Goal: Task Accomplishment & Management: Use online tool/utility

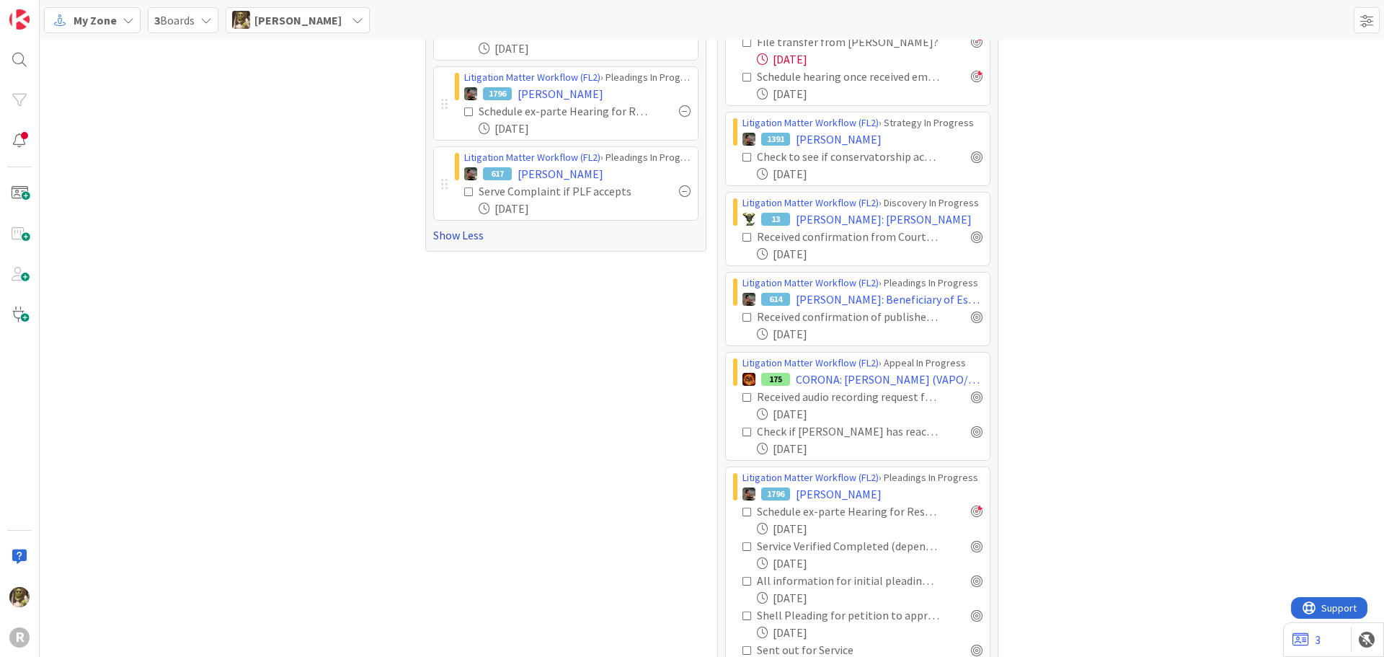
click at [462, 230] on link "Show Less" at bounding box center [565, 234] width 265 height 17
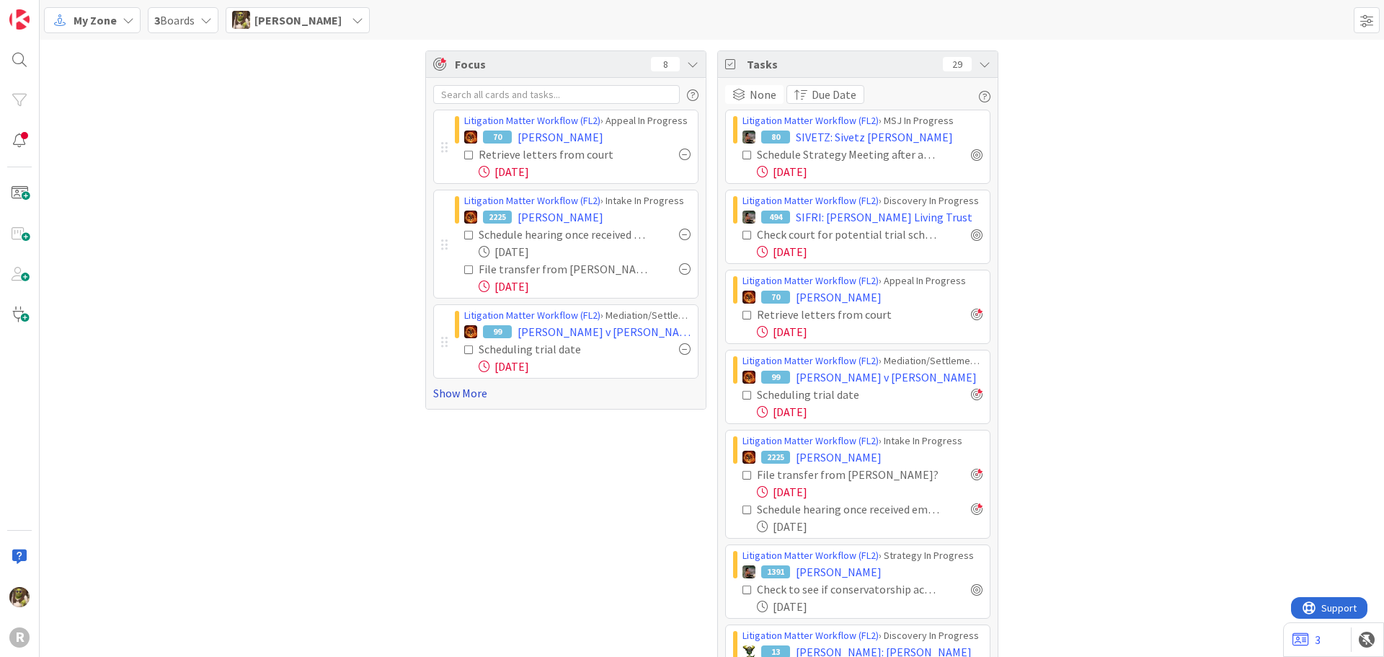
click at [445, 401] on link "Show More" at bounding box center [565, 392] width 265 height 17
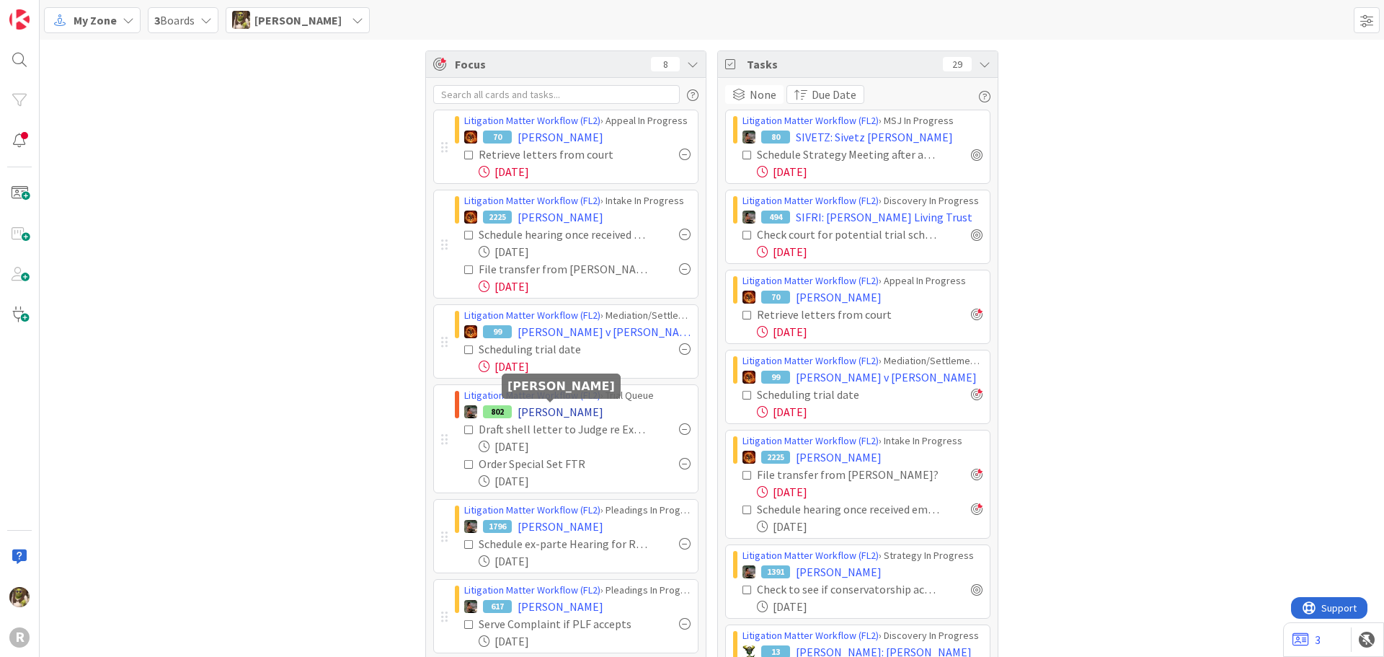
click at [560, 406] on span "[PERSON_NAME]" at bounding box center [560, 411] width 86 height 17
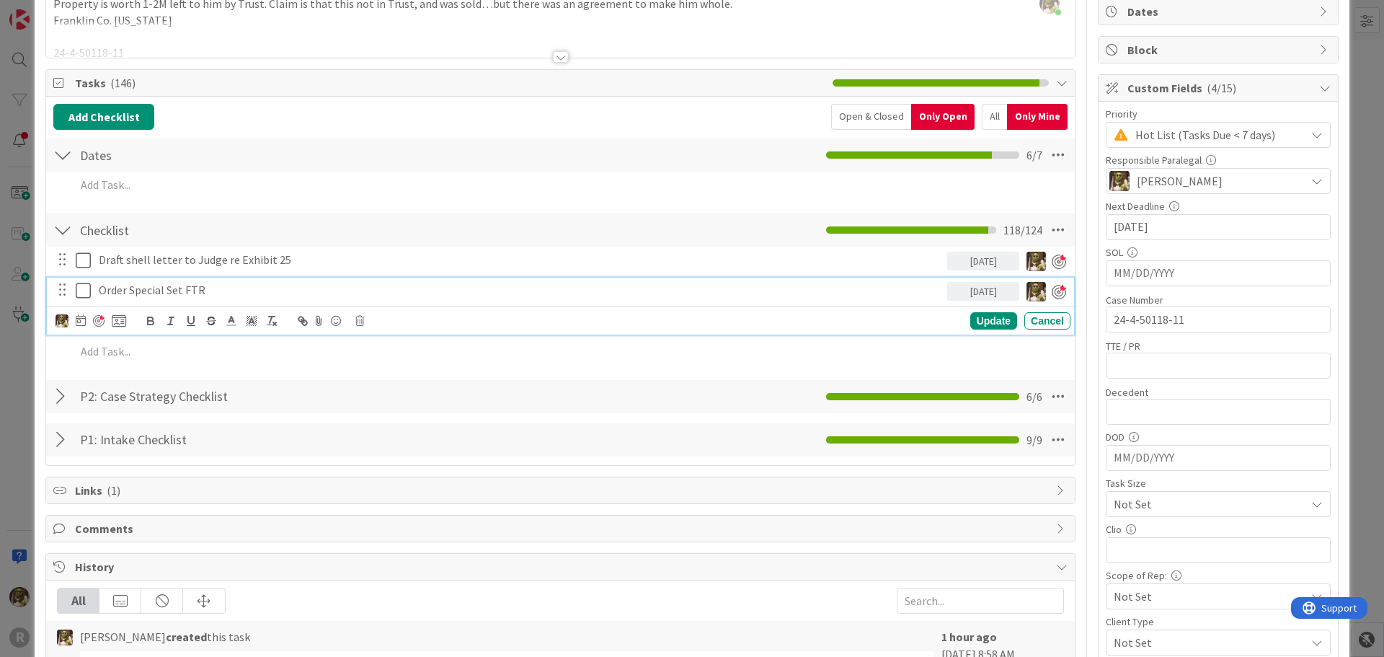
click at [210, 284] on p "Order Special Set FTR" at bounding box center [520, 290] width 842 height 17
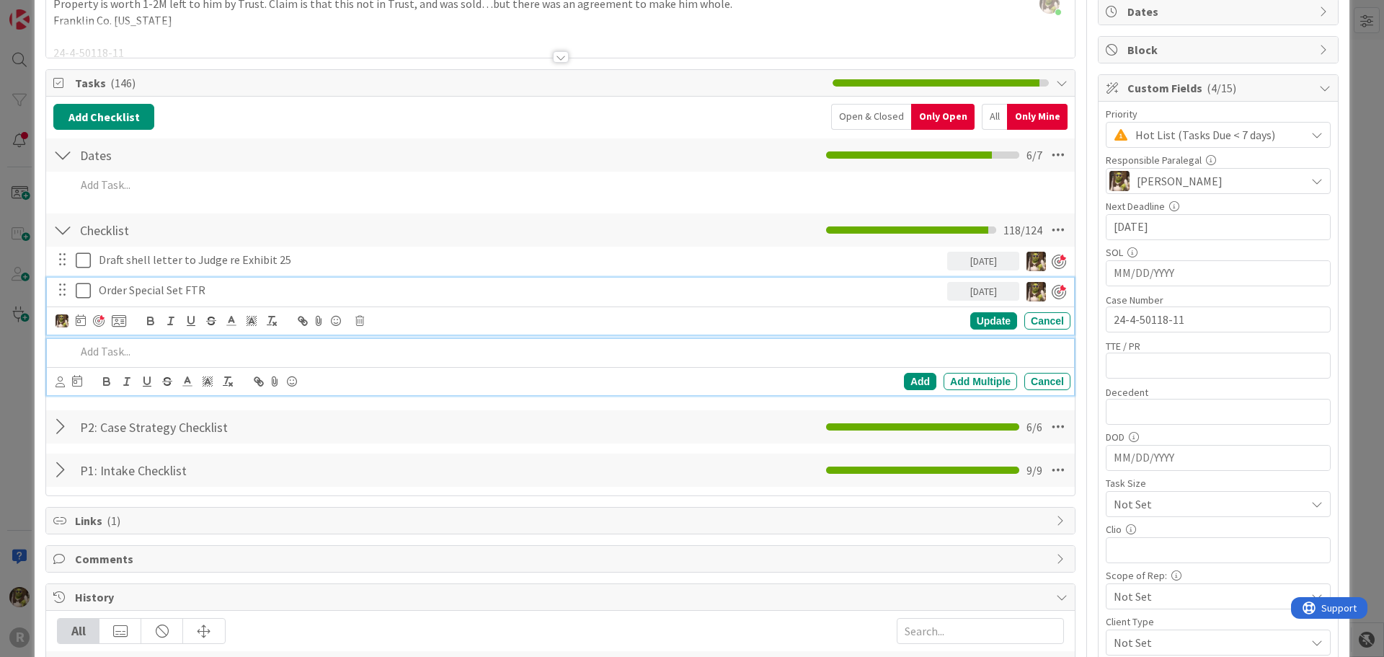
click at [156, 353] on p at bounding box center [570, 351] width 989 height 17
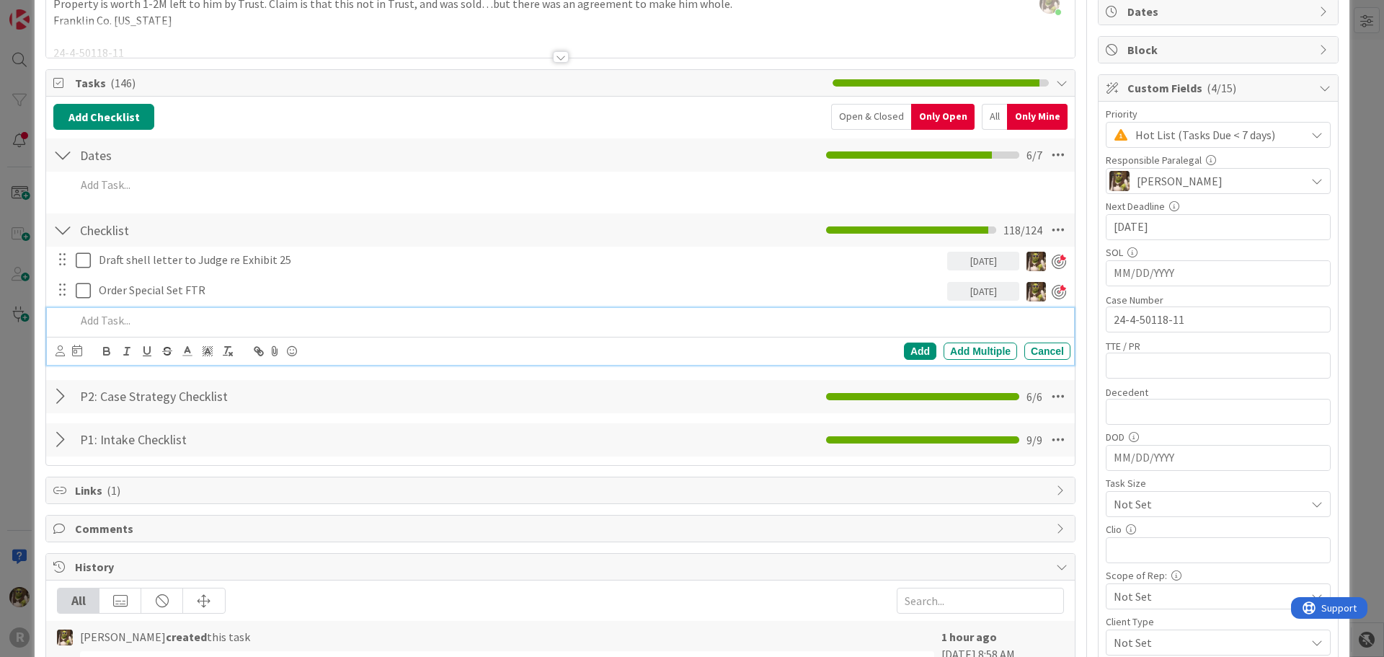
scroll to position [113, 0]
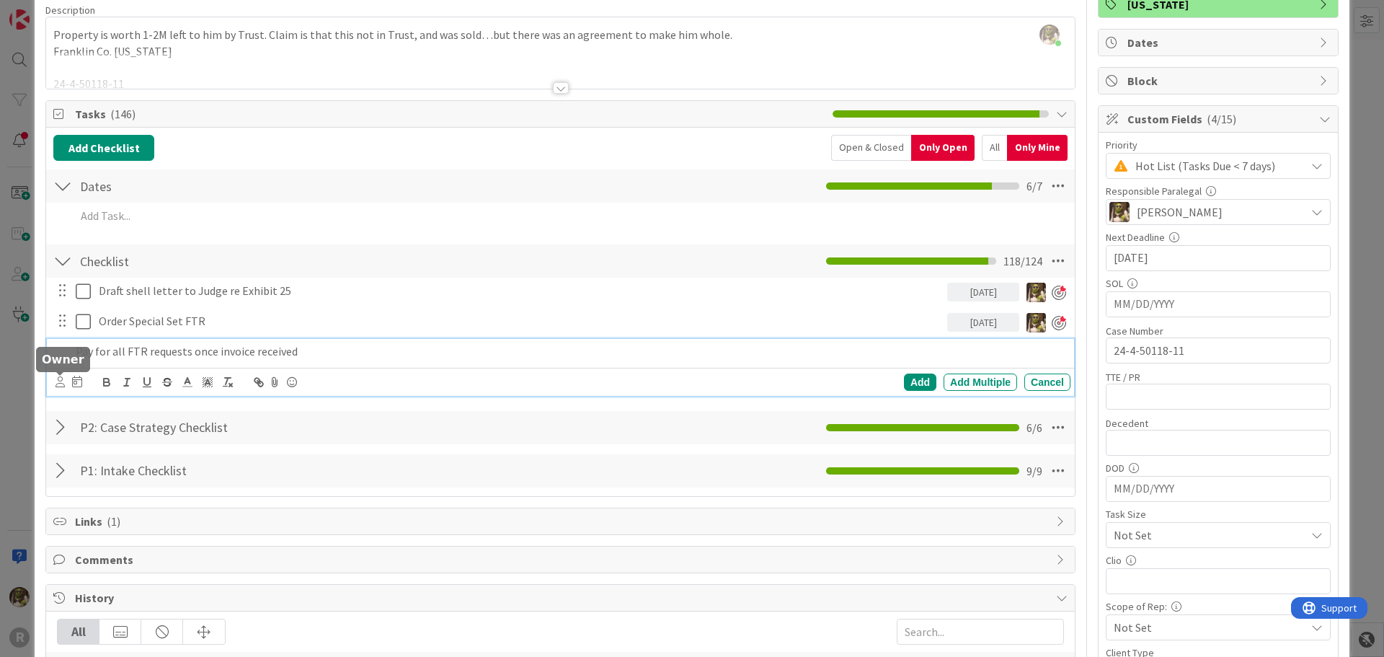
click at [61, 385] on icon at bounding box center [59, 381] width 9 height 11
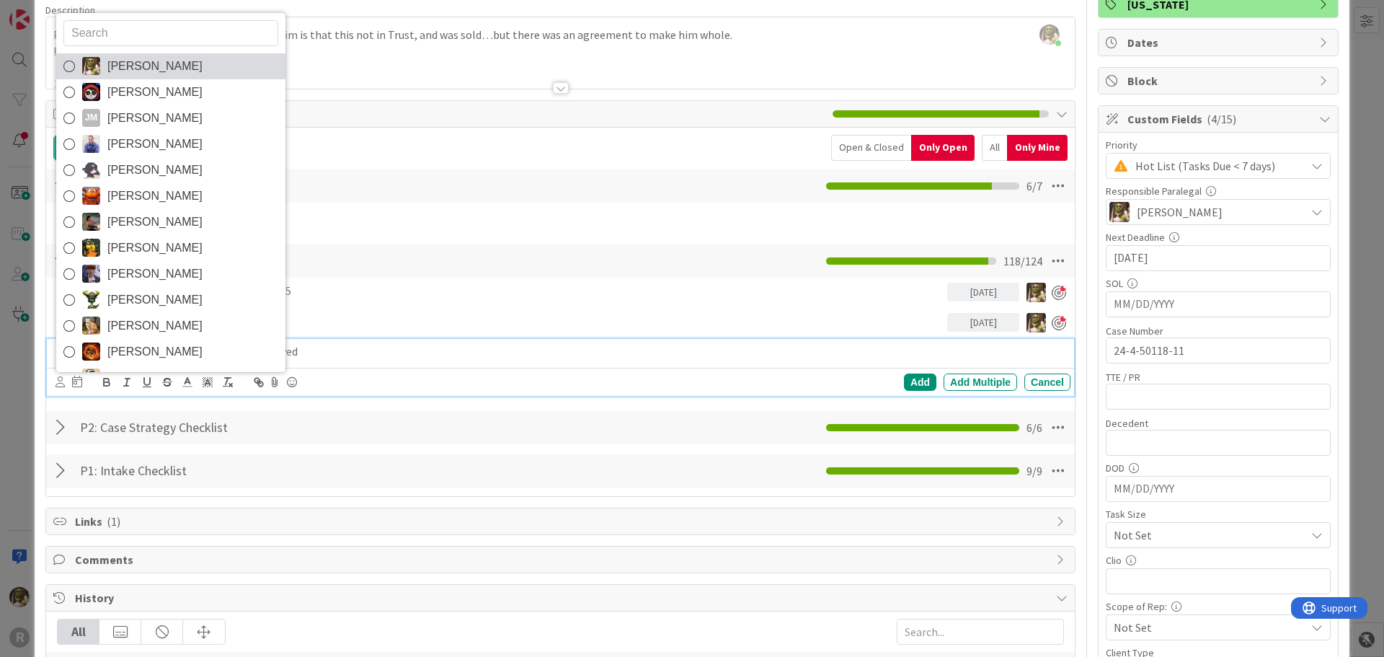
click at [104, 68] on link "[PERSON_NAME]" at bounding box center [170, 66] width 229 height 26
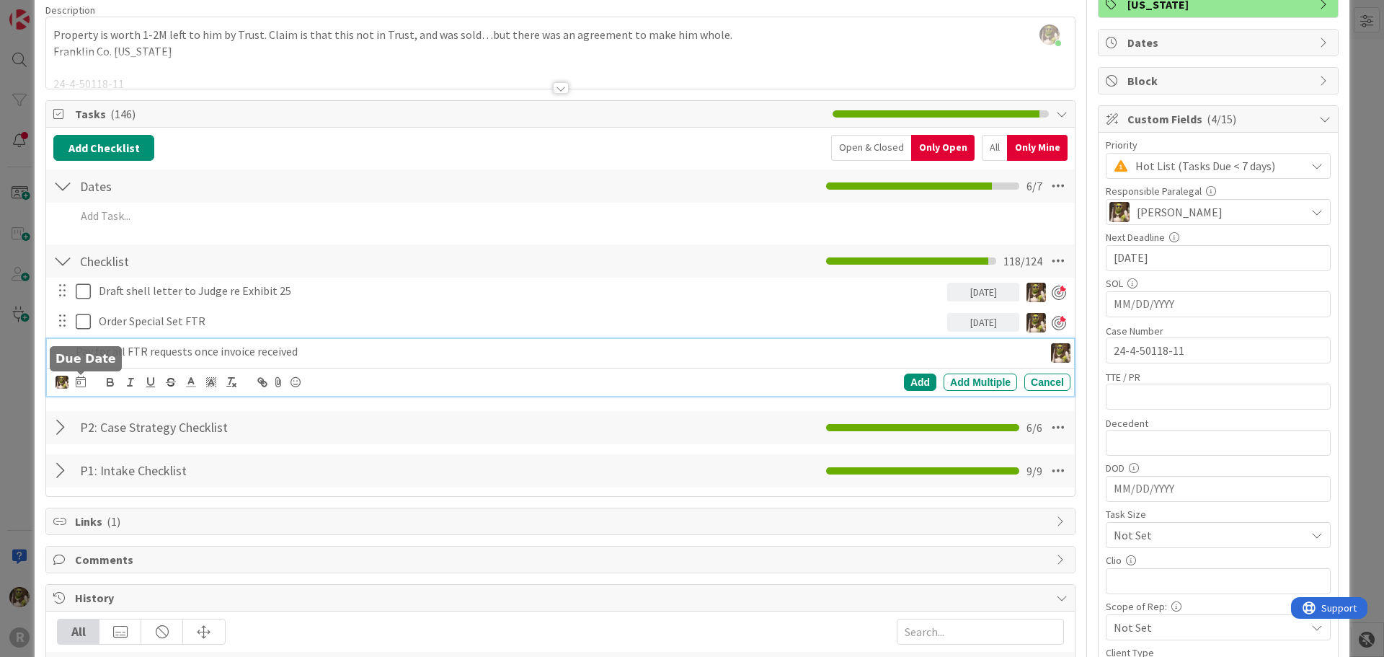
click at [79, 381] on icon at bounding box center [81, 381] width 10 height 12
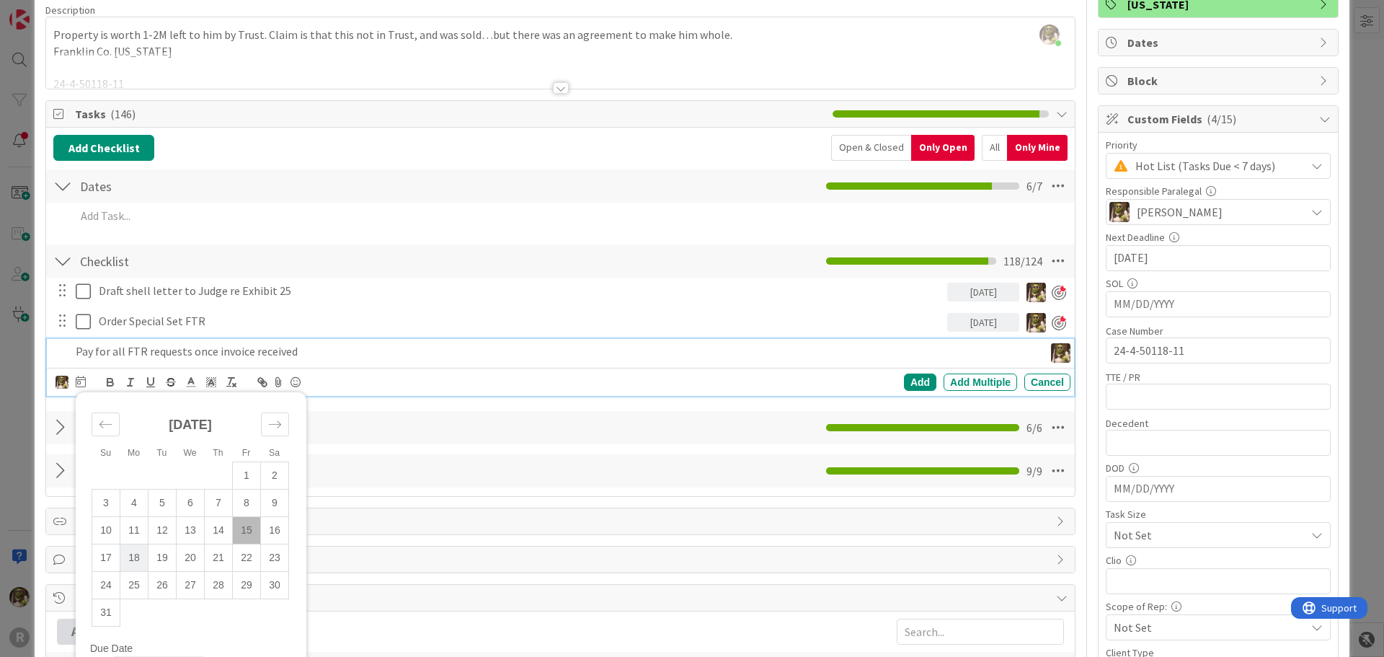
click at [141, 560] on td "18" at bounding box center [134, 556] width 28 height 27
click at [910, 379] on div "Add" at bounding box center [920, 381] width 32 height 17
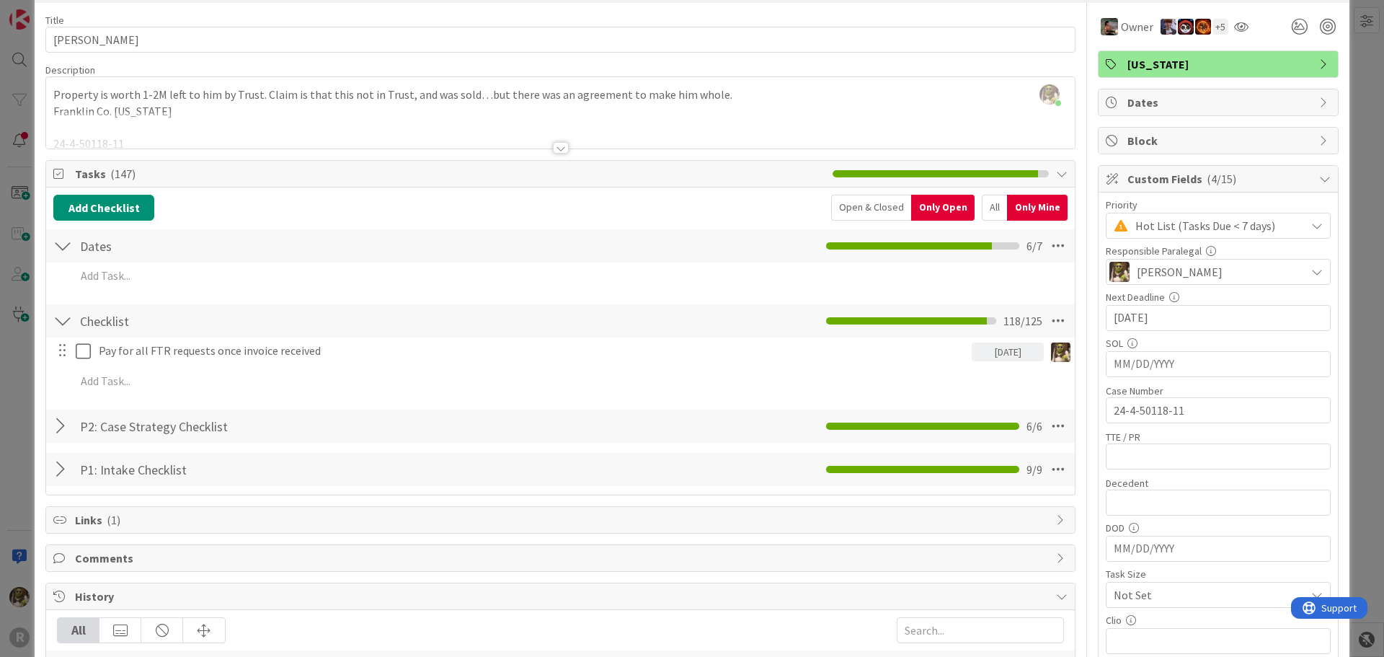
scroll to position [0, 0]
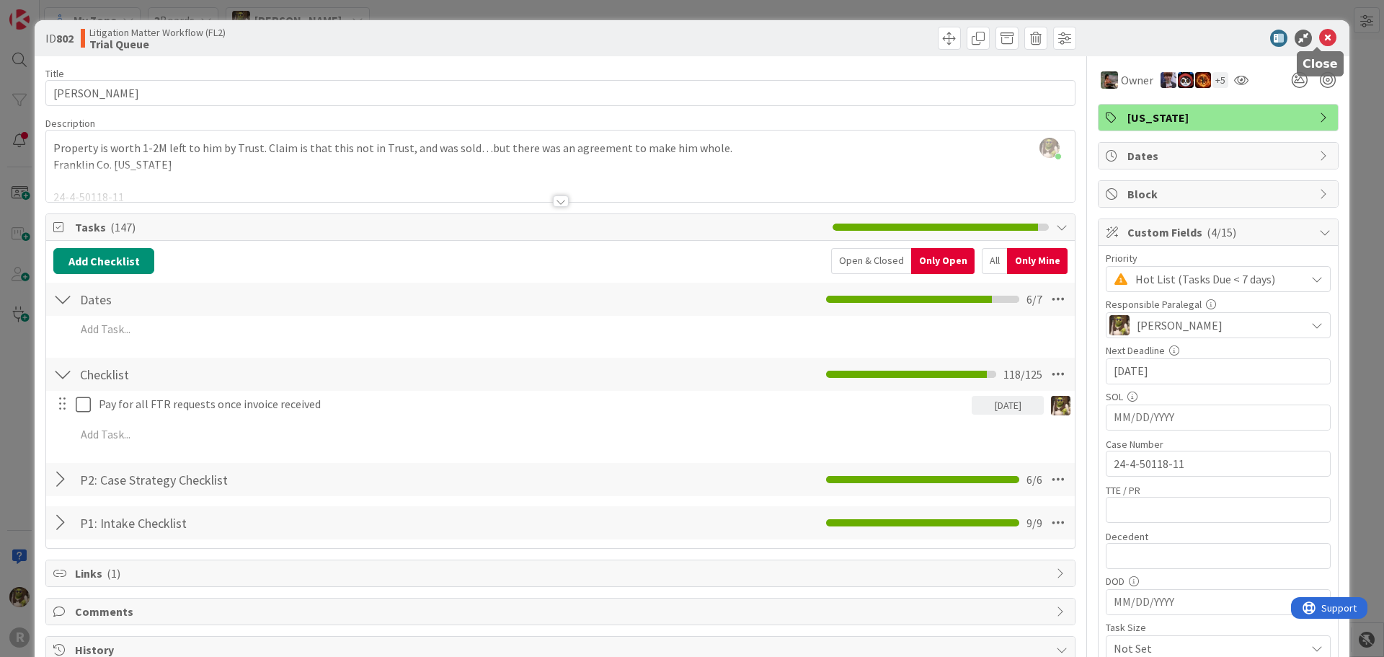
click at [1319, 35] on icon at bounding box center [1327, 38] width 17 height 17
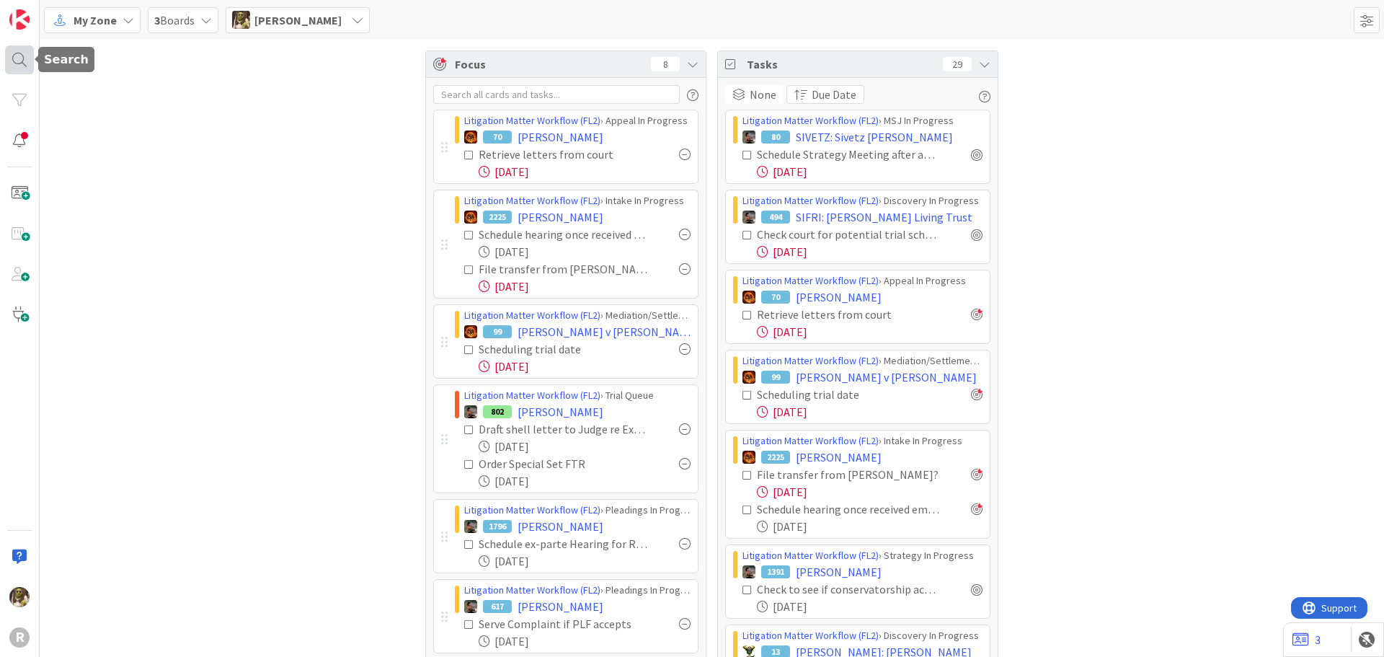
click at [14, 56] on div at bounding box center [19, 59] width 29 height 29
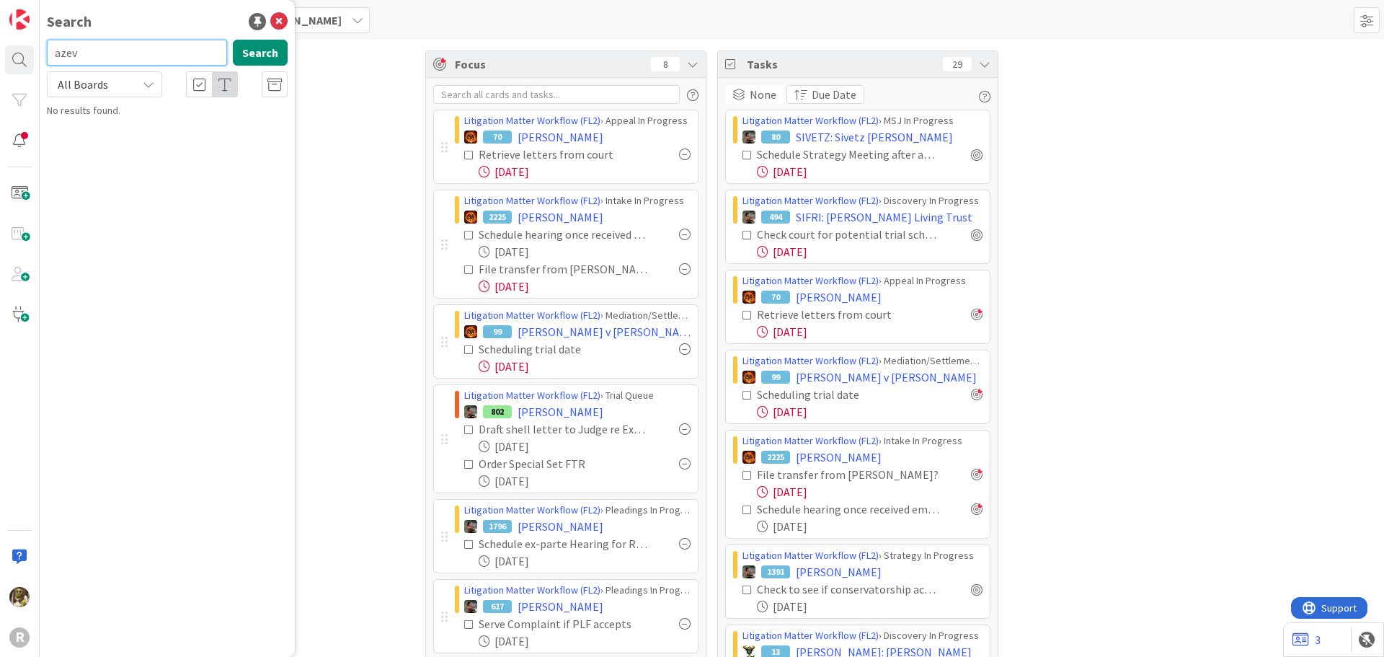
click at [110, 56] on input "azev" at bounding box center [137, 53] width 180 height 26
type input "[PERSON_NAME]"
click at [105, 131] on mark "[PERSON_NAME]" at bounding box center [140, 127] width 76 height 15
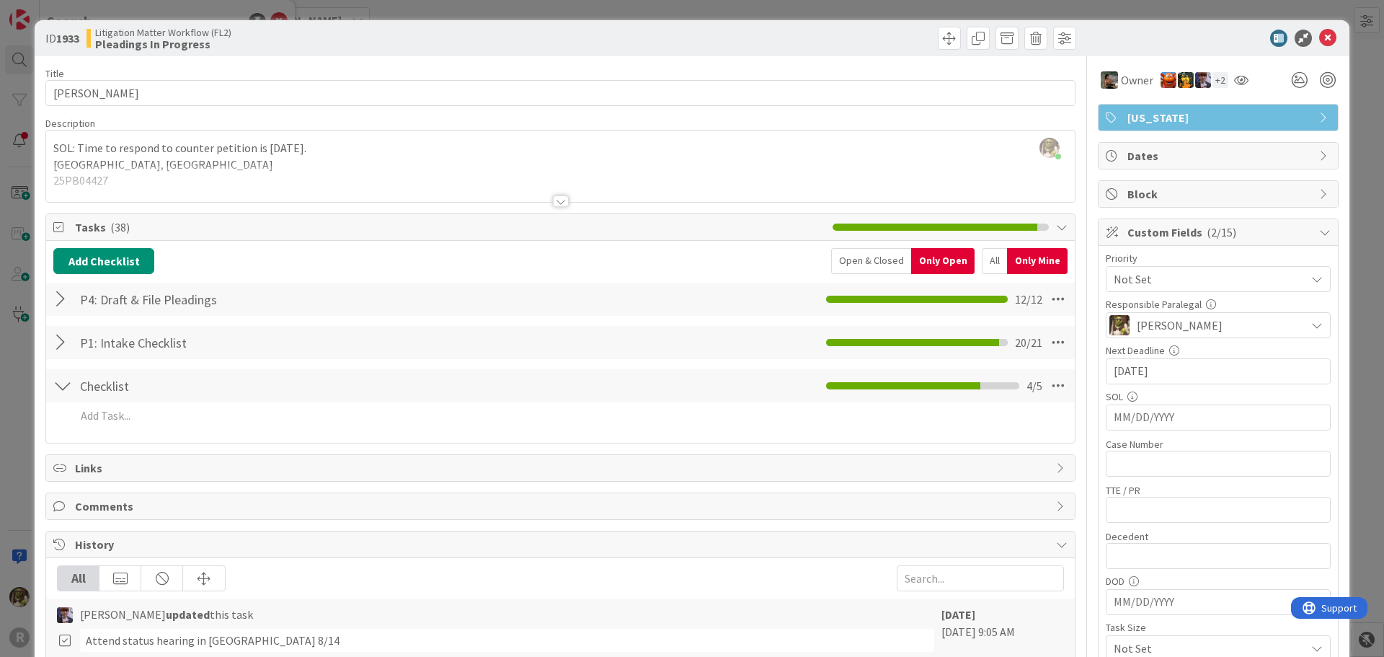
click at [556, 196] on div at bounding box center [561, 201] width 16 height 12
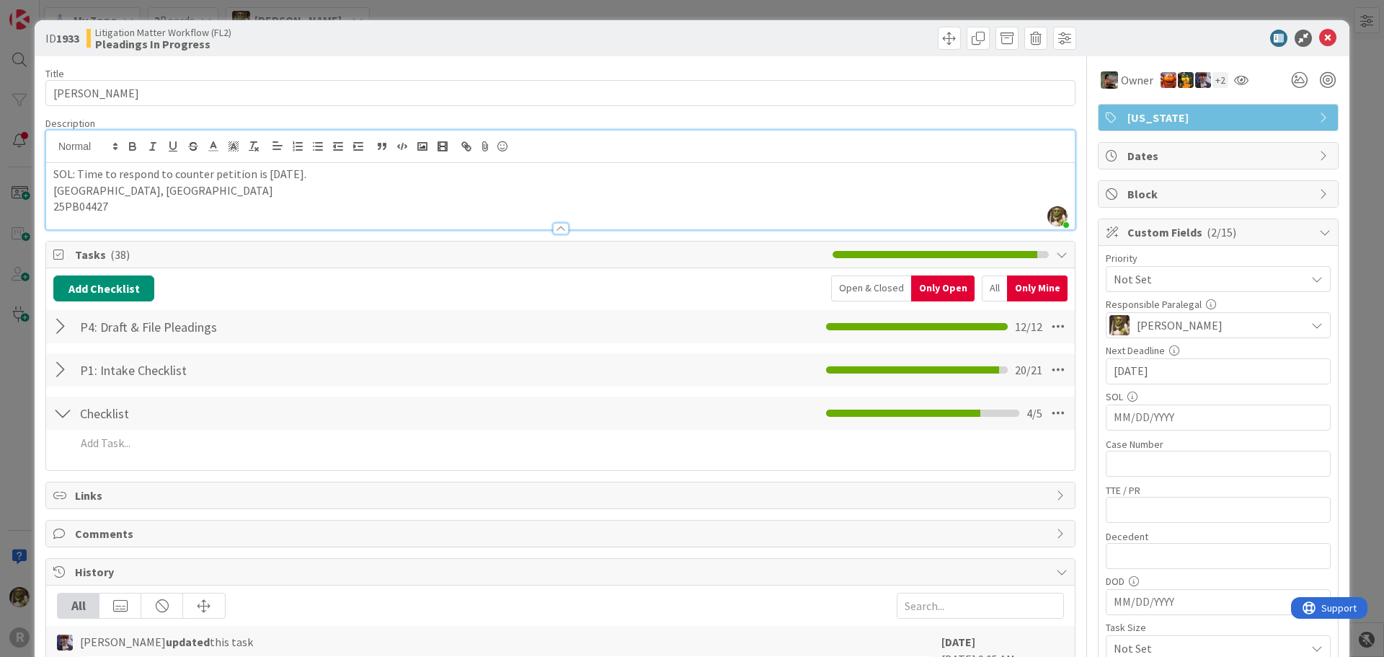
click at [233, 213] on p "25PB04427" at bounding box center [560, 206] width 1014 height 17
click at [136, 288] on button "Add Checklist" at bounding box center [103, 288] width 101 height 26
type input "Dates"
click at [63, 391] on button "Add" at bounding box center [80, 391] width 38 height 26
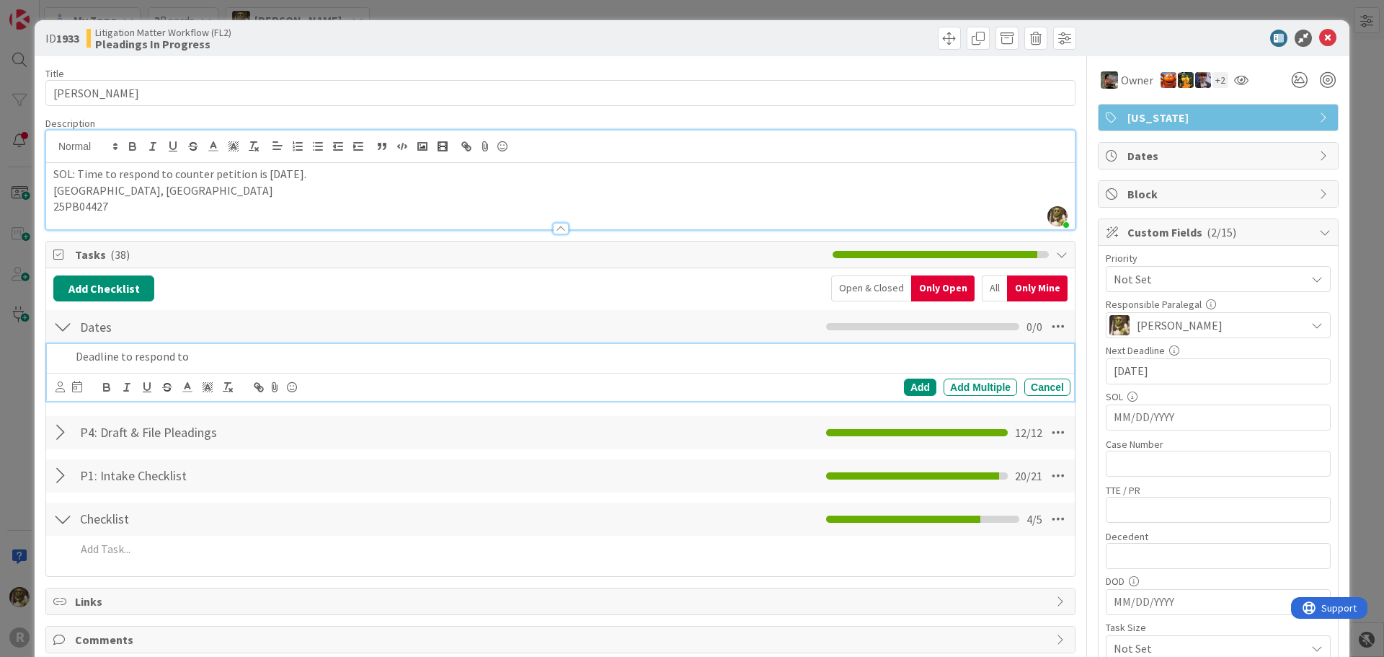
click at [256, 345] on div "Deadline to respond to" at bounding box center [570, 356] width 1000 height 25
click at [350, 362] on p "Deadline to respond to Cross-Petitioner's Response:" at bounding box center [570, 356] width 989 height 17
click at [59, 386] on icon at bounding box center [59, 386] width 9 height 11
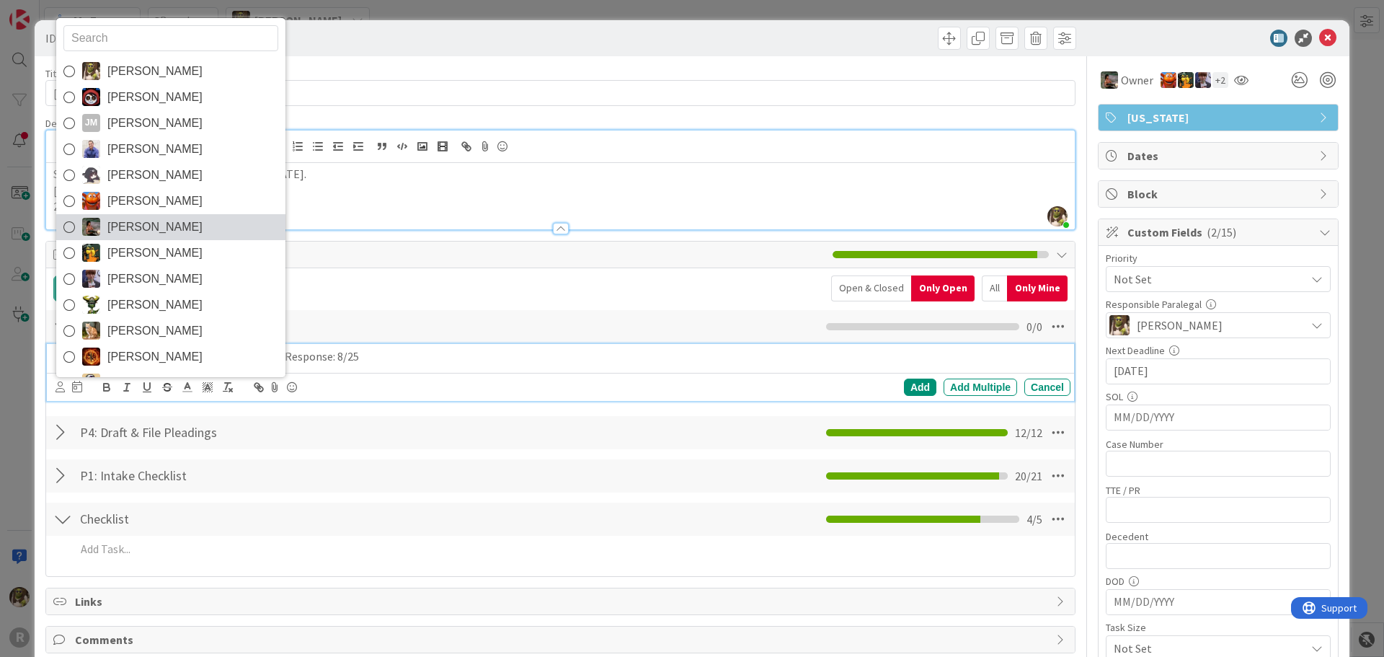
click at [138, 218] on span "[PERSON_NAME]" at bounding box center [154, 227] width 95 height 22
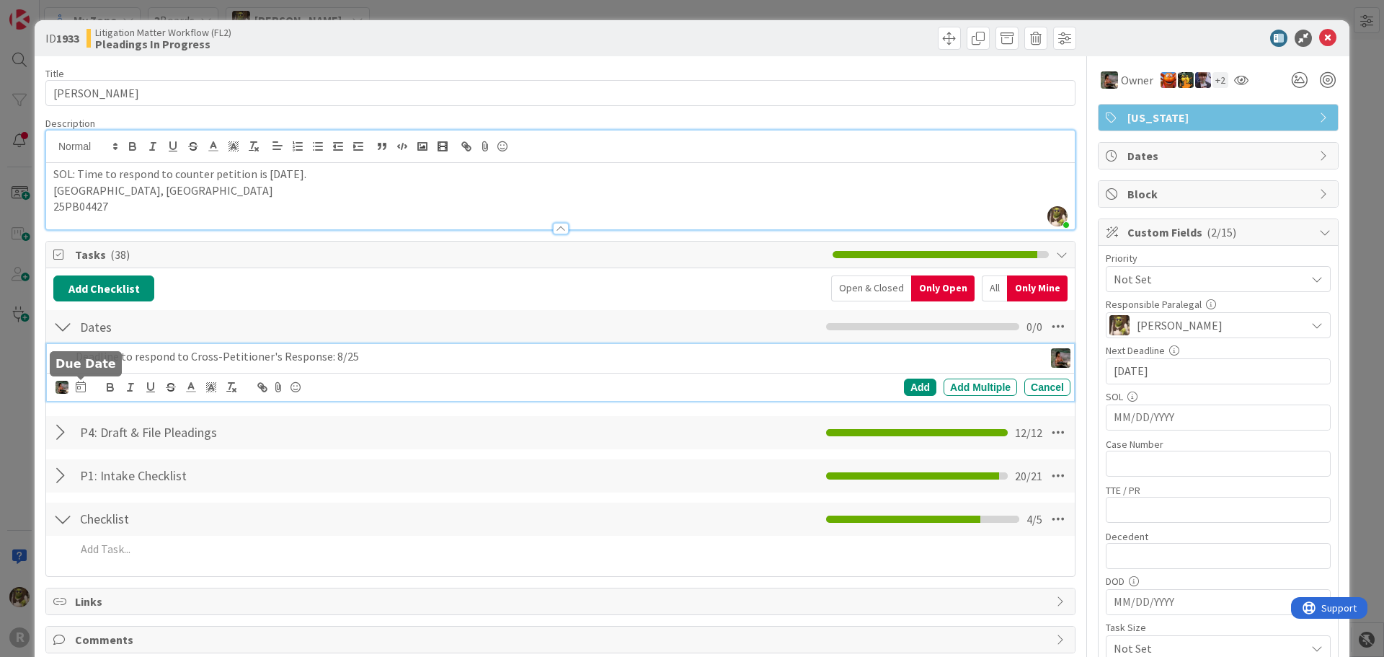
click at [81, 388] on icon at bounding box center [81, 387] width 10 height 12
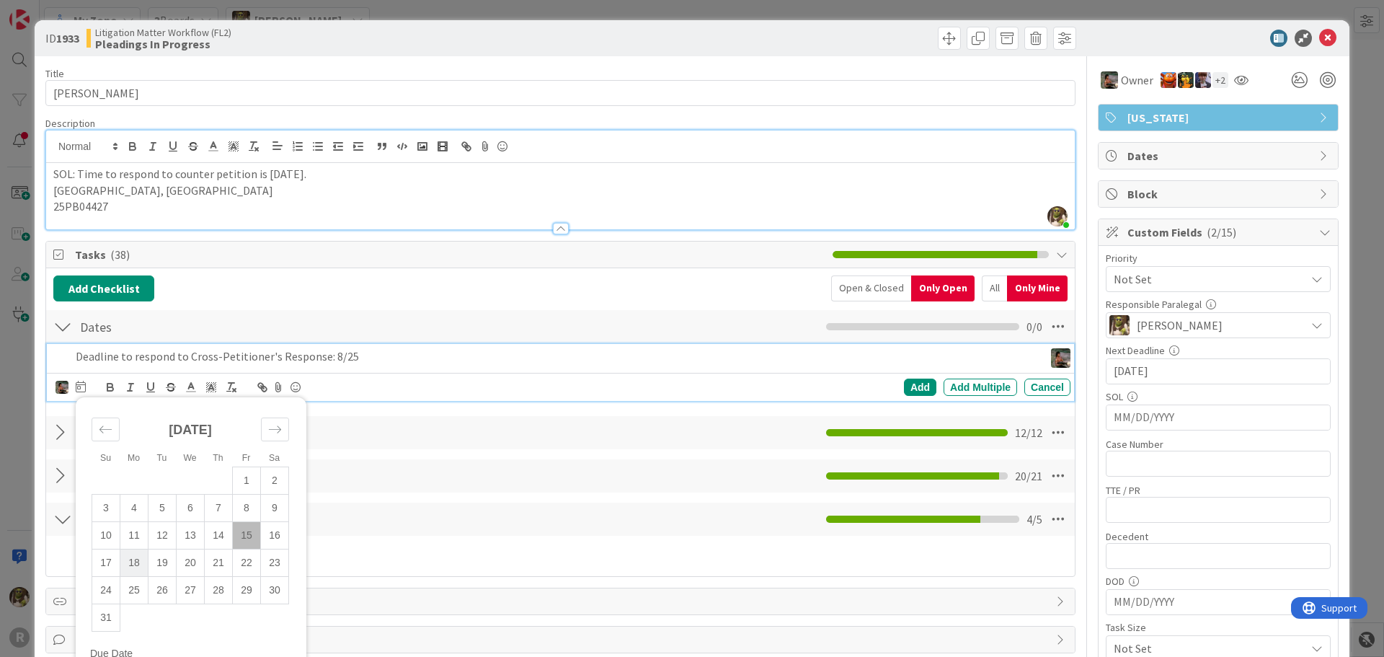
click at [133, 561] on td "18" at bounding box center [134, 561] width 28 height 27
click at [904, 384] on div "Add" at bounding box center [920, 386] width 32 height 17
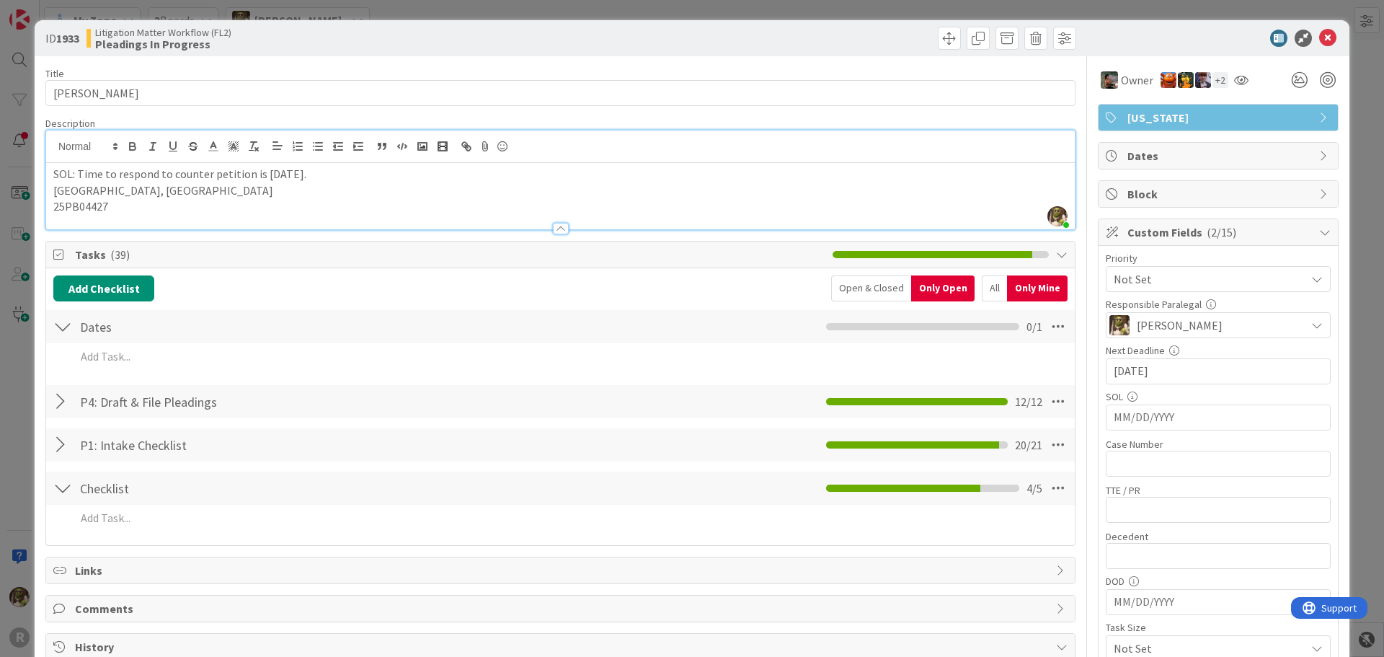
click at [144, 205] on p "25PB04427" at bounding box center [560, 206] width 1014 height 17
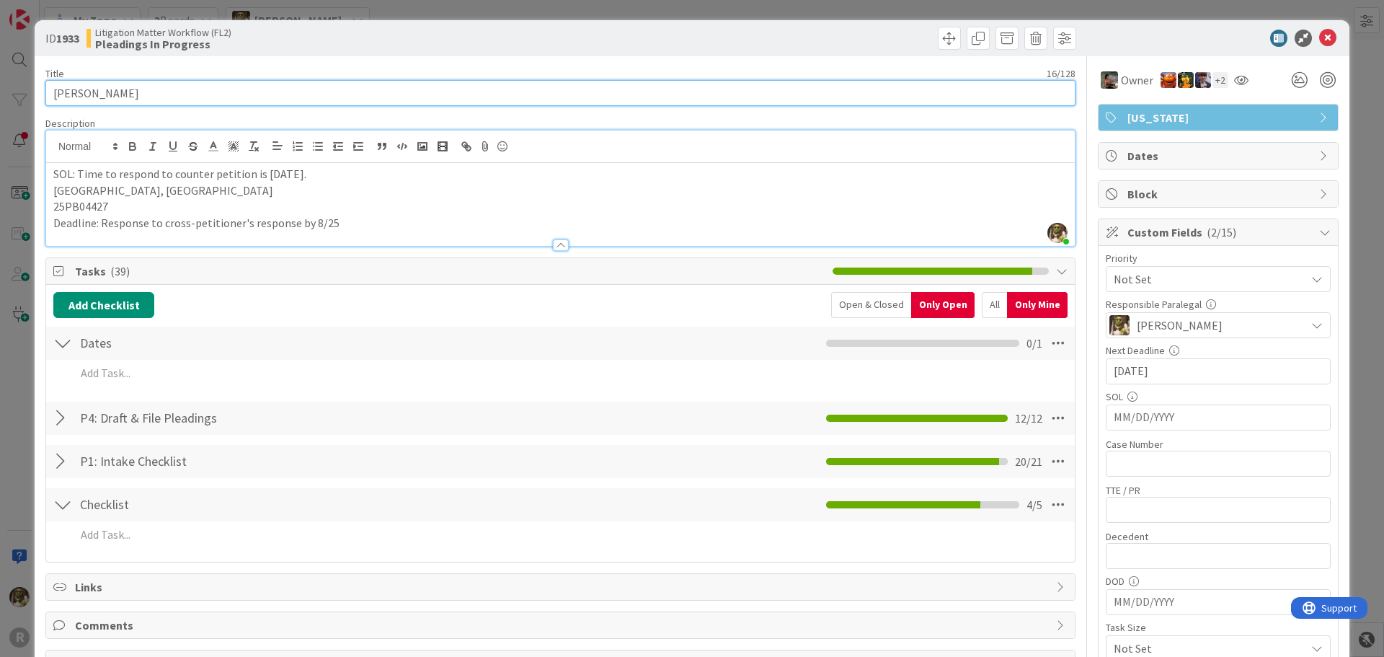
click at [806, 85] on input "[PERSON_NAME]" at bounding box center [560, 93] width 1030 height 26
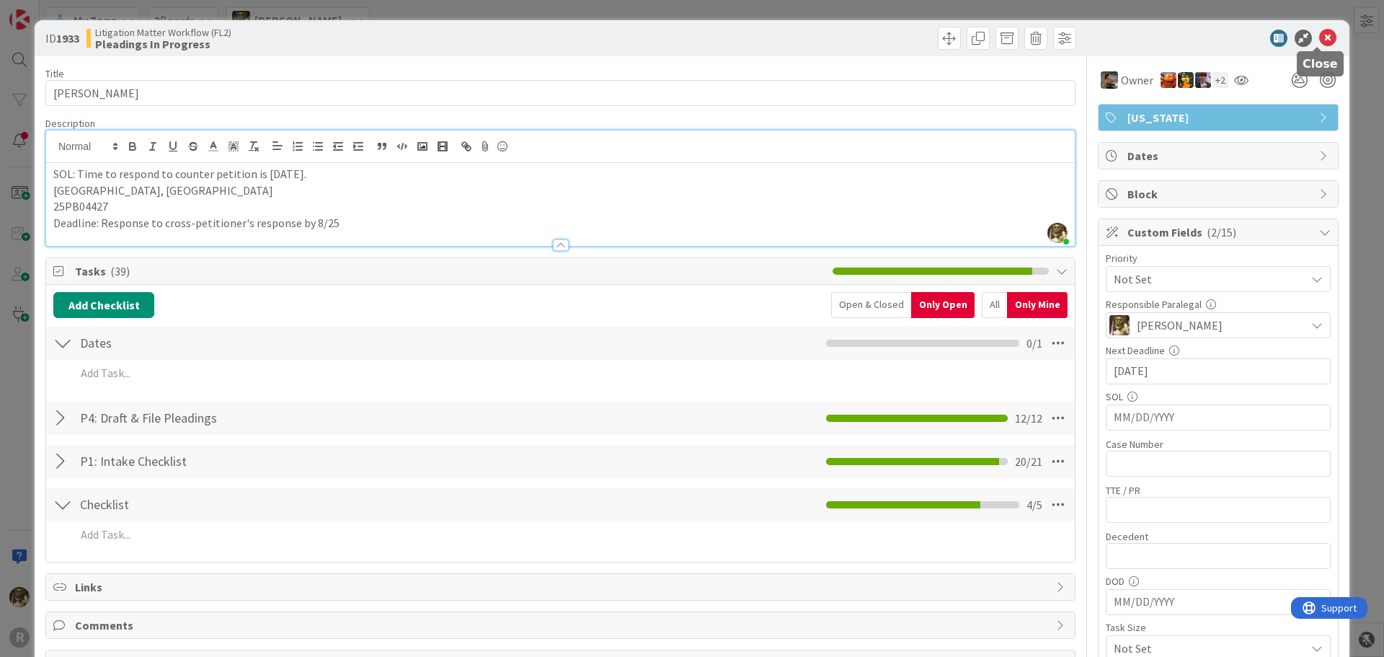
click at [1319, 36] on icon at bounding box center [1327, 38] width 17 height 17
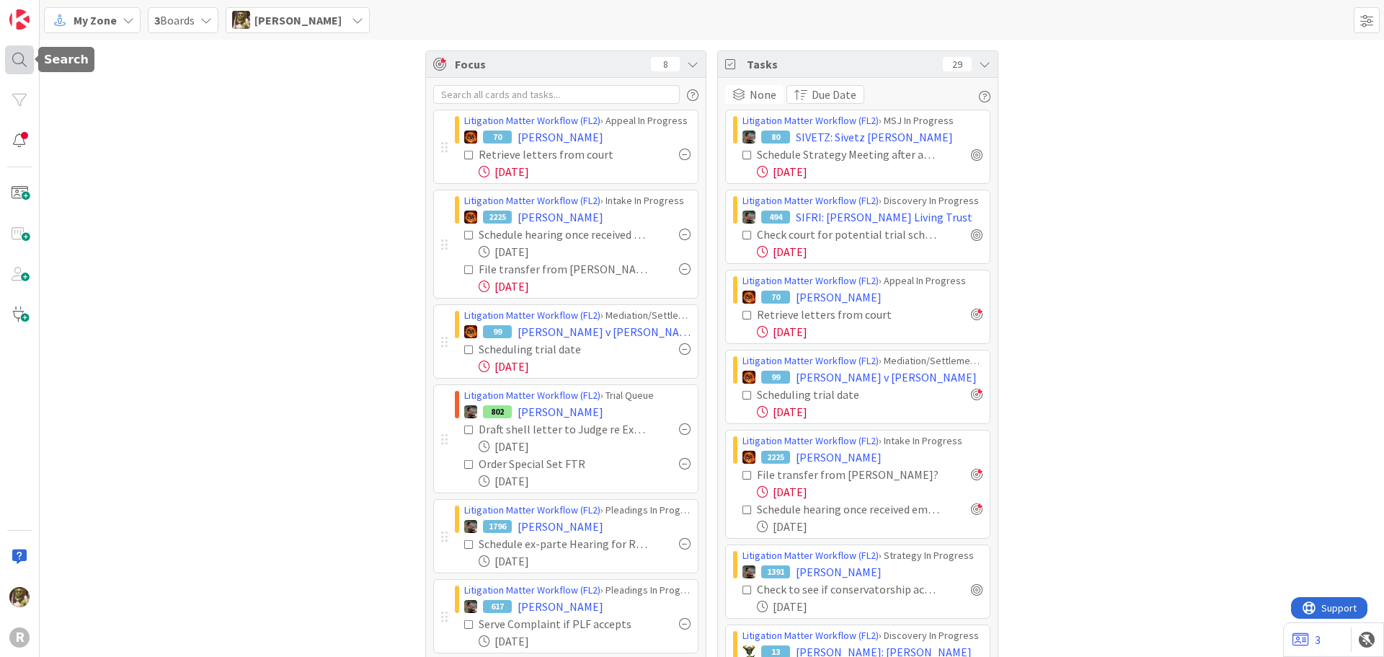
click at [32, 63] on div at bounding box center [19, 59] width 29 height 29
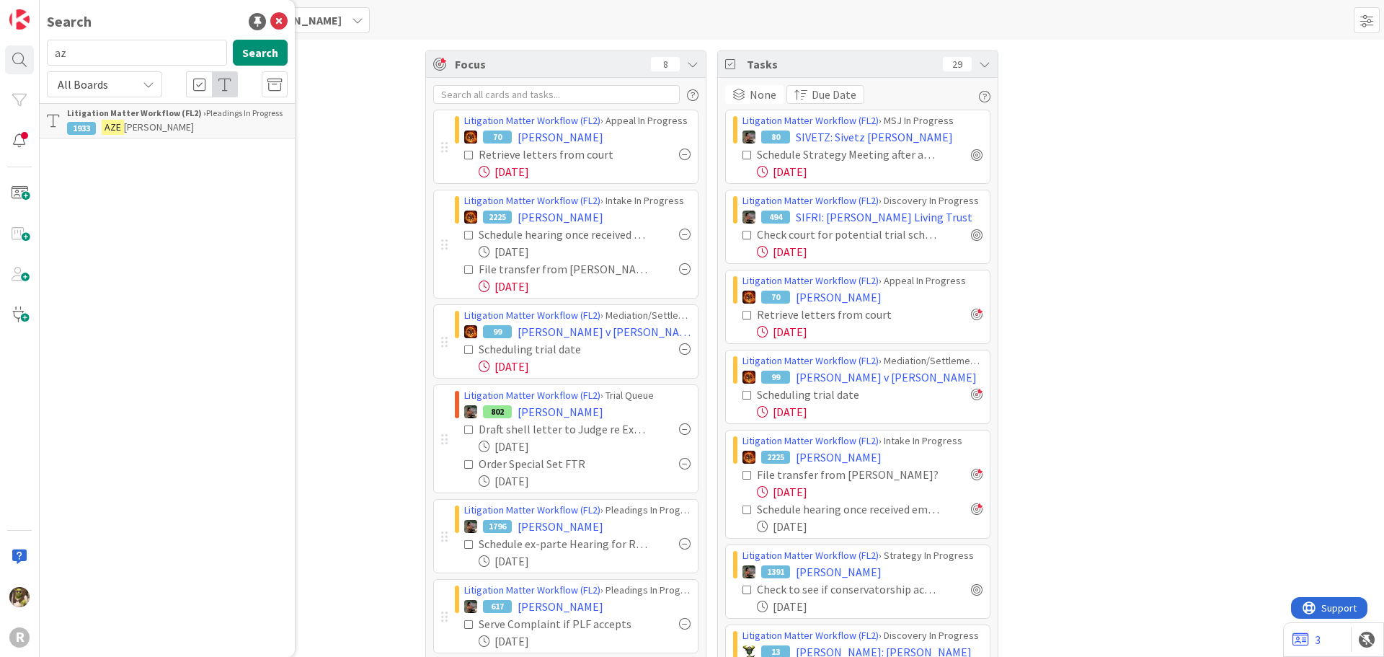
type input "a"
type input "monte"
click at [159, 112] on b "Litigation Matter Workflow (FL2) ›" at bounding box center [136, 112] width 139 height 11
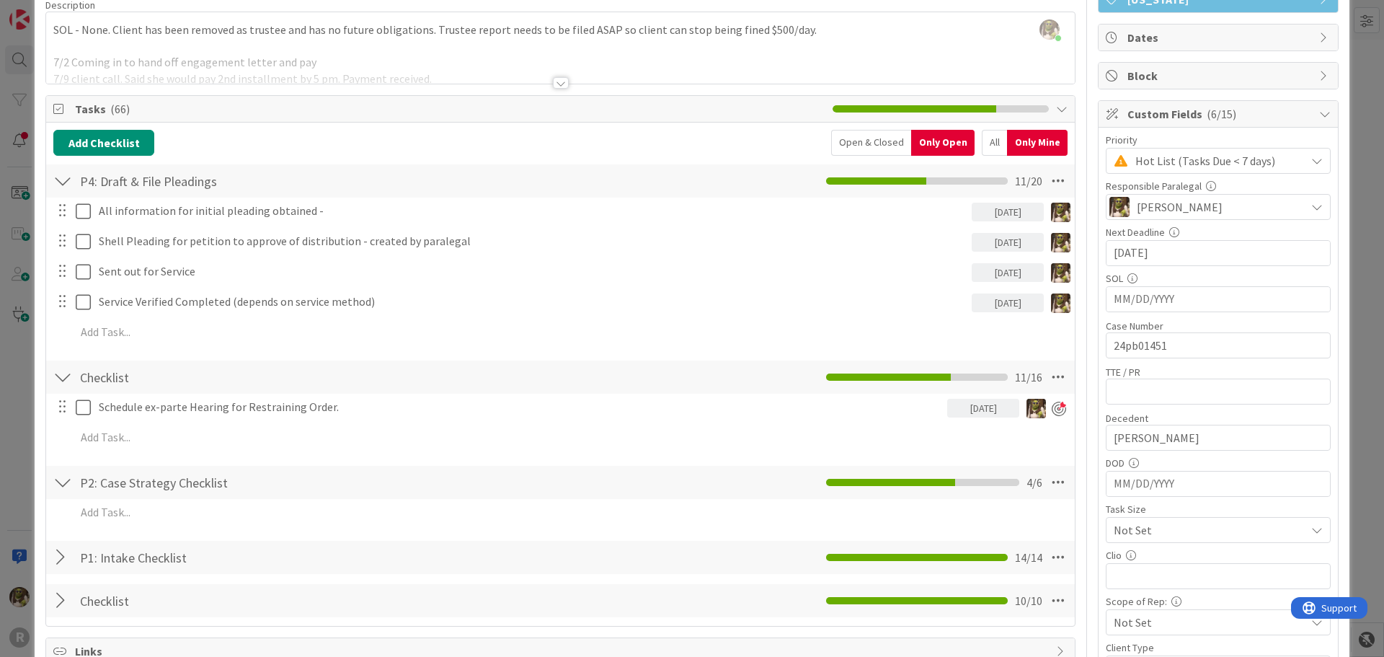
scroll to position [72, 0]
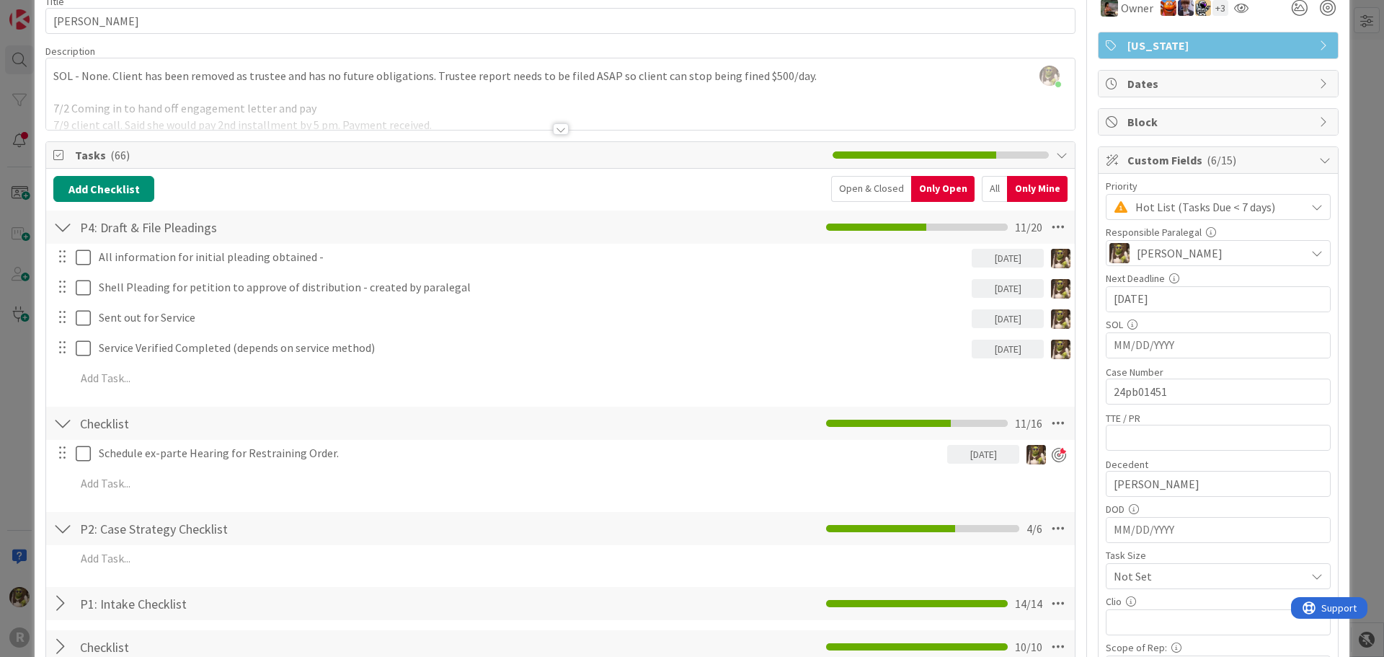
click at [553, 128] on div at bounding box center [561, 129] width 16 height 12
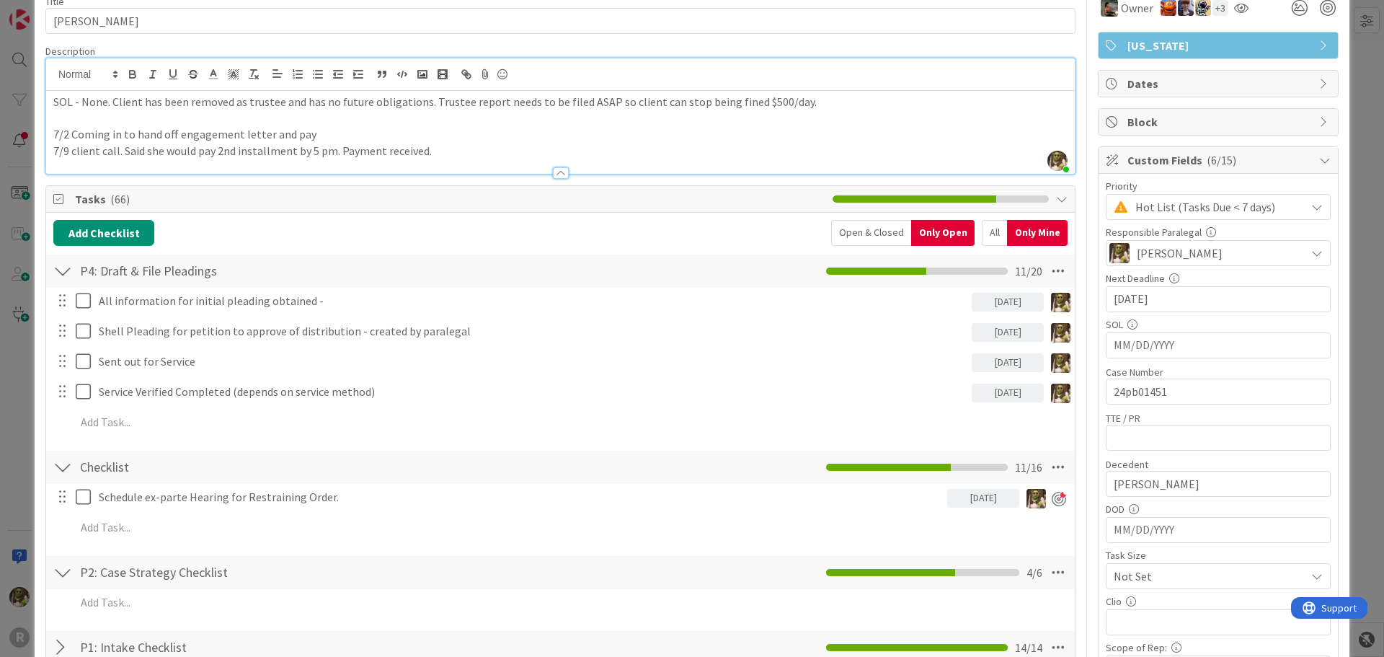
click at [450, 156] on p "7/9 client call. Said she would pay 2nd installment by 5 pm. Payment received." at bounding box center [560, 151] width 1014 height 17
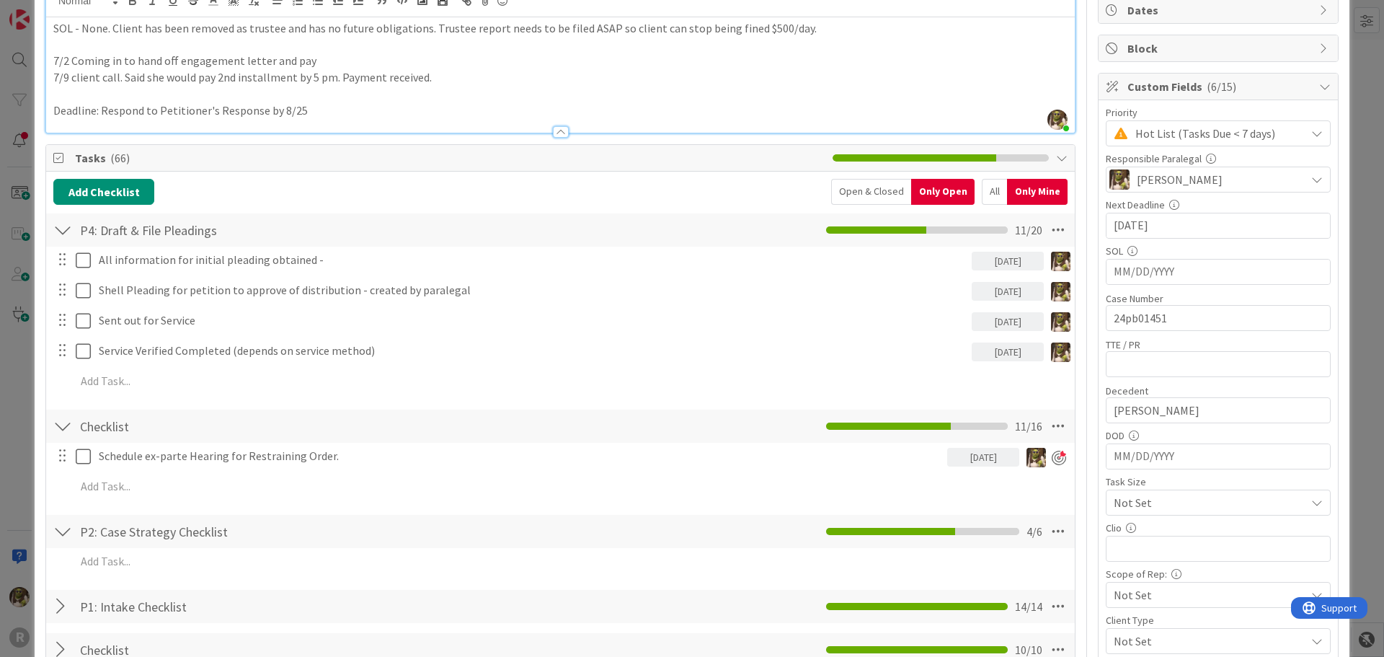
scroll to position [144, 0]
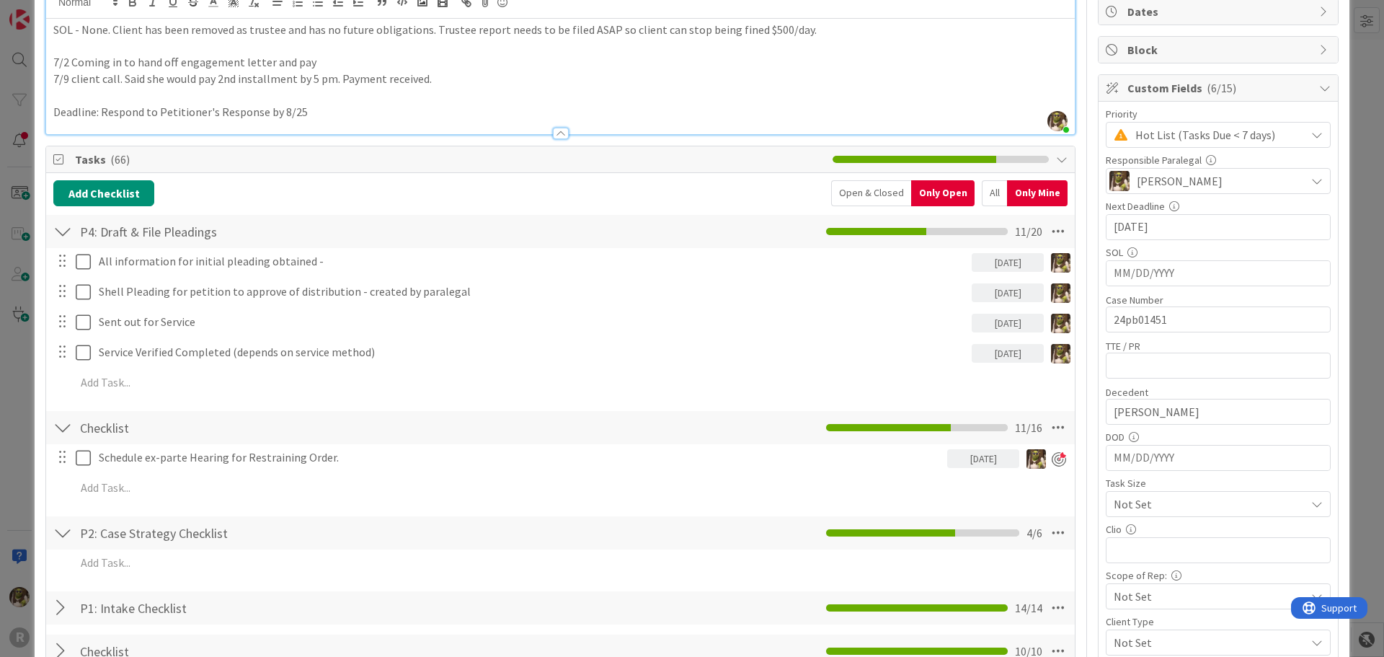
click at [115, 211] on div "Add Checklist Open & Closed Only Open All Only Mine P4: Draft & File Pleadings …" at bounding box center [560, 424] width 1014 height 489
click at [114, 196] on button "Add Checklist" at bounding box center [103, 193] width 101 height 26
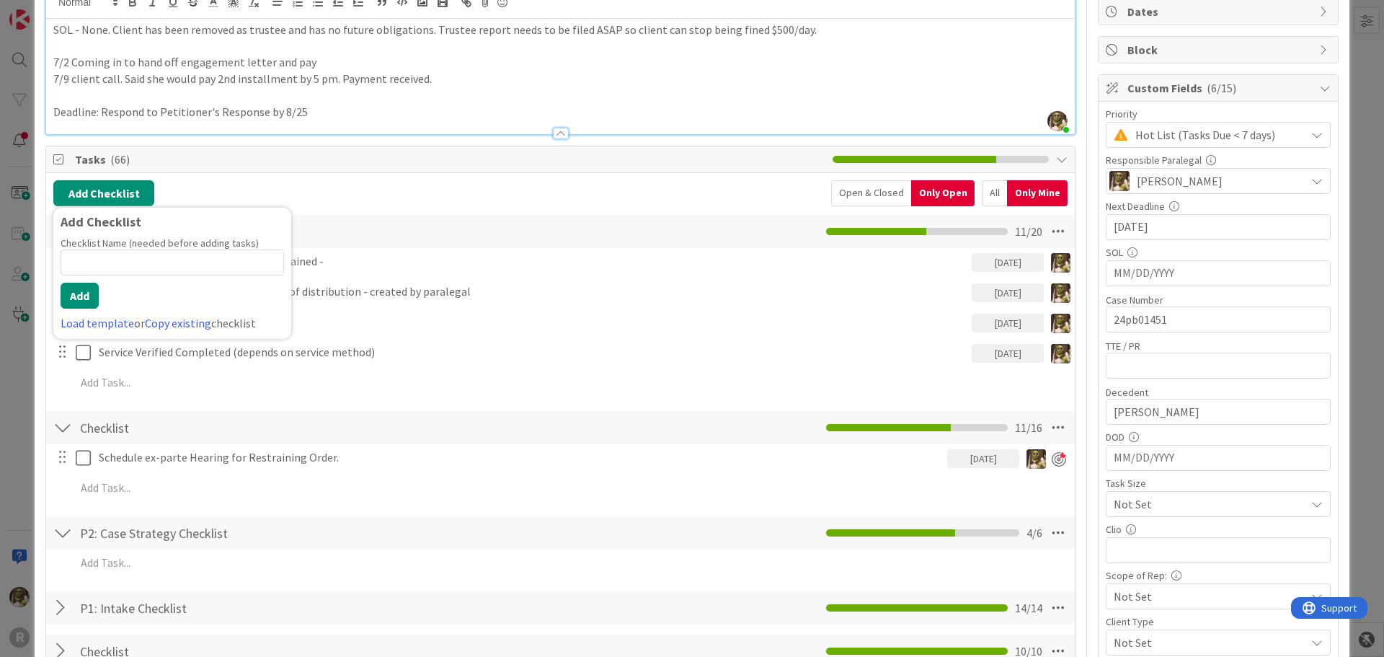
type input "F"
type input "Dates"
click at [97, 293] on button "Add" at bounding box center [80, 295] width 38 height 26
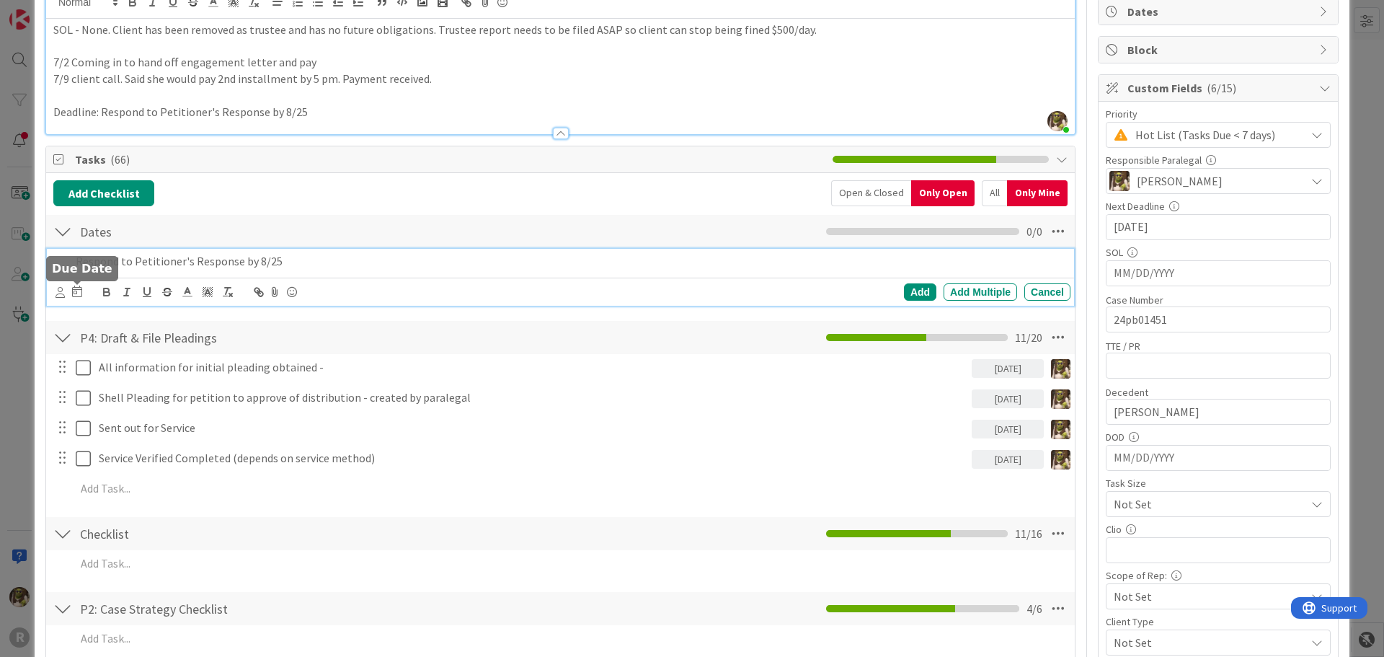
click at [77, 293] on icon at bounding box center [77, 291] width 10 height 12
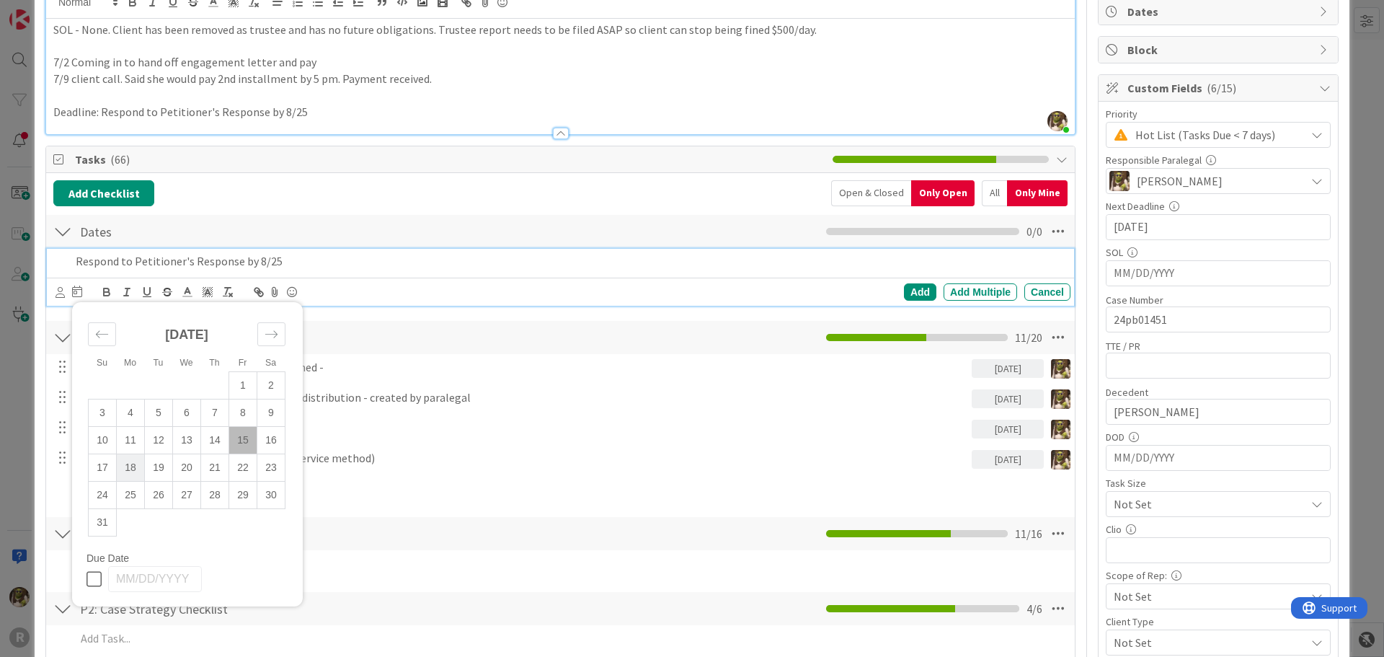
click at [129, 468] on td "18" at bounding box center [131, 467] width 28 height 27
click at [339, 261] on p "Respond to Petitioner's Response by 8/25" at bounding box center [534, 261] width 917 height 17
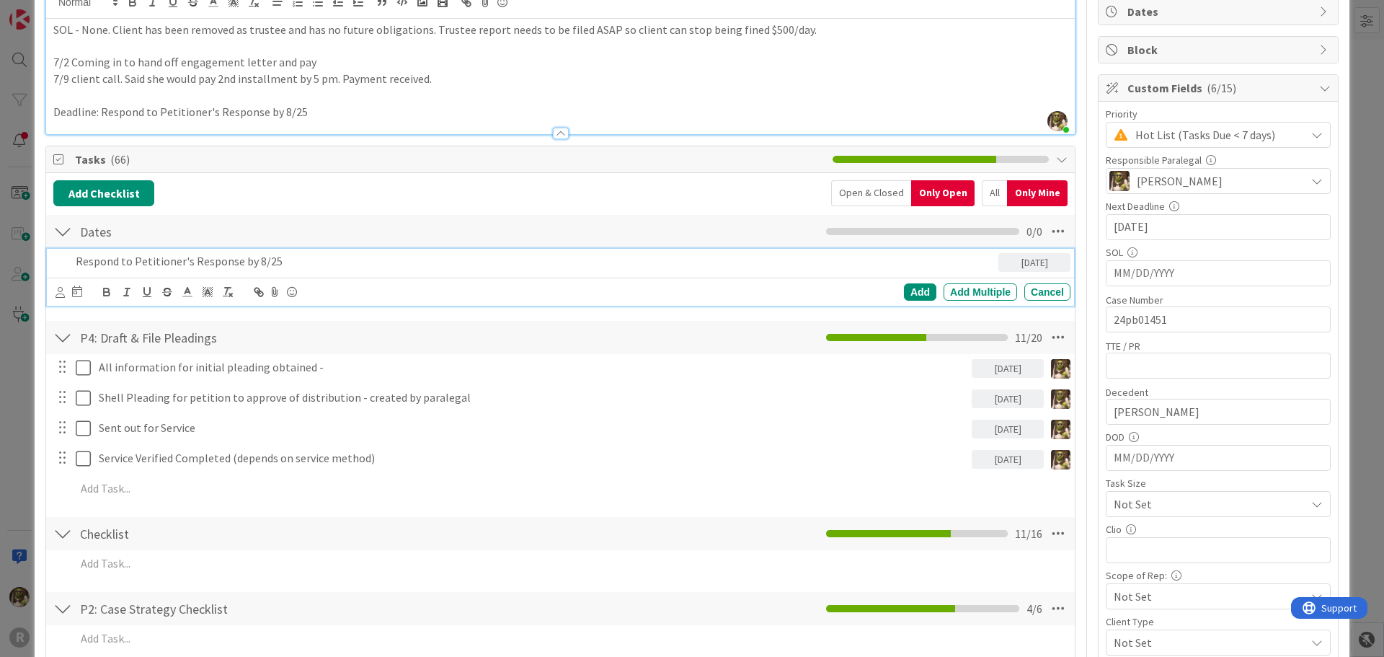
click at [73, 260] on div "Respond to Petitioner's Response by 8/25" at bounding box center [534, 261] width 928 height 25
click at [308, 261] on p "Deadline to Respond to Petitioner's Response by 8/25" at bounding box center [534, 261] width 917 height 17
click at [66, 293] on div "Su Mo Tu We Th Fr Sa July 2025 1 2 3 4 5 6 7 8 9 10 11 12 13 14 15 16 17 18 19 …" at bounding box center [68, 291] width 27 height 17
click at [58, 298] on div at bounding box center [59, 292] width 9 height 16
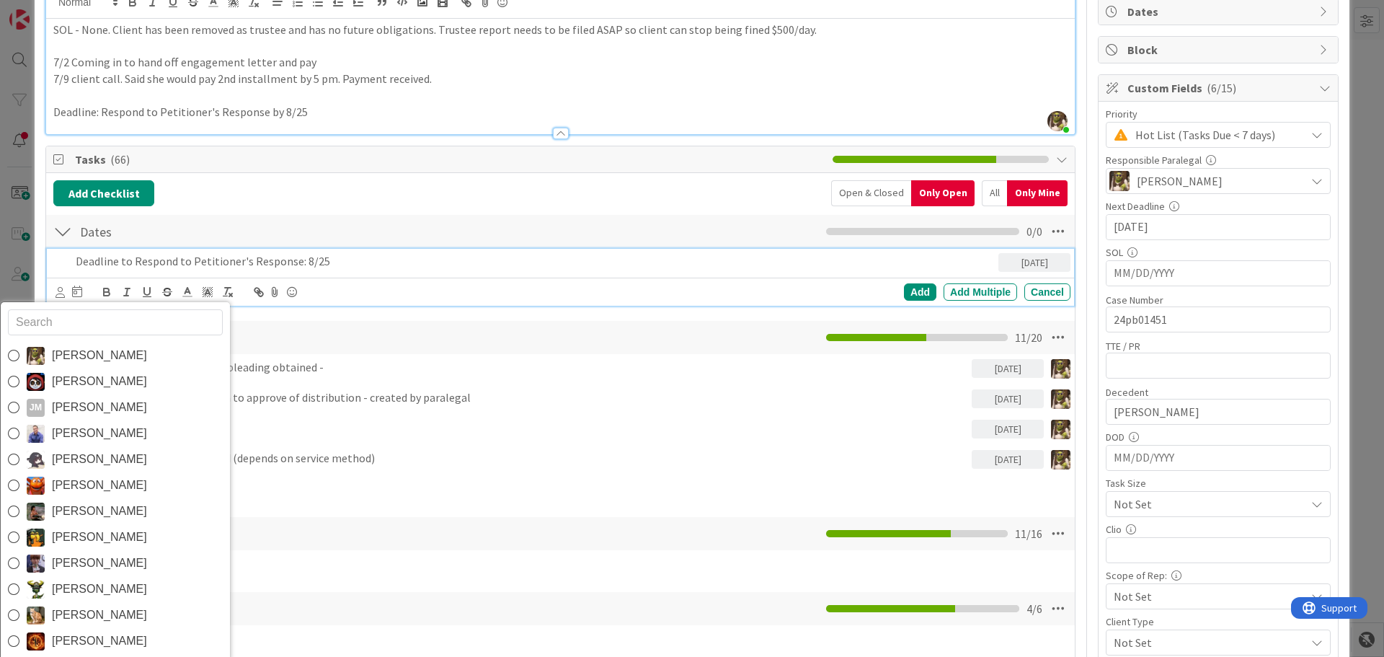
click at [70, 502] on span "[PERSON_NAME]" at bounding box center [99, 511] width 95 height 22
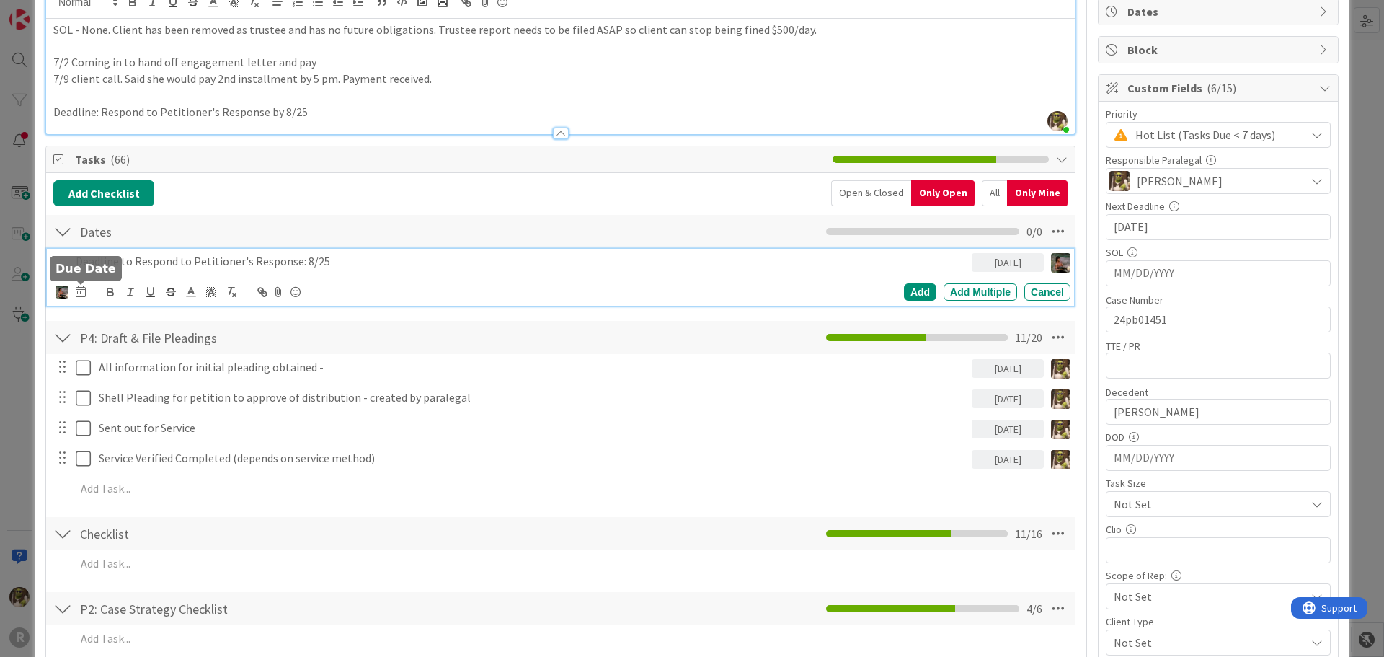
click at [79, 293] on icon at bounding box center [81, 291] width 10 height 12
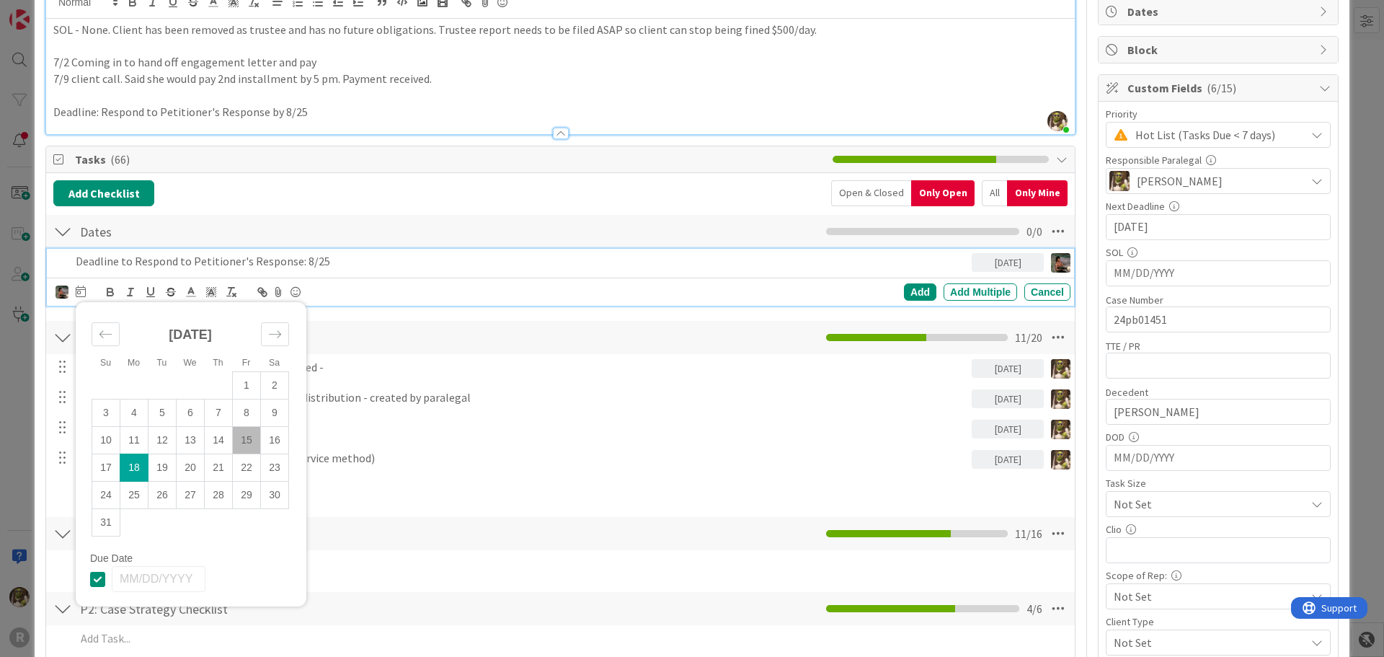
click at [130, 461] on td "18" at bounding box center [134, 467] width 28 height 27
click at [912, 292] on div "Add" at bounding box center [920, 291] width 32 height 17
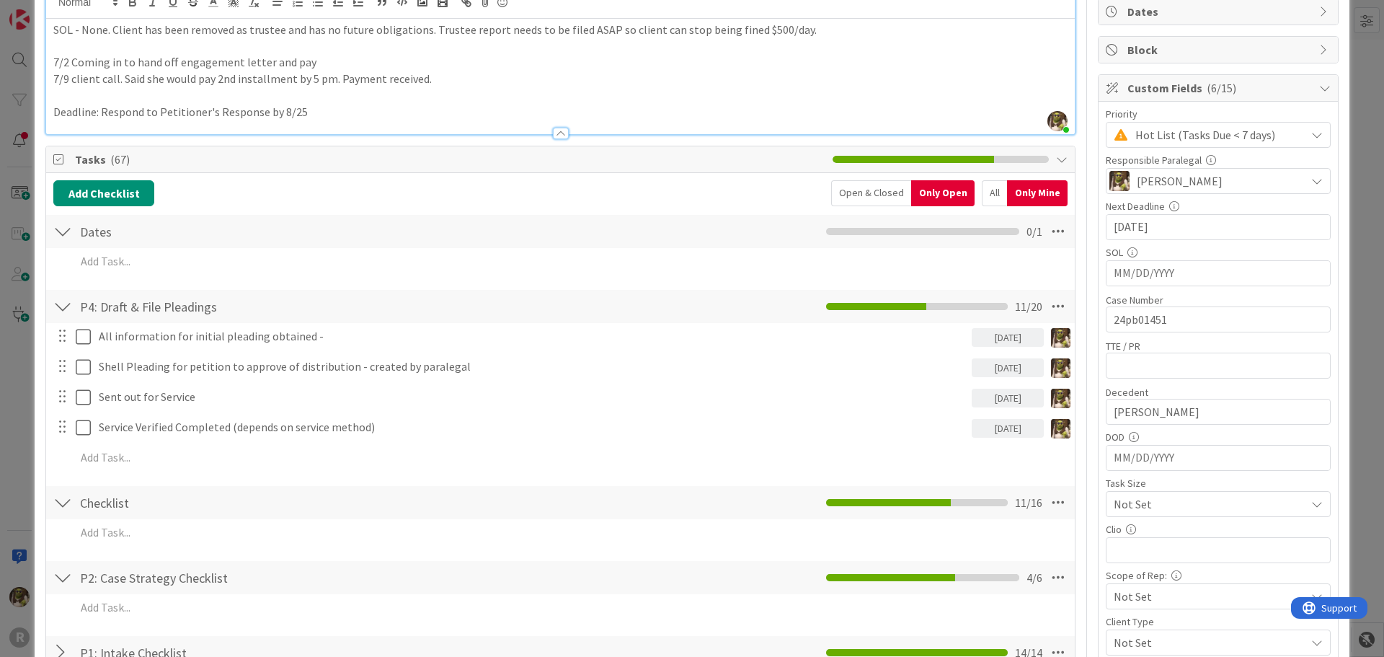
scroll to position [0, 0]
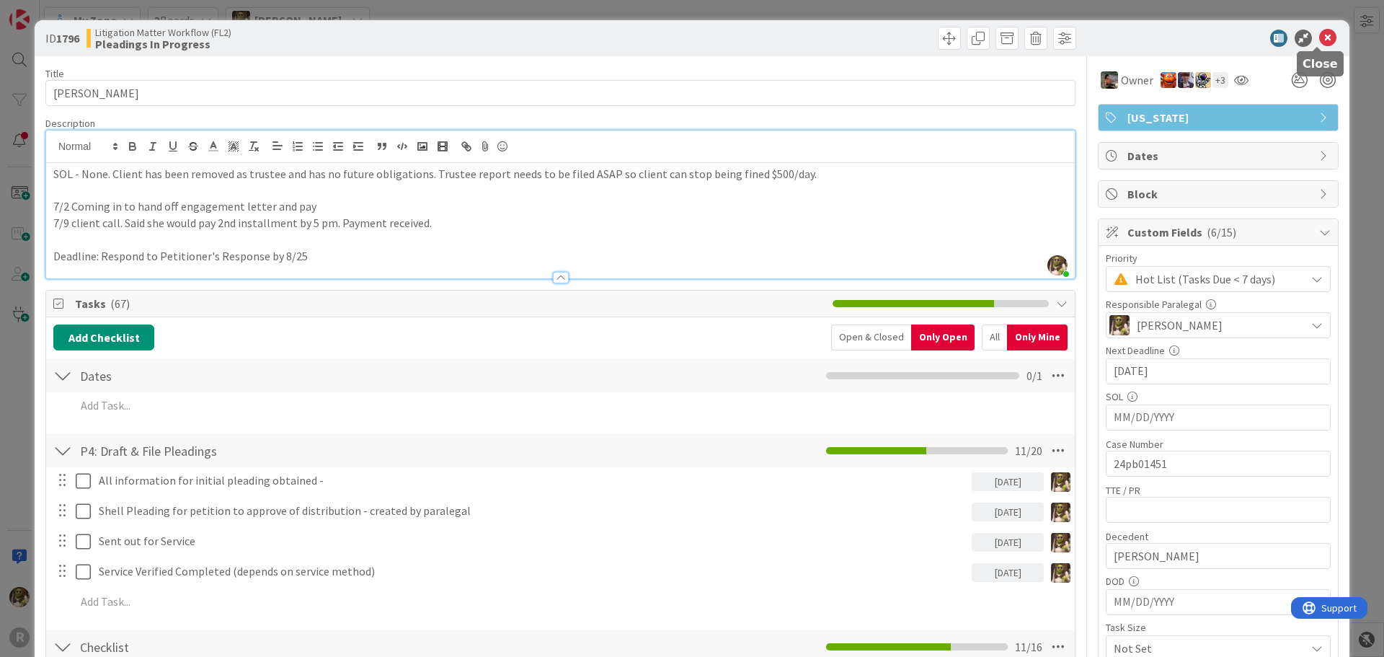
click at [1322, 33] on icon at bounding box center [1327, 38] width 17 height 17
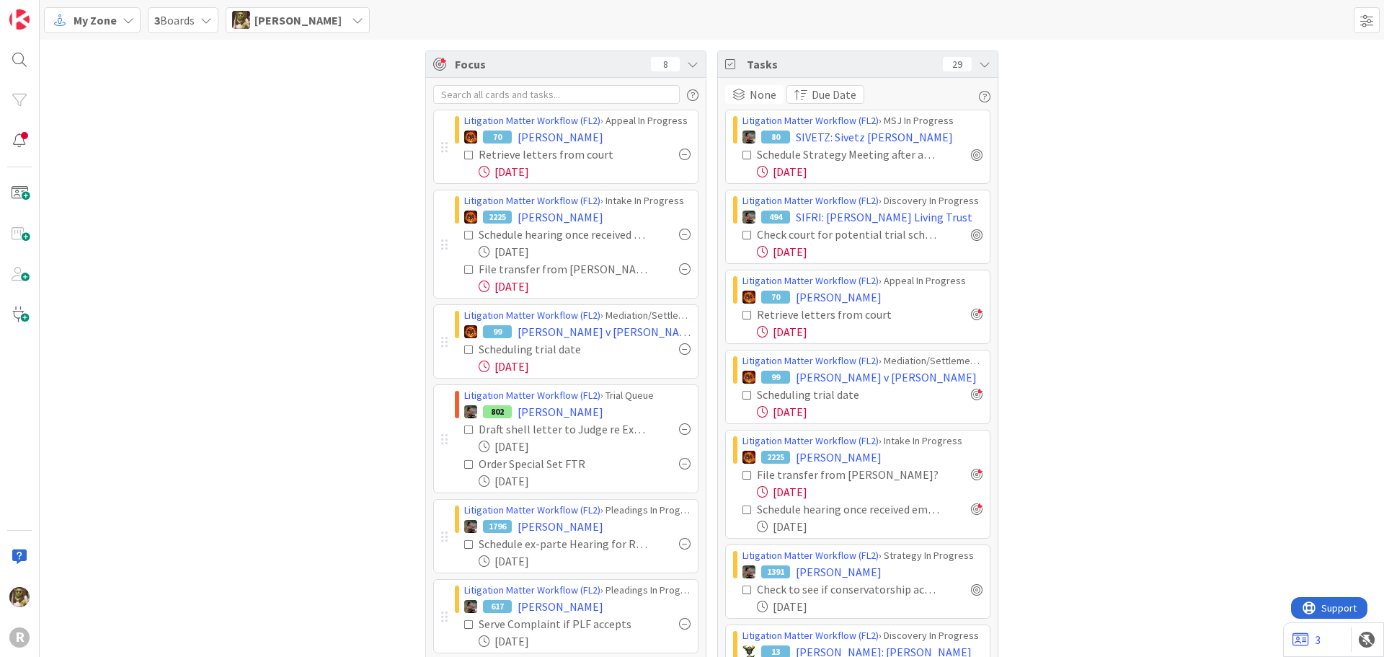
click at [115, 25] on span "My Zone" at bounding box center [95, 20] width 43 height 17
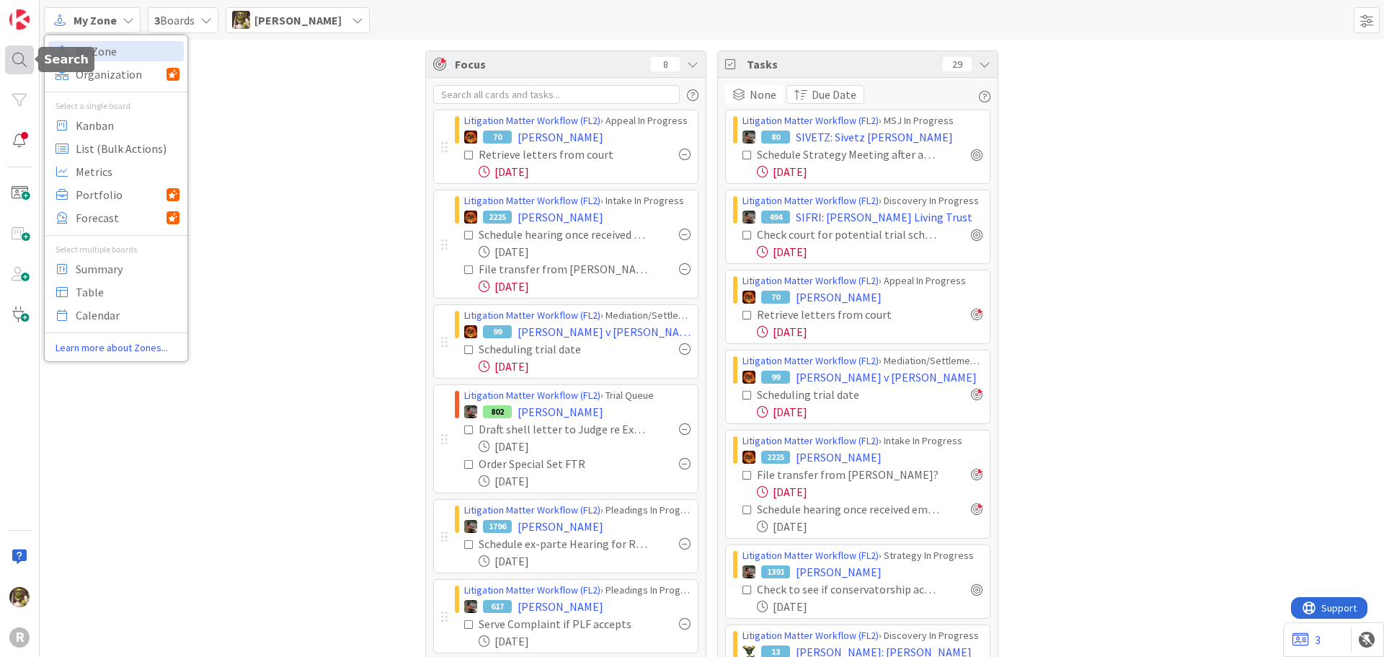
click at [22, 57] on div at bounding box center [19, 59] width 29 height 29
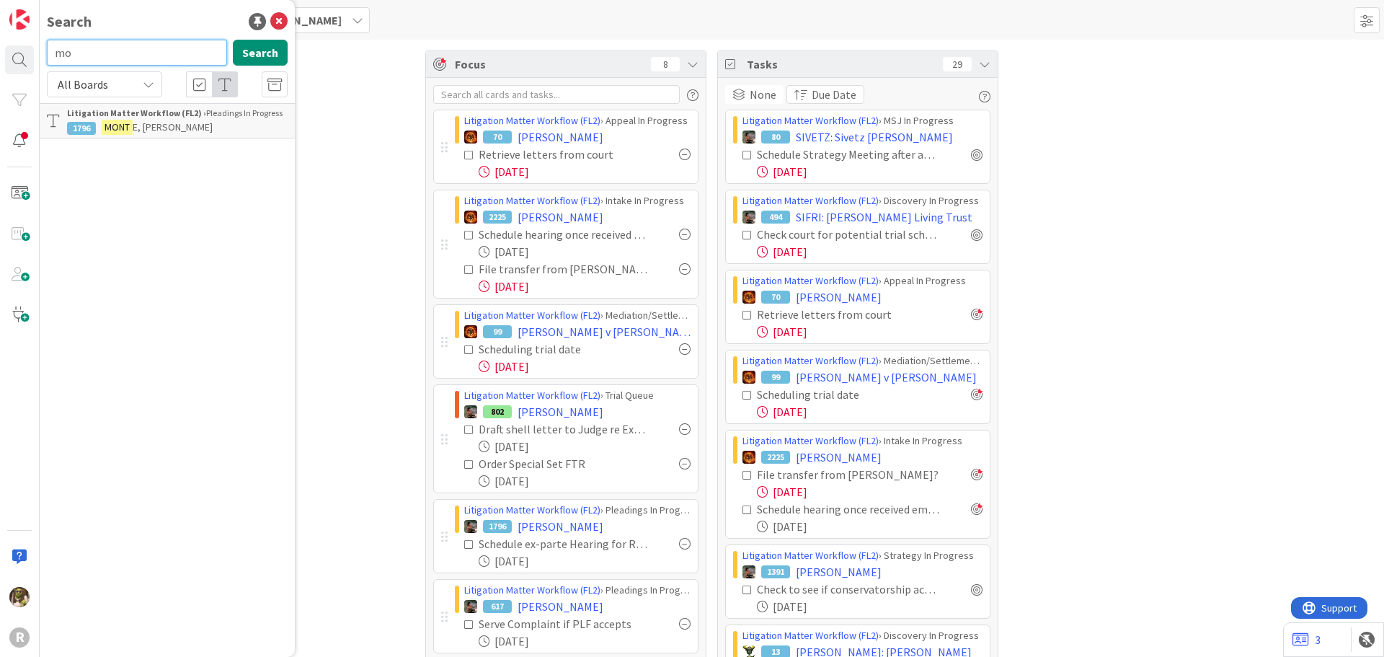
type input "m"
type input "giannetto"
click at [243, 46] on button "Search" at bounding box center [260, 53] width 55 height 26
click at [282, 22] on icon at bounding box center [278, 21] width 17 height 17
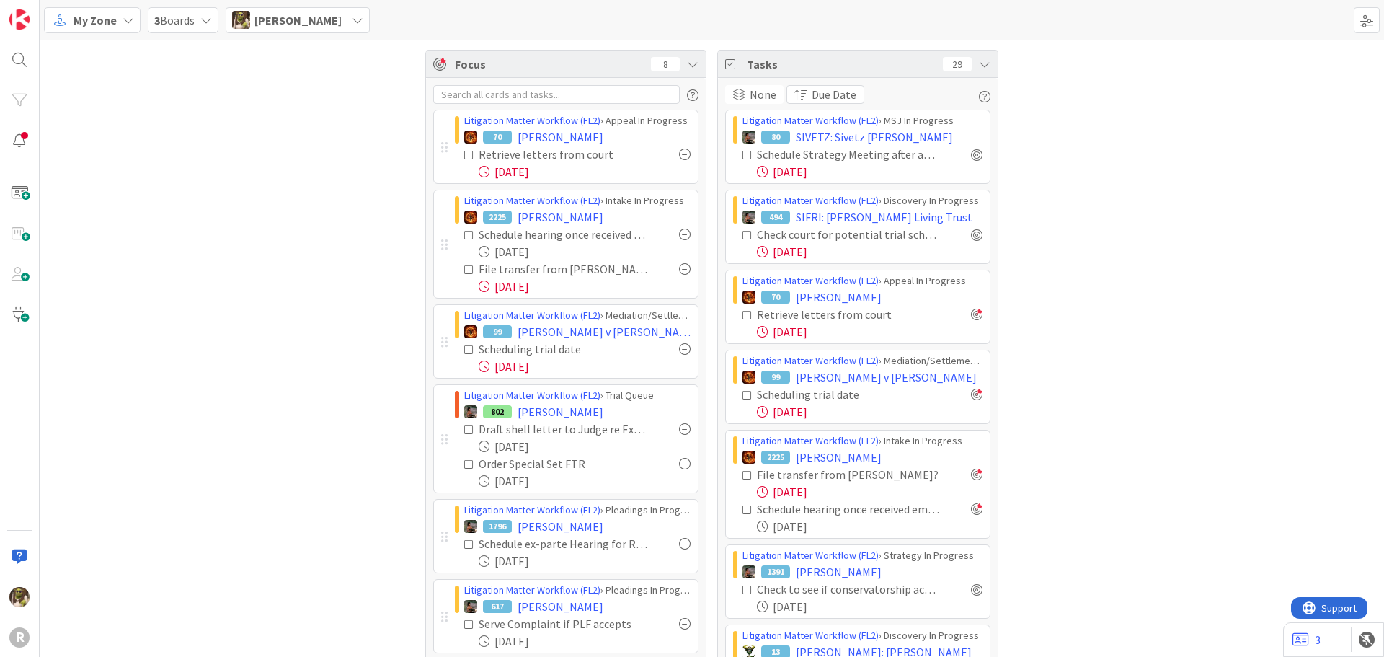
click at [127, 22] on icon at bounding box center [129, 20] width 12 height 12
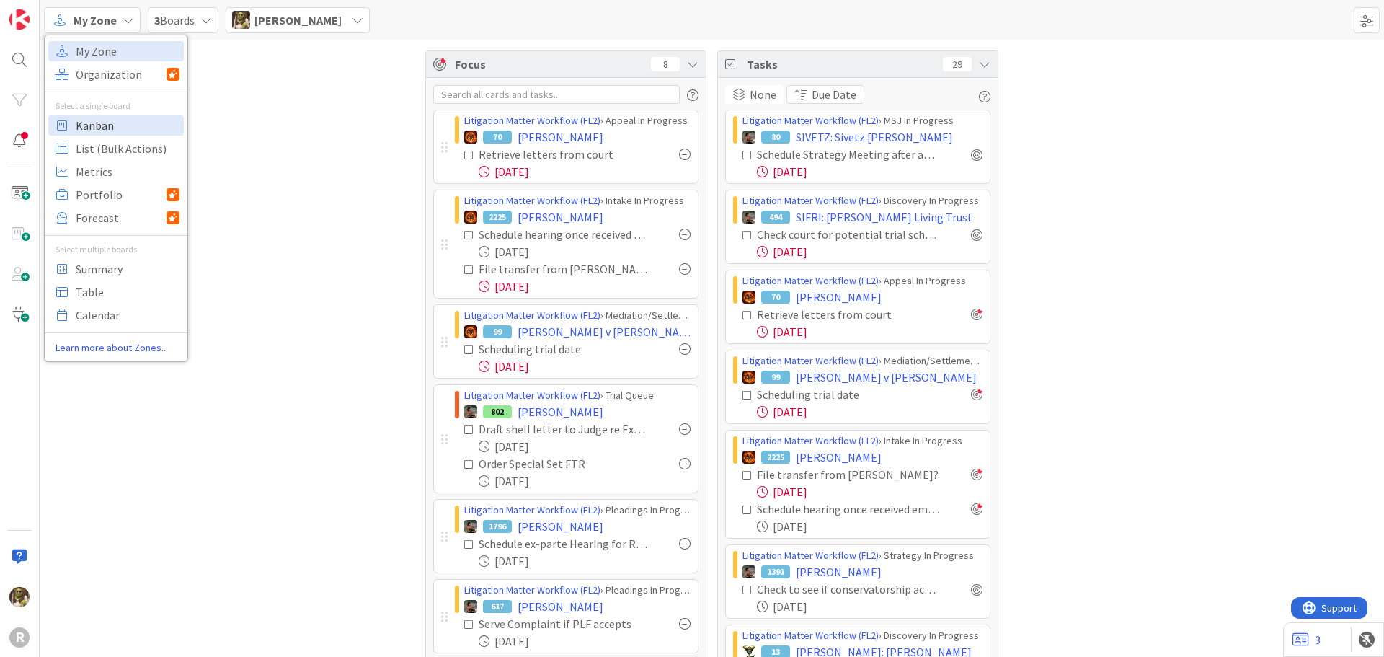
click at [101, 125] on span "Kanban" at bounding box center [128, 126] width 104 height 22
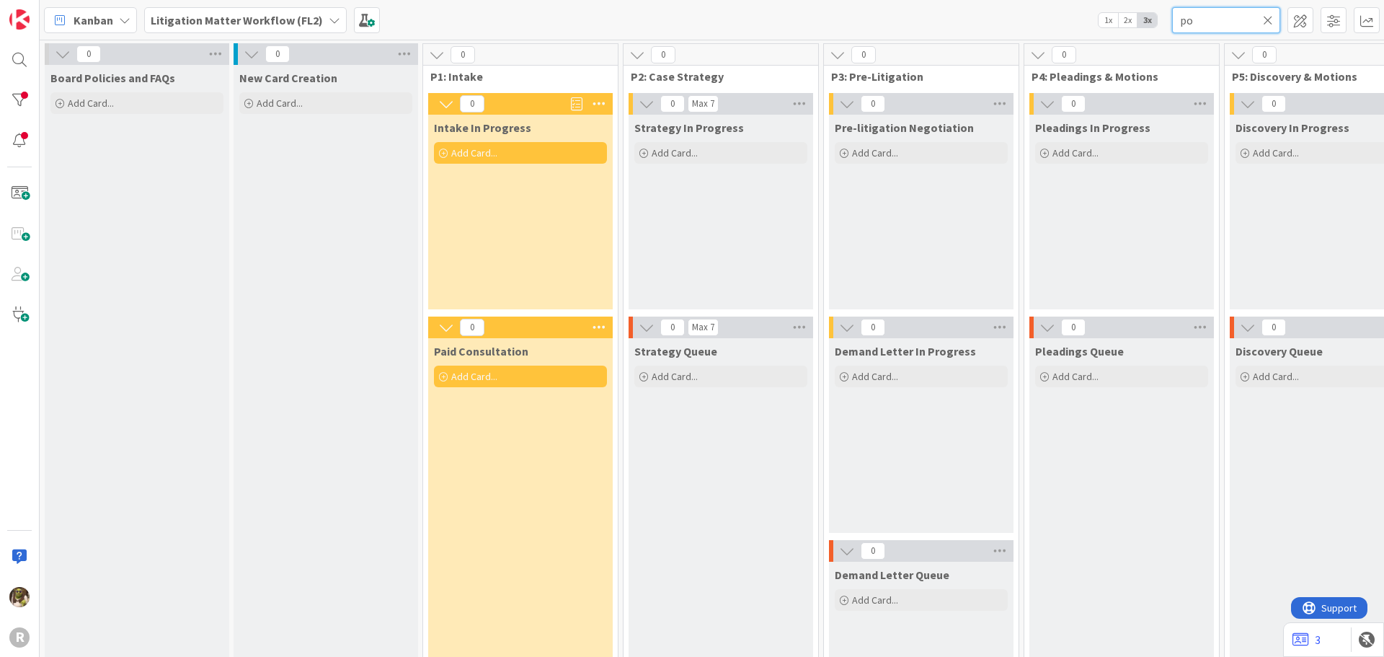
drag, startPoint x: 1216, startPoint y: 21, endPoint x: 1158, endPoint y: 36, distance: 59.6
click at [1158, 35] on div "Kanban Litigation Matter Workflow (FL2) 1x 2x 3x po" at bounding box center [712, 20] width 1344 height 40
type input "giannetto"
click at [19, 55] on div at bounding box center [19, 59] width 29 height 29
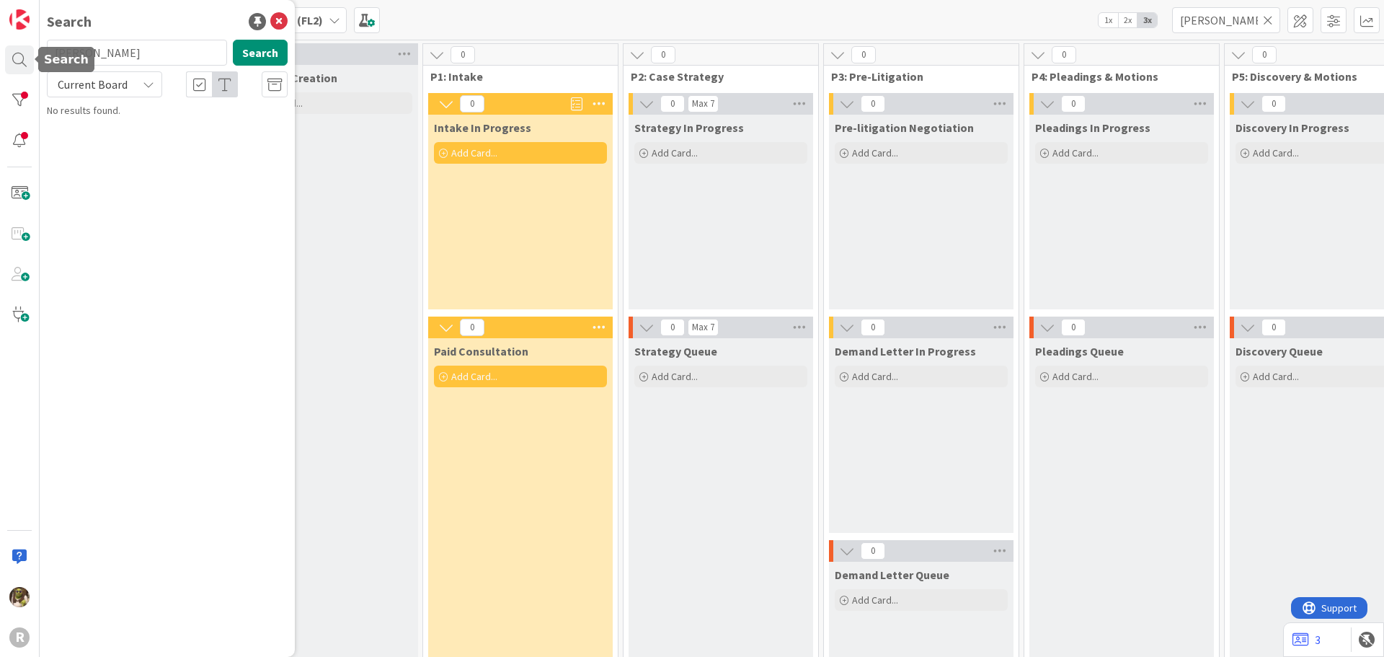
drag, startPoint x: 156, startPoint y: 53, endPoint x: -59, endPoint y: 68, distance: 215.3
click at [0, 68] on html "R Search giannetto Search Current Board No results found. Kanban Litigation Mat…" at bounding box center [692, 328] width 1384 height 657
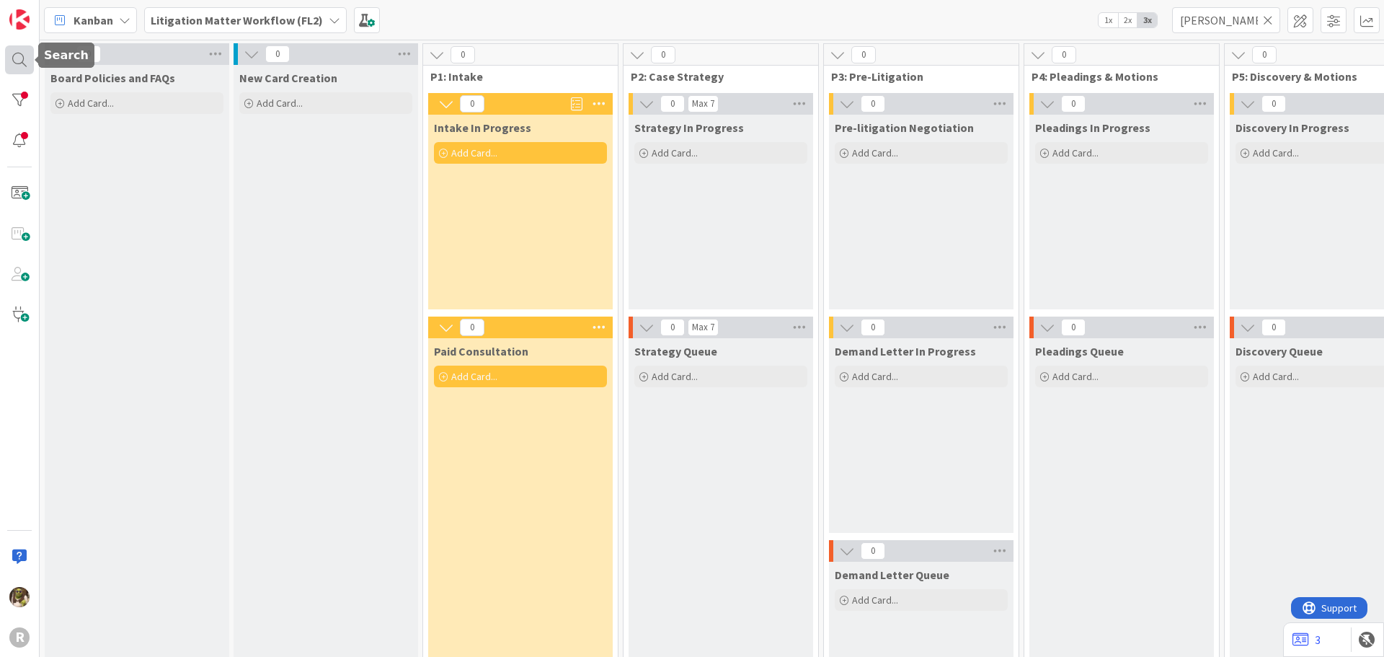
click at [25, 60] on div at bounding box center [19, 59] width 29 height 29
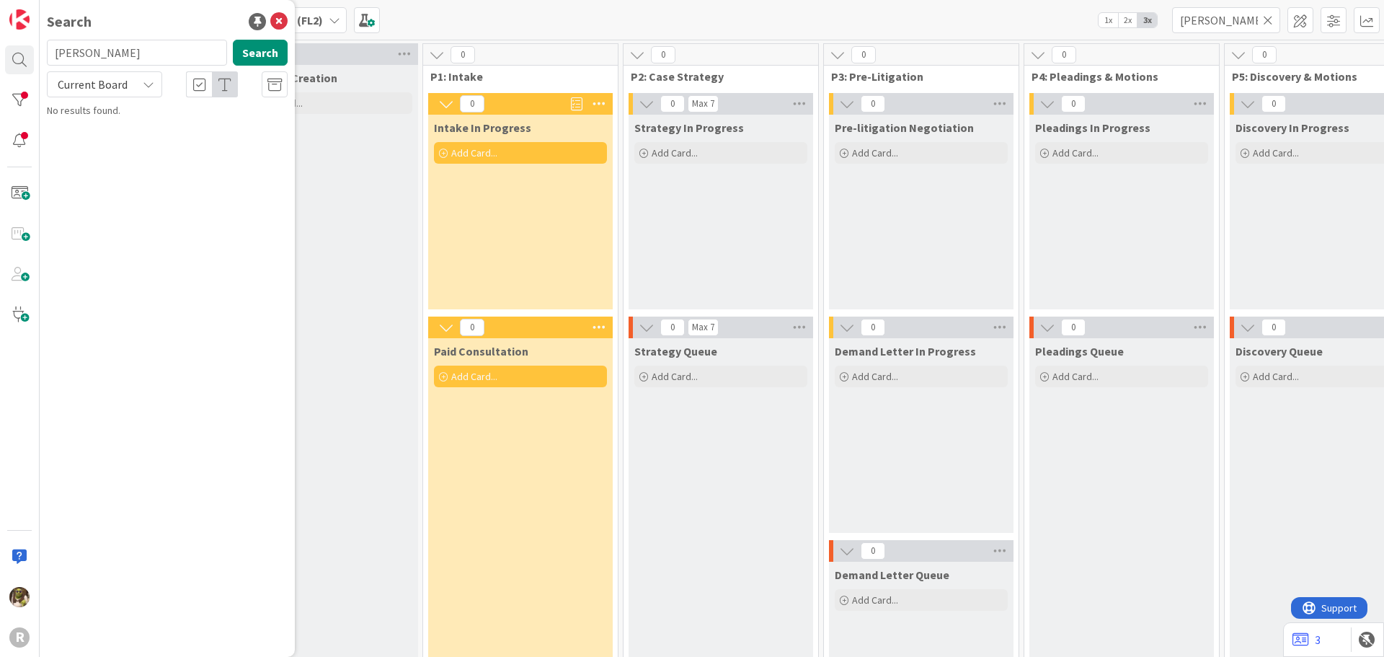
drag, startPoint x: 166, startPoint y: 52, endPoint x: 60, endPoint y: 54, distance: 106.7
click at [60, 54] on input "giannetto" at bounding box center [137, 53] width 180 height 26
type input "g"
type input "tisiot"
click at [194, 128] on p "TISIOT , Sandra" at bounding box center [177, 127] width 221 height 15
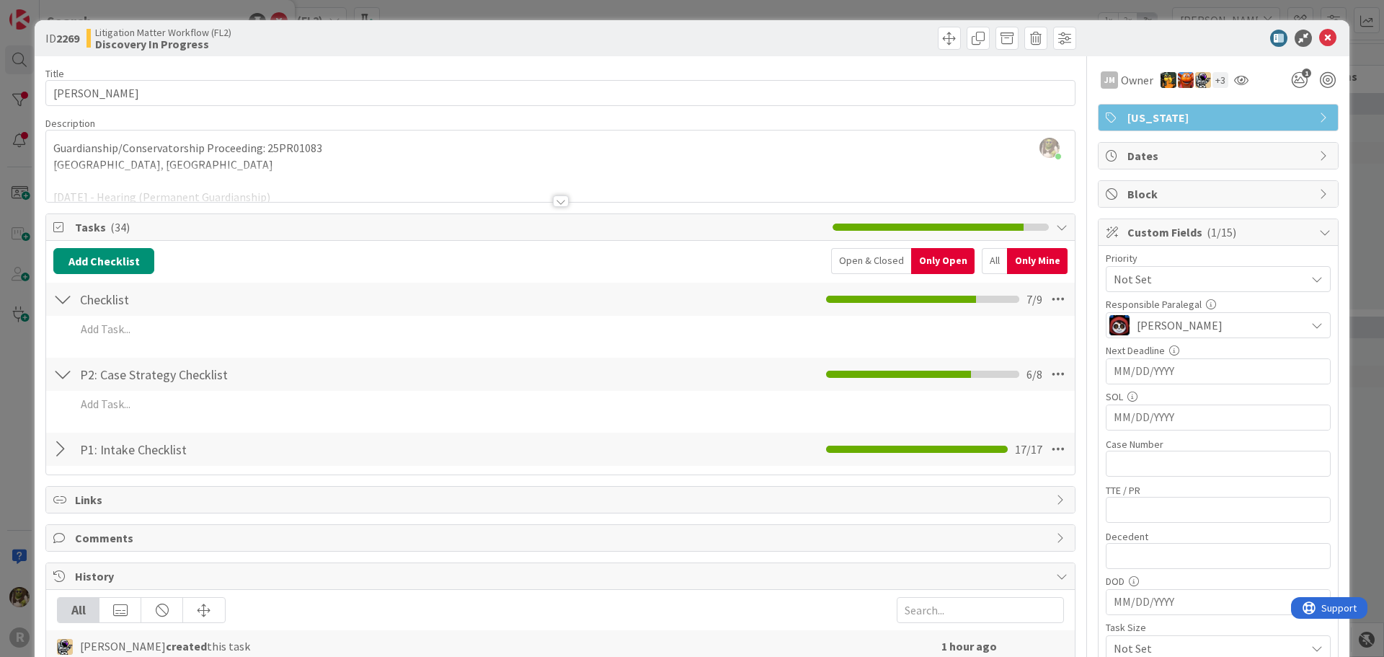
click at [553, 199] on div at bounding box center [561, 201] width 16 height 12
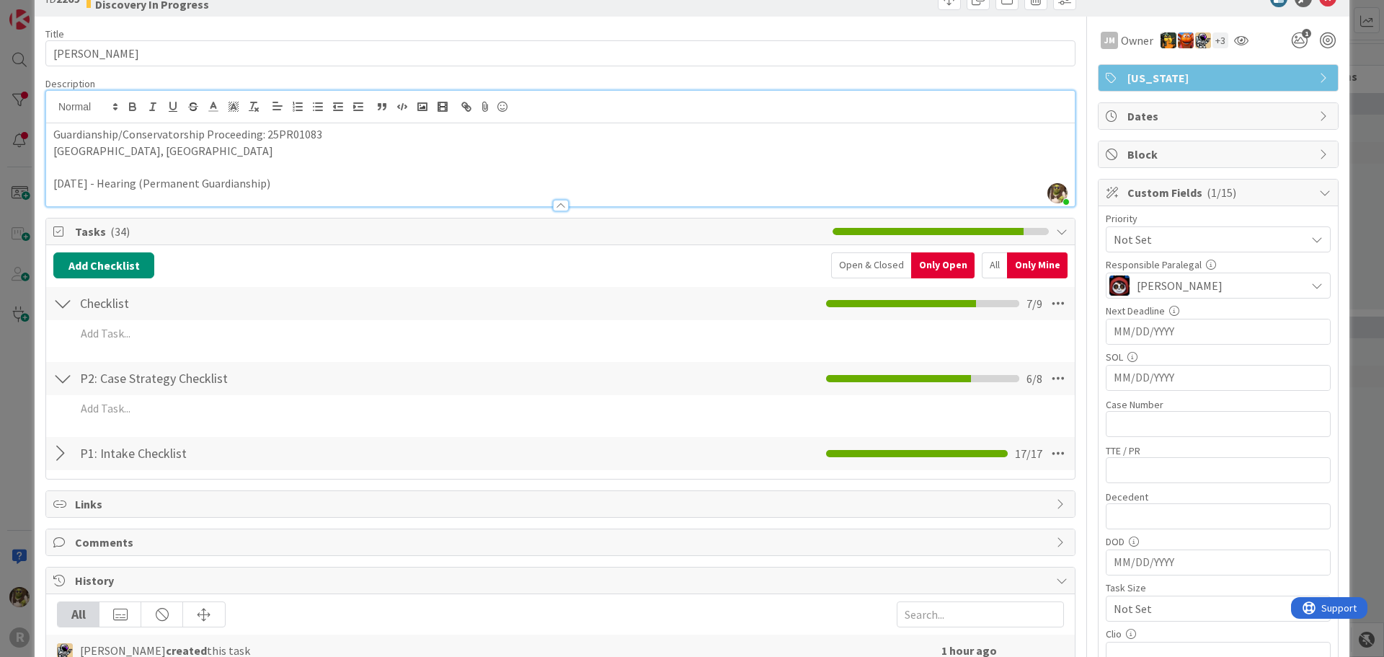
scroll to position [72, 0]
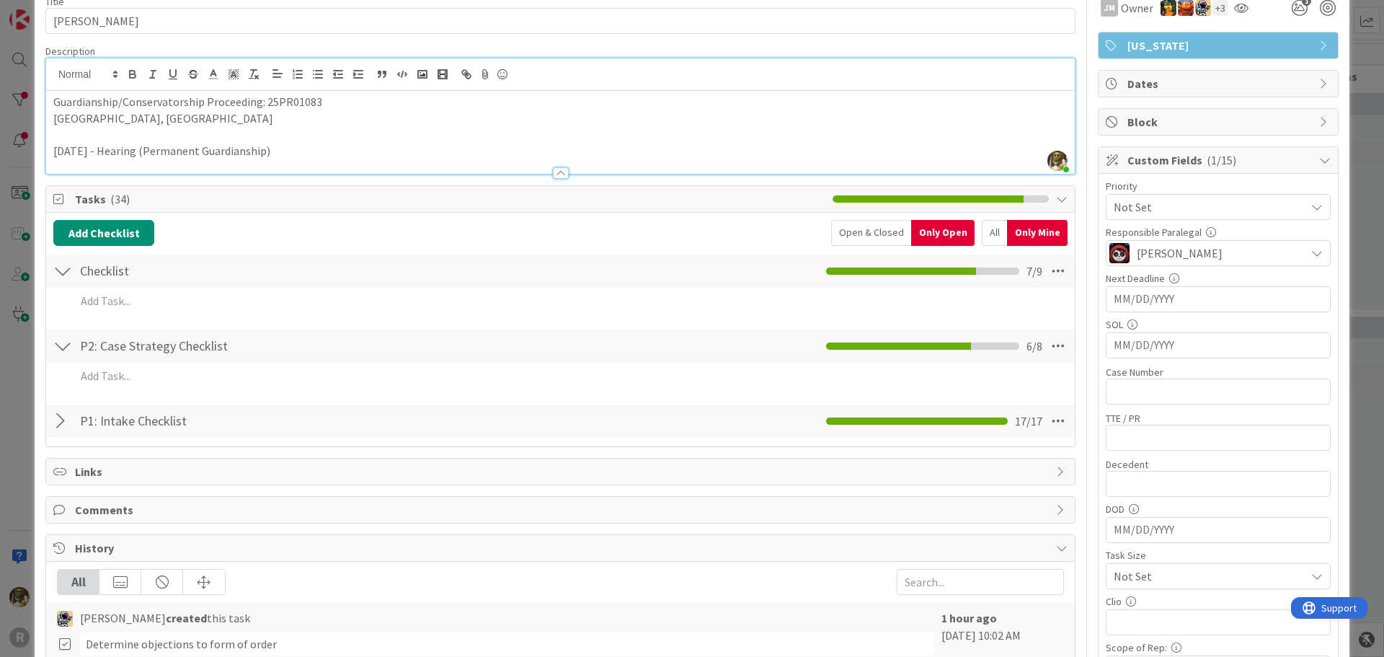
click at [153, 288] on div "Add Add Multiple Cancel" at bounding box center [560, 304] width 1014 height 32
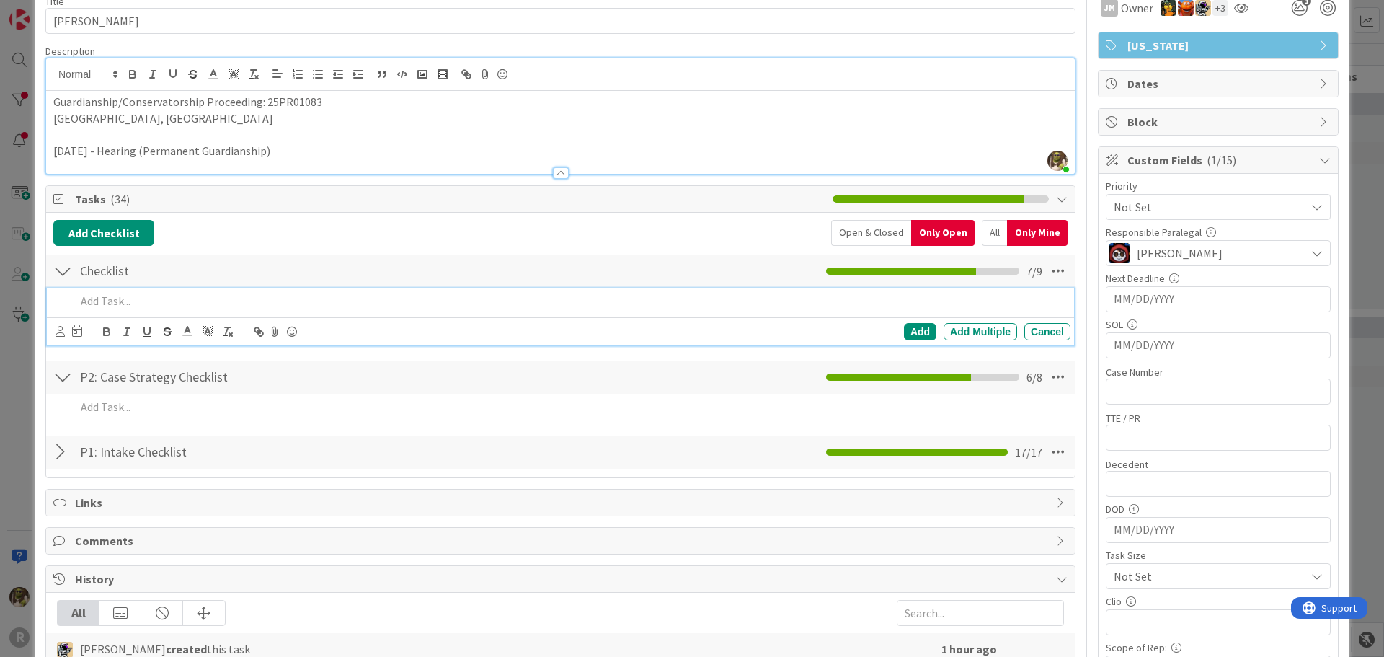
click at [154, 301] on p at bounding box center [570, 301] width 989 height 17
click at [59, 334] on icon at bounding box center [59, 331] width 9 height 11
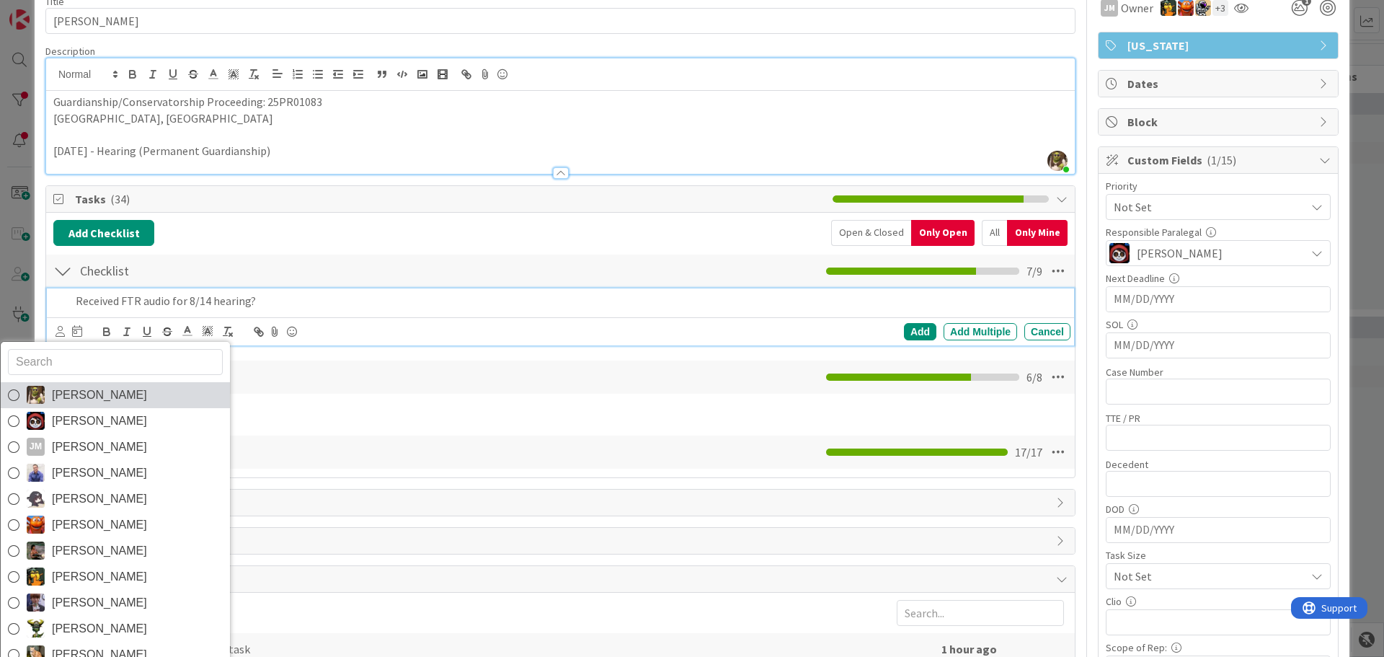
click at [81, 390] on span "[PERSON_NAME]" at bounding box center [99, 395] width 95 height 22
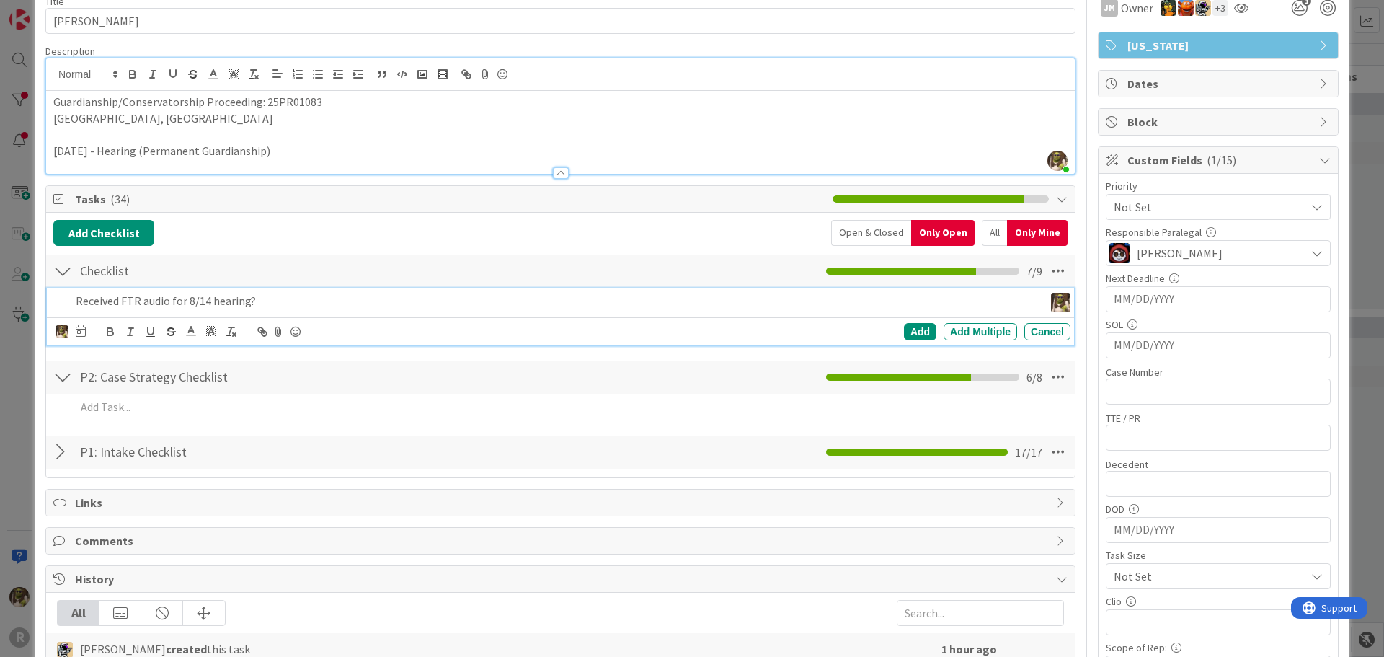
click at [76, 339] on div at bounding box center [81, 331] width 10 height 17
click at [250, 506] on td "22" at bounding box center [247, 506] width 28 height 27
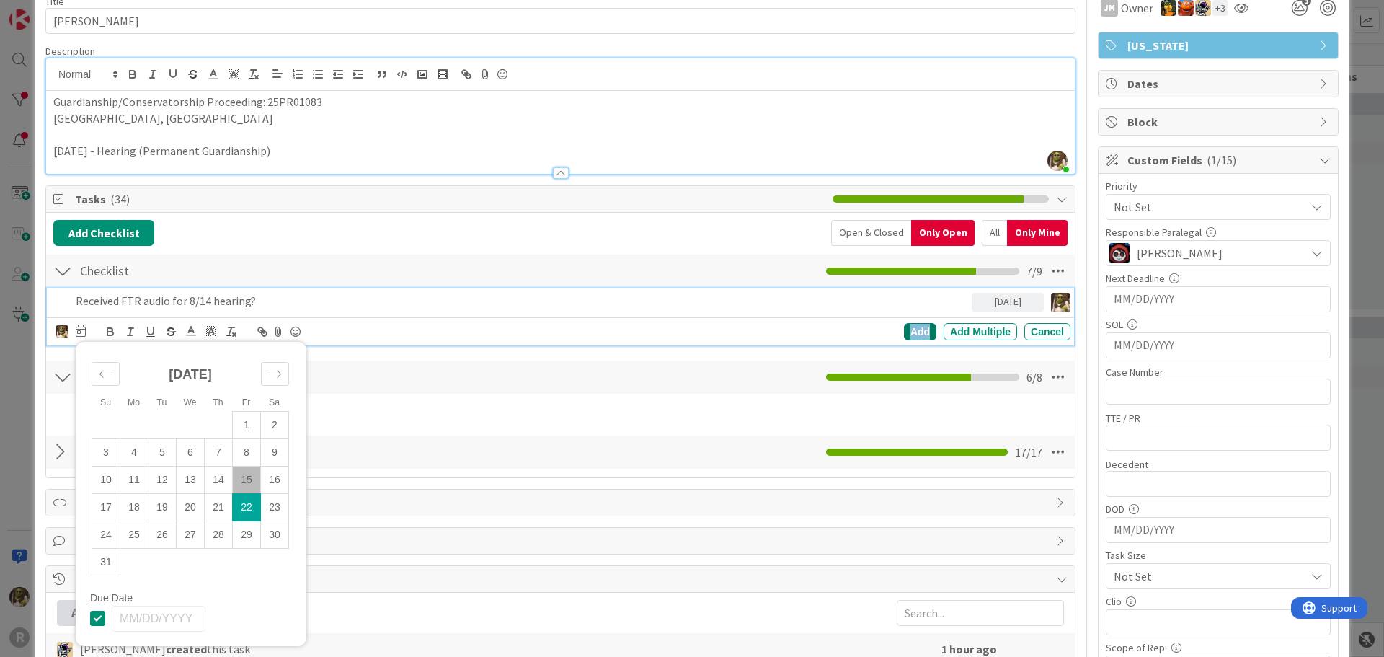
click at [904, 337] on div "Add" at bounding box center [920, 331] width 32 height 17
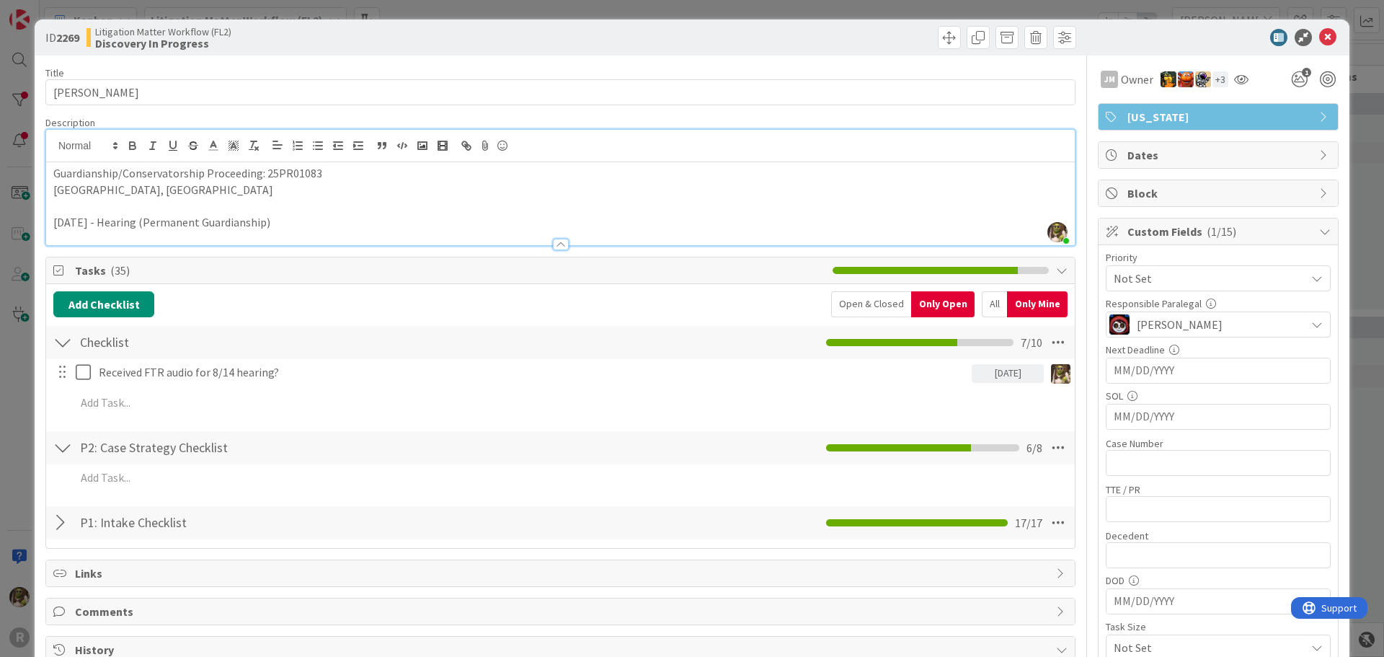
scroll to position [0, 0]
click at [1324, 38] on icon at bounding box center [1327, 38] width 17 height 17
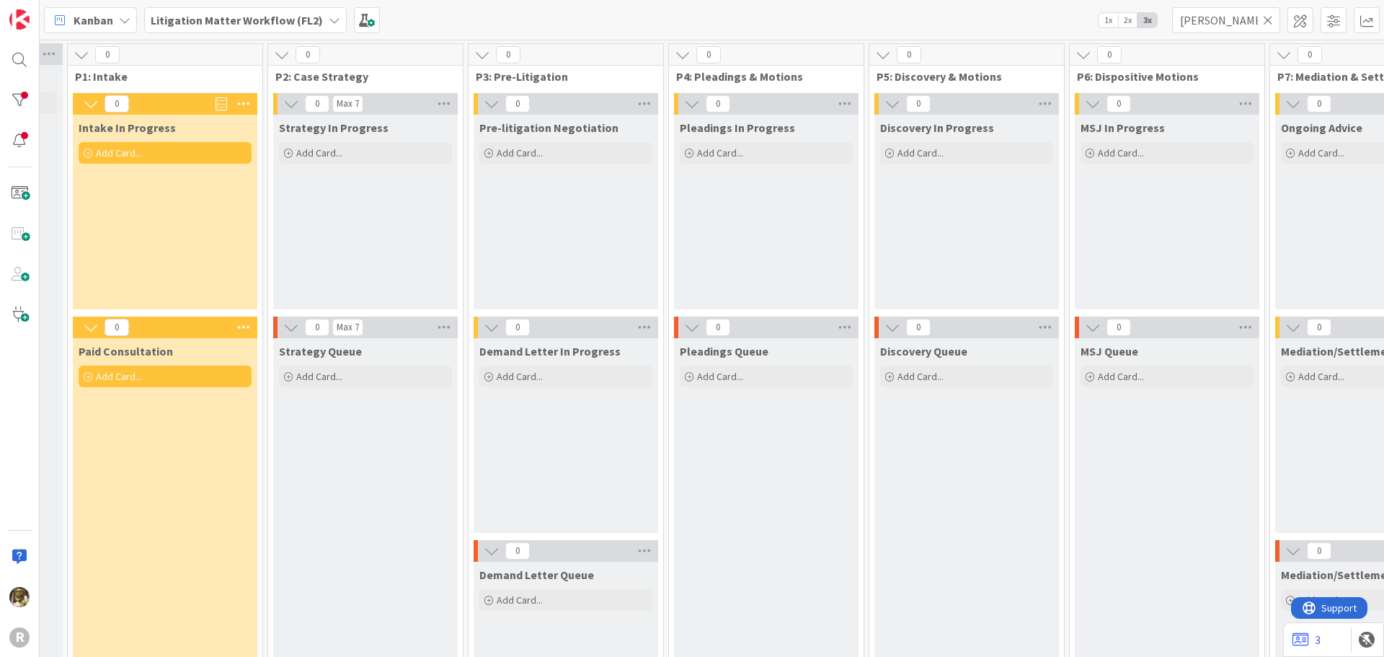
scroll to position [0, 347]
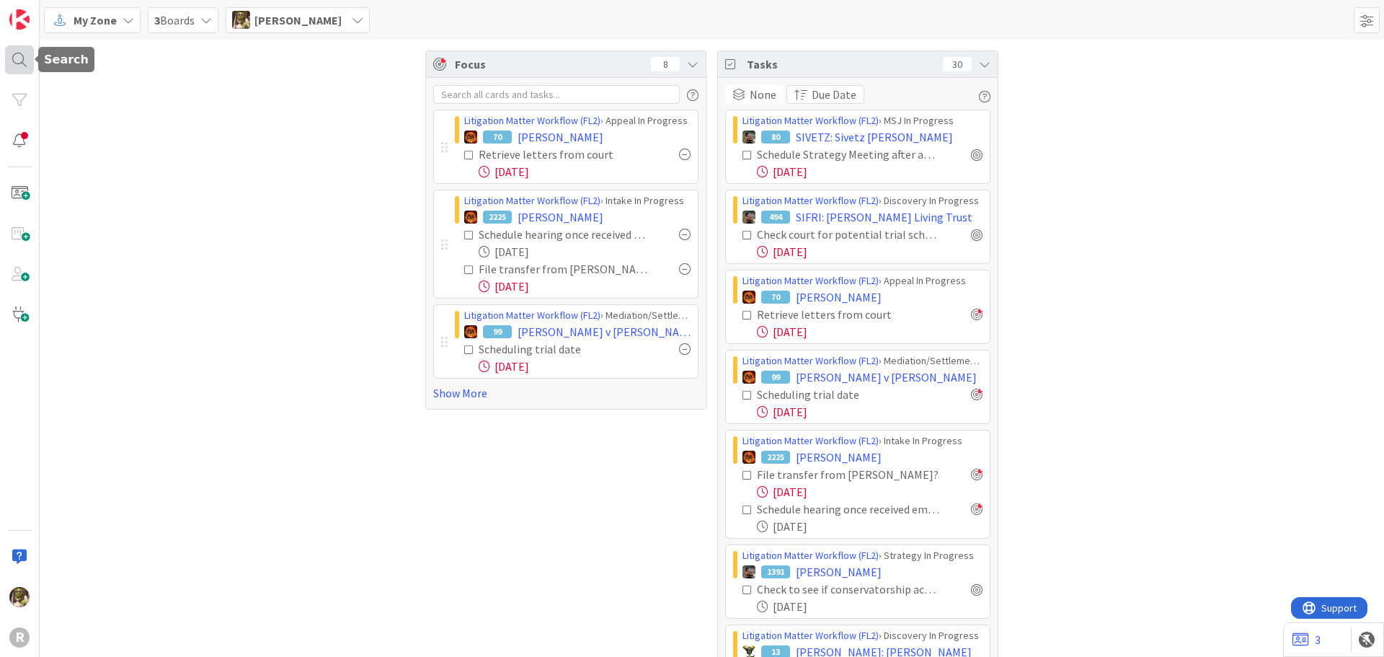
click at [22, 58] on div at bounding box center [19, 59] width 29 height 29
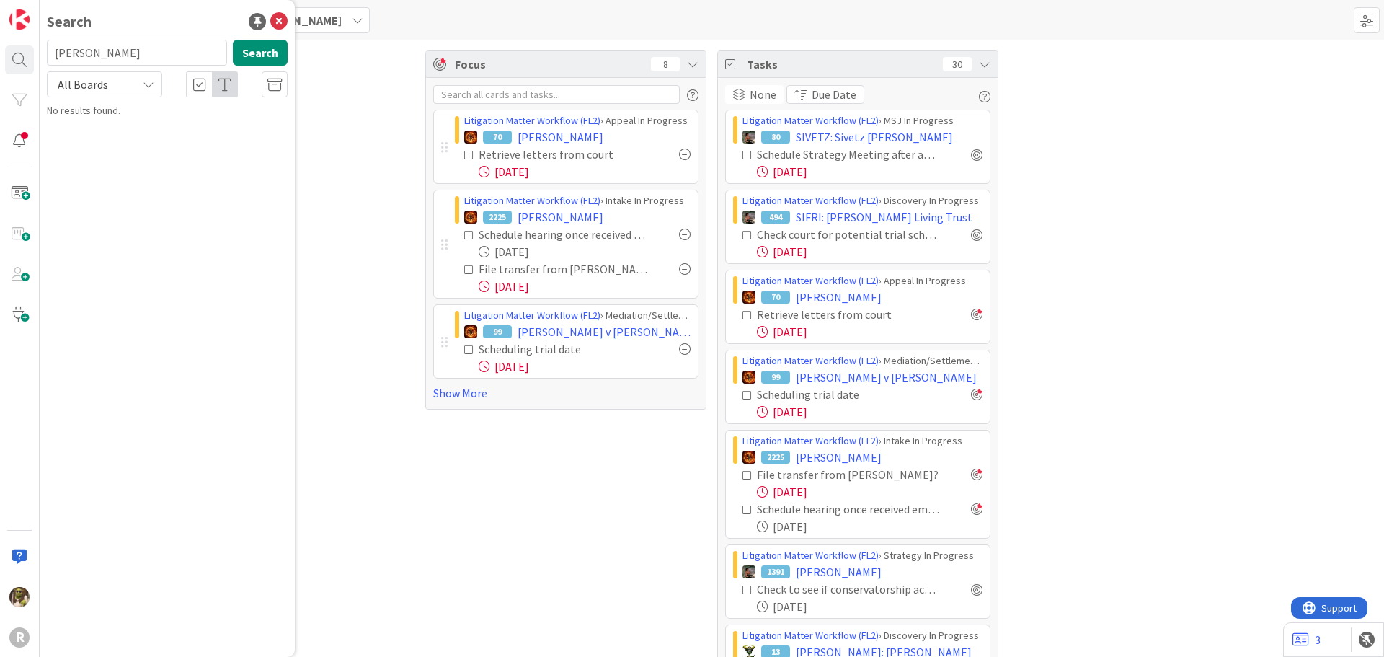
type input "[PERSON_NAME]"
click at [125, 117] on b "Litigation Matter Workflow (FL2) ›" at bounding box center [136, 112] width 139 height 11
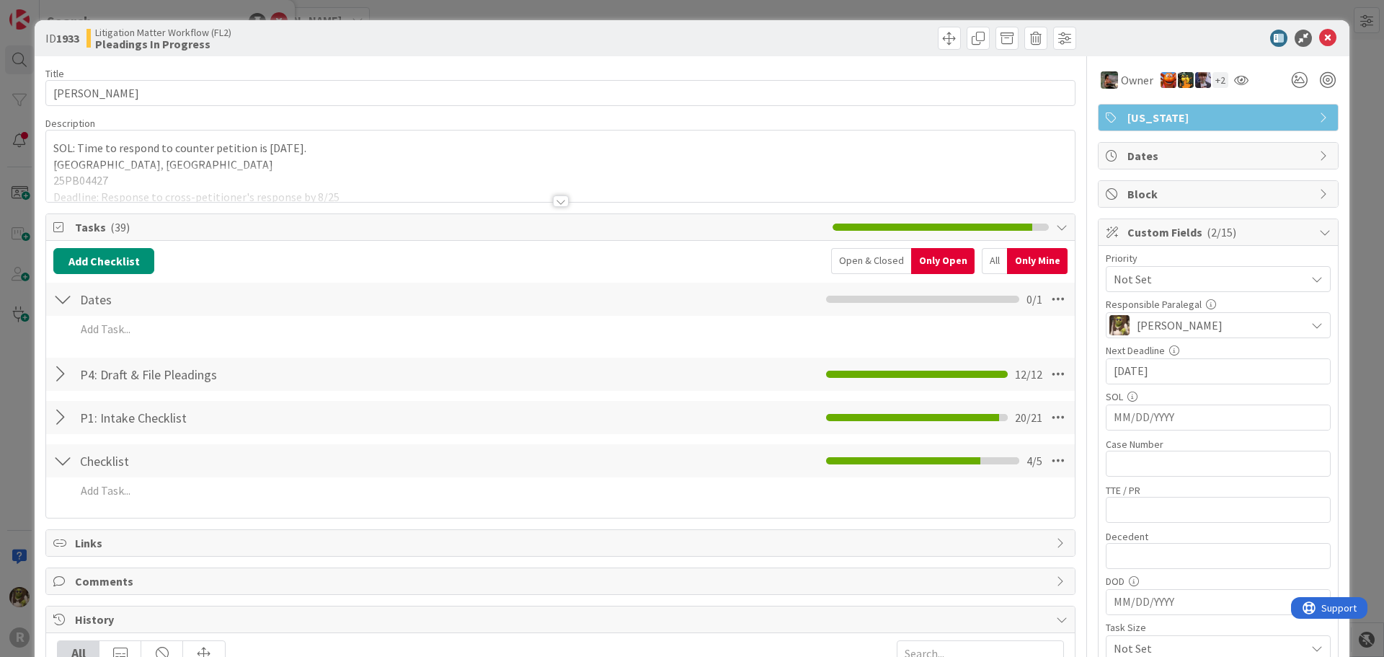
click at [982, 259] on div "All" at bounding box center [994, 261] width 25 height 26
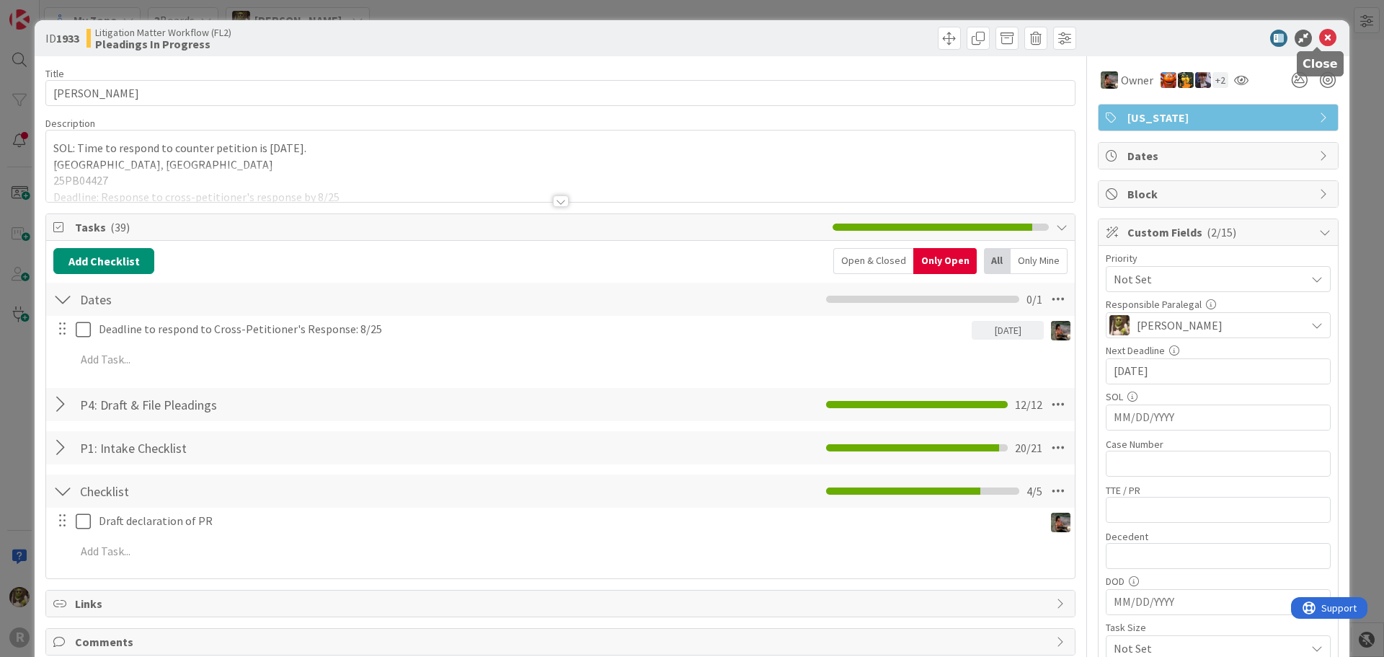
click at [1321, 28] on div "ID 1933 Litigation Matter Workflow (FL2) Pleadings In Progress" at bounding box center [692, 38] width 1314 height 36
click at [1321, 36] on icon at bounding box center [1327, 38] width 17 height 17
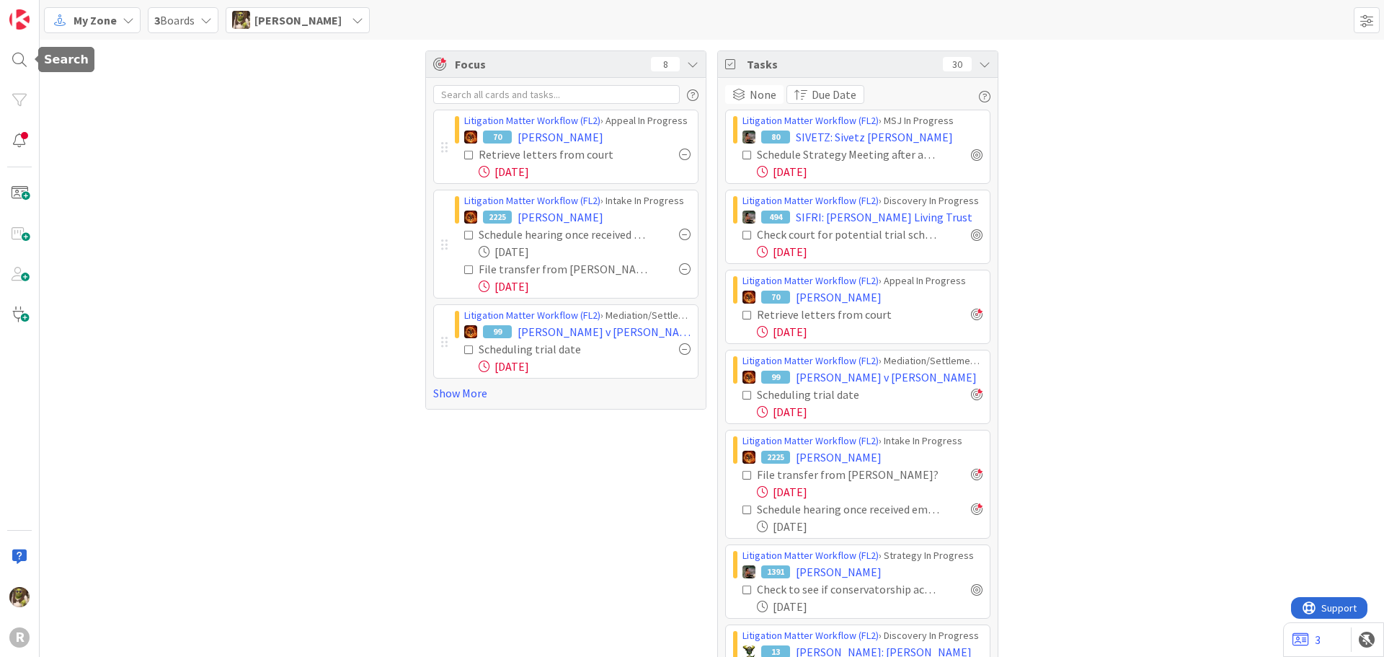
drag, startPoint x: 26, startPoint y: 55, endPoint x: 68, endPoint y: 53, distance: 41.9
click at [25, 57] on div at bounding box center [19, 59] width 29 height 29
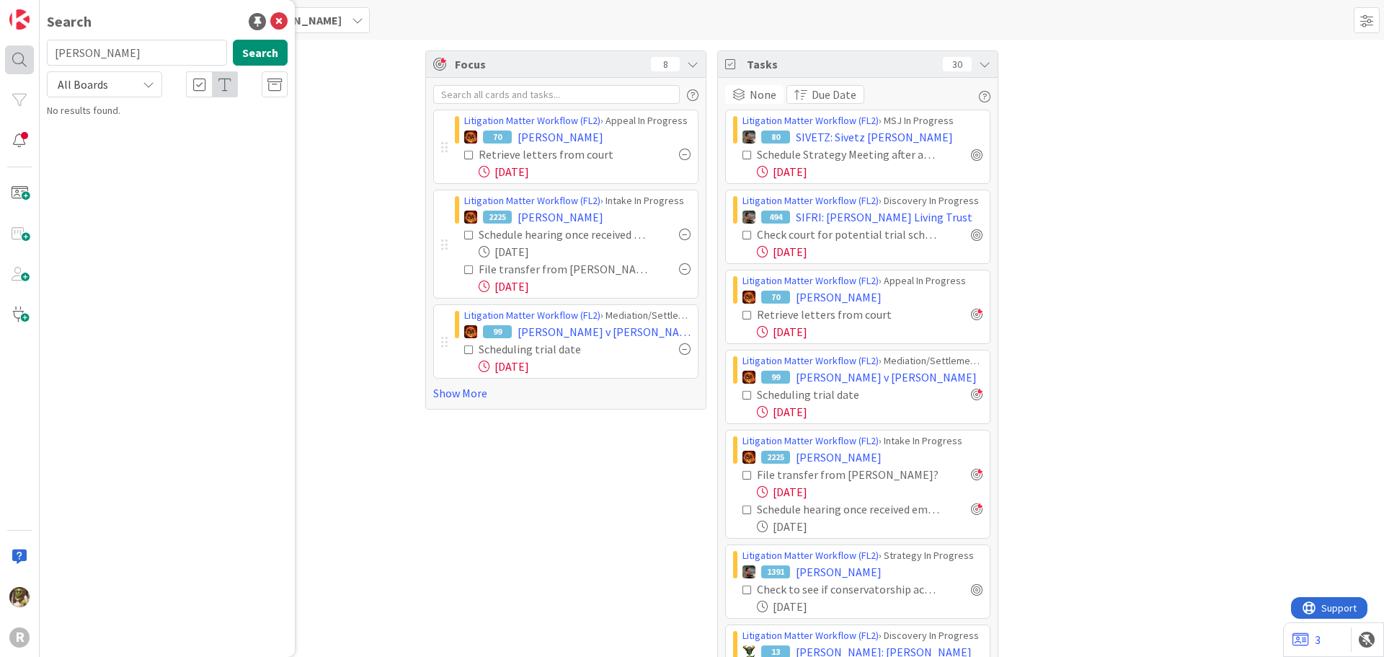
drag, startPoint x: 153, startPoint y: 55, endPoint x: 7, endPoint y: 56, distance: 146.3
click at [7, 56] on div "R Search [PERSON_NAME] Search All Boards No results found." at bounding box center [20, 328] width 40 height 657
type input "[PERSON_NAME]"
click at [183, 125] on p "[PERSON_NAME]" at bounding box center [177, 127] width 221 height 15
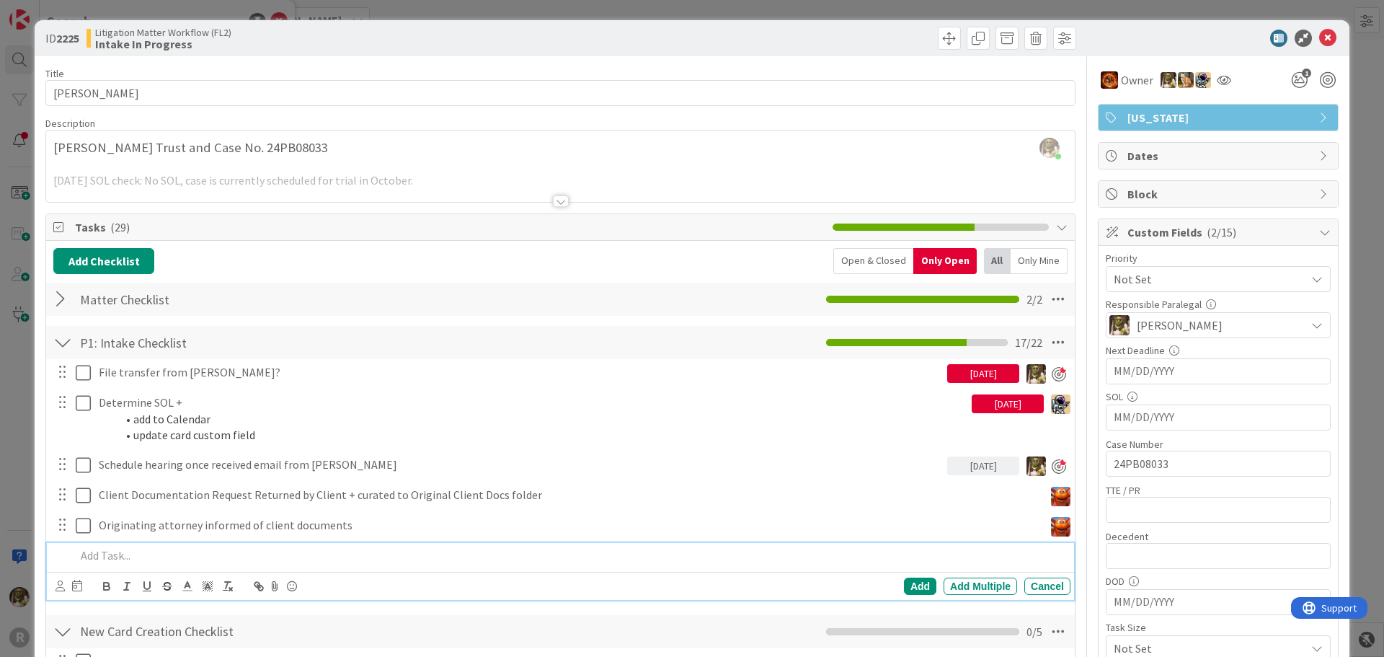
click at [115, 562] on p at bounding box center [570, 555] width 989 height 17
click at [61, 587] on icon at bounding box center [59, 585] width 9 height 11
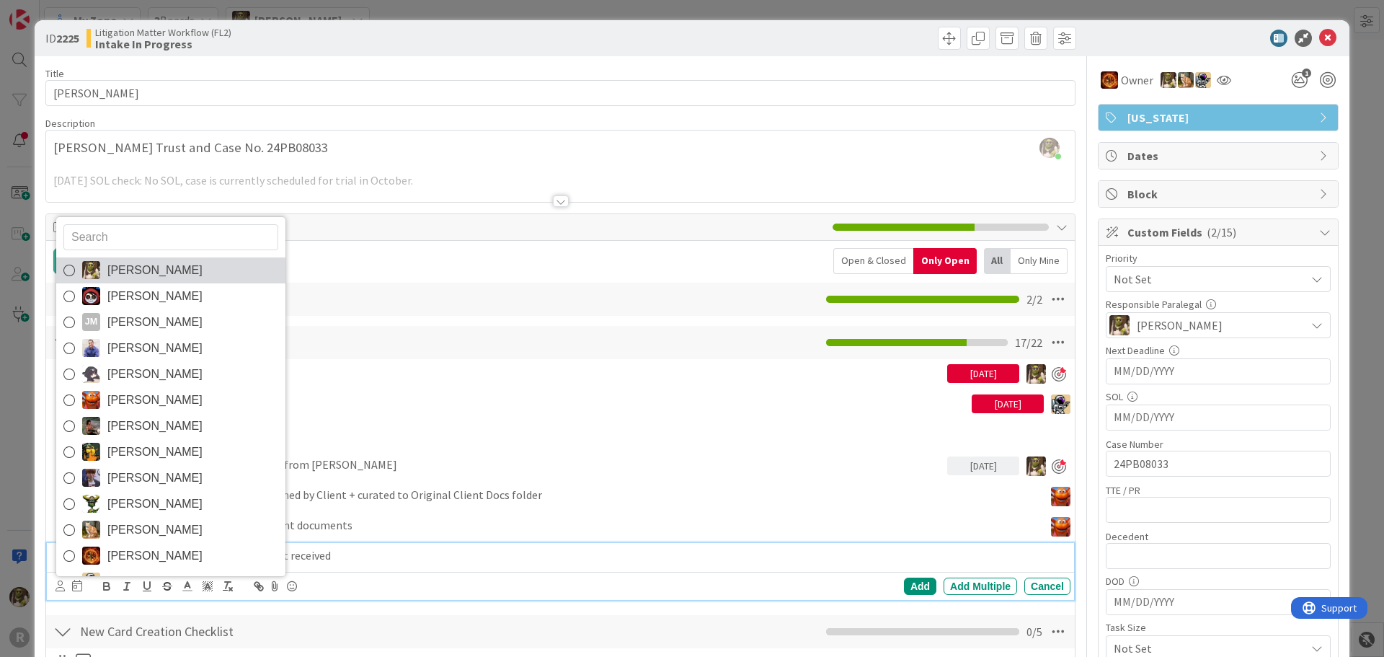
click at [89, 270] on img at bounding box center [91, 270] width 18 height 18
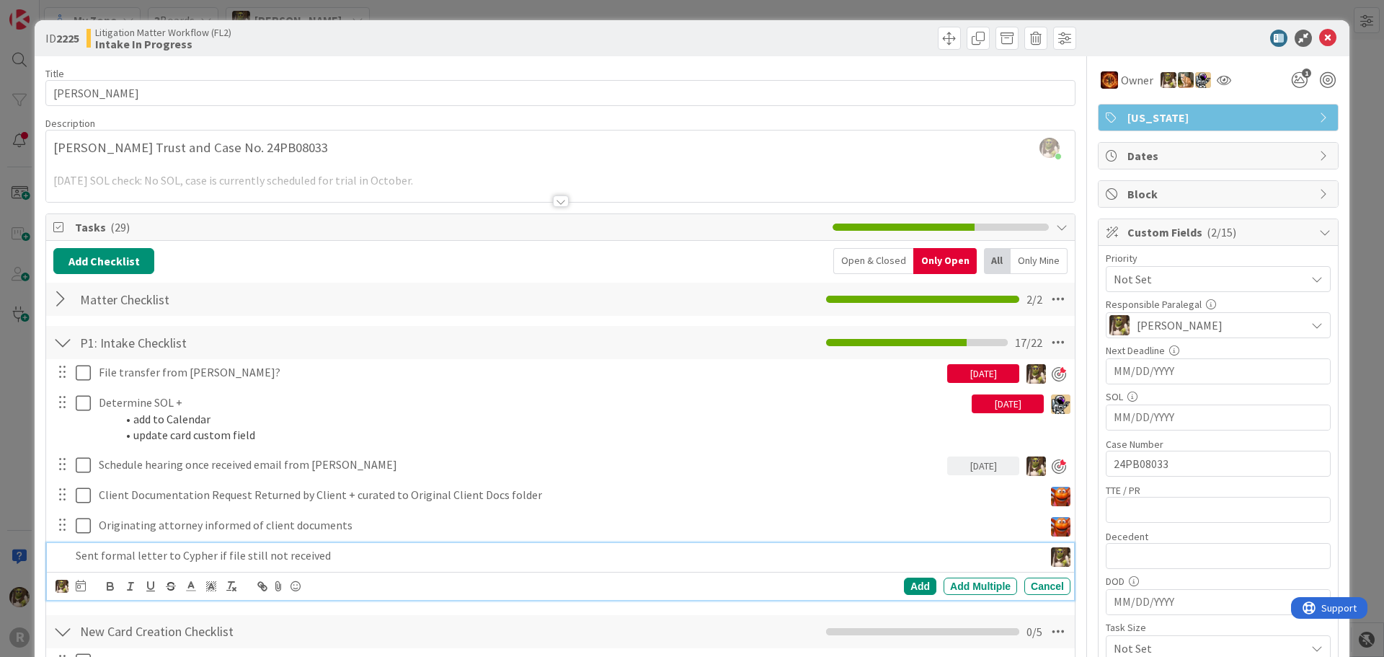
click at [81, 589] on icon at bounding box center [81, 585] width 10 height 12
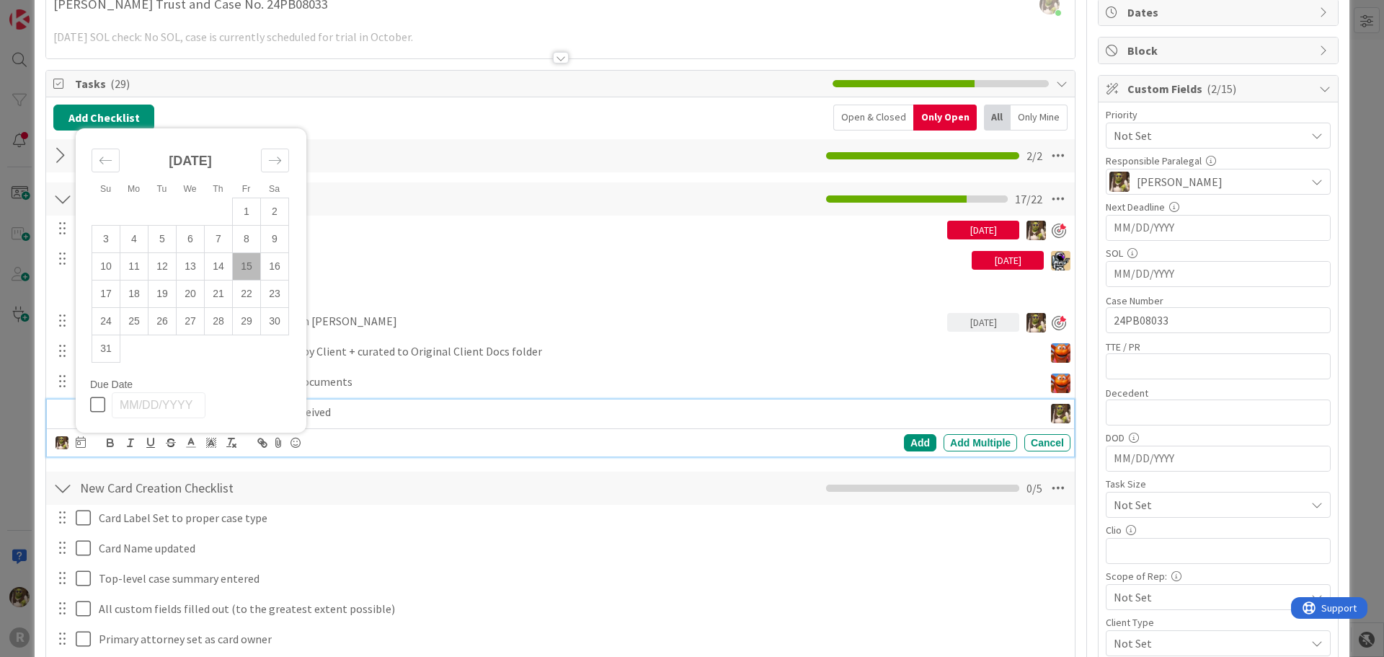
scroll to position [144, 0]
click at [136, 290] on td "18" at bounding box center [134, 292] width 28 height 27
click at [917, 440] on div "Add" at bounding box center [920, 441] width 32 height 17
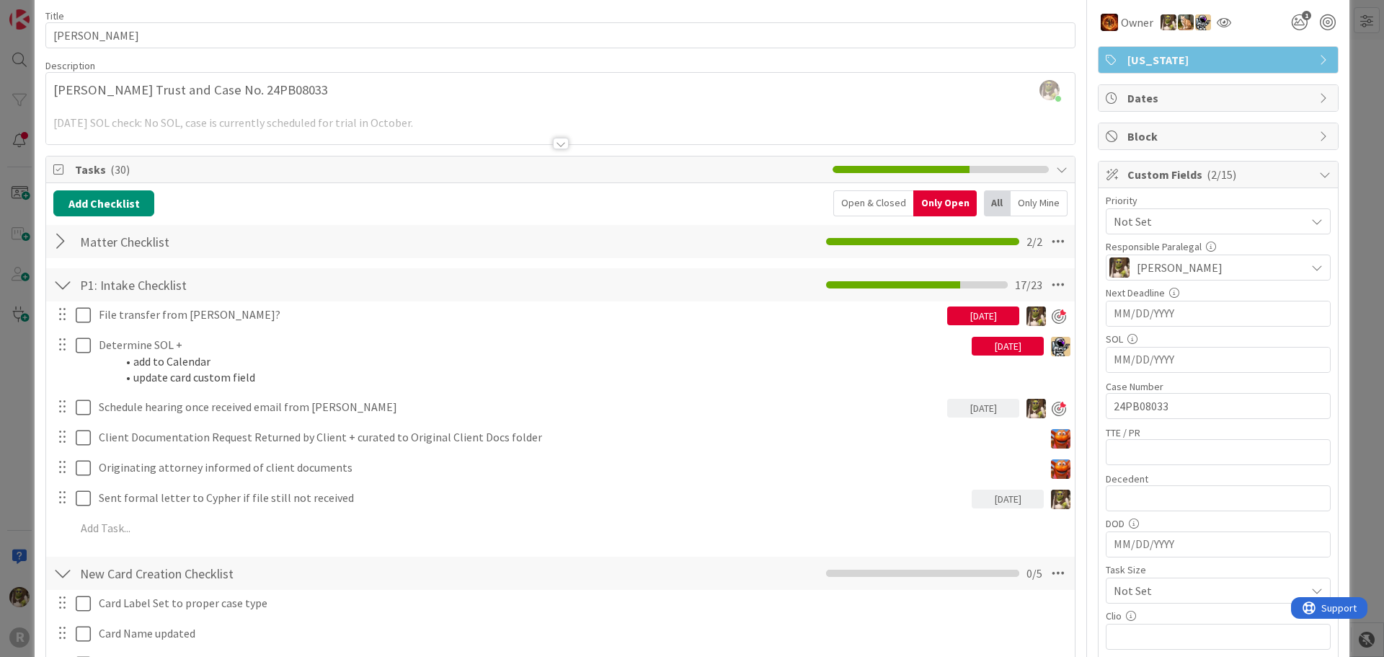
scroll to position [0, 0]
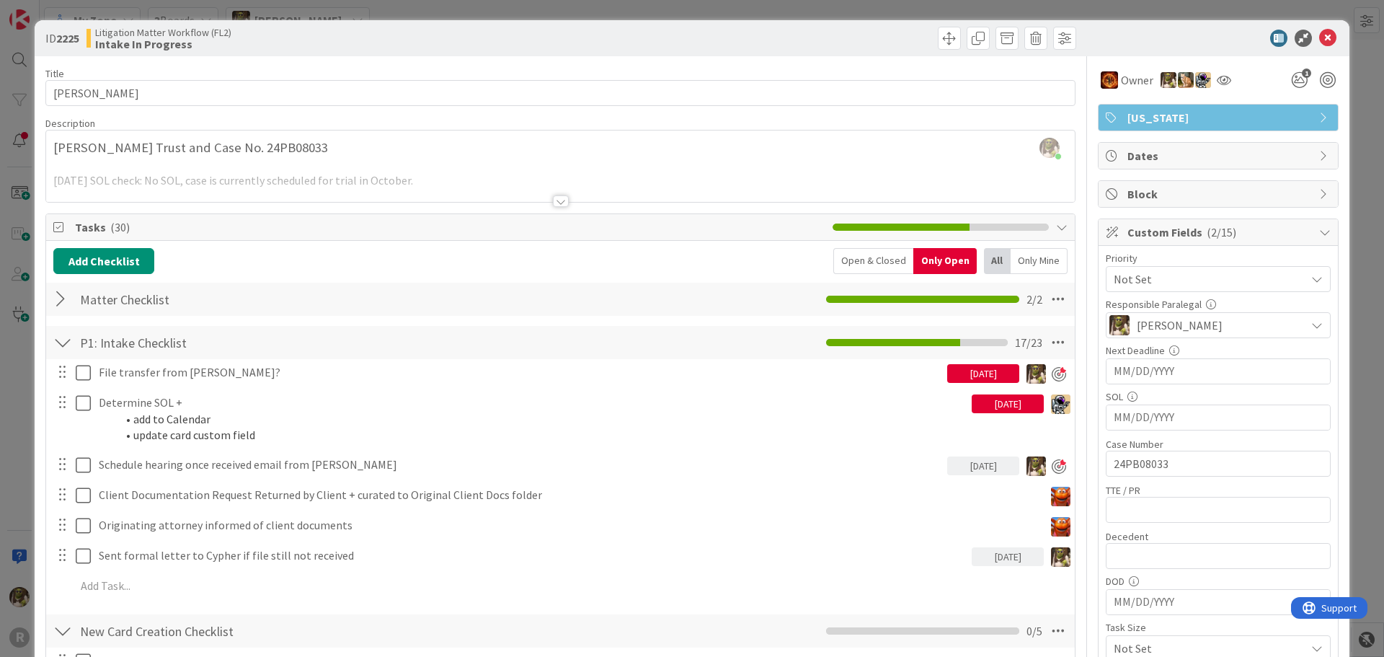
drag, startPoint x: 555, startPoint y: 200, endPoint x: 548, endPoint y: 205, distance: 8.8
click at [555, 200] on div at bounding box center [561, 201] width 16 height 12
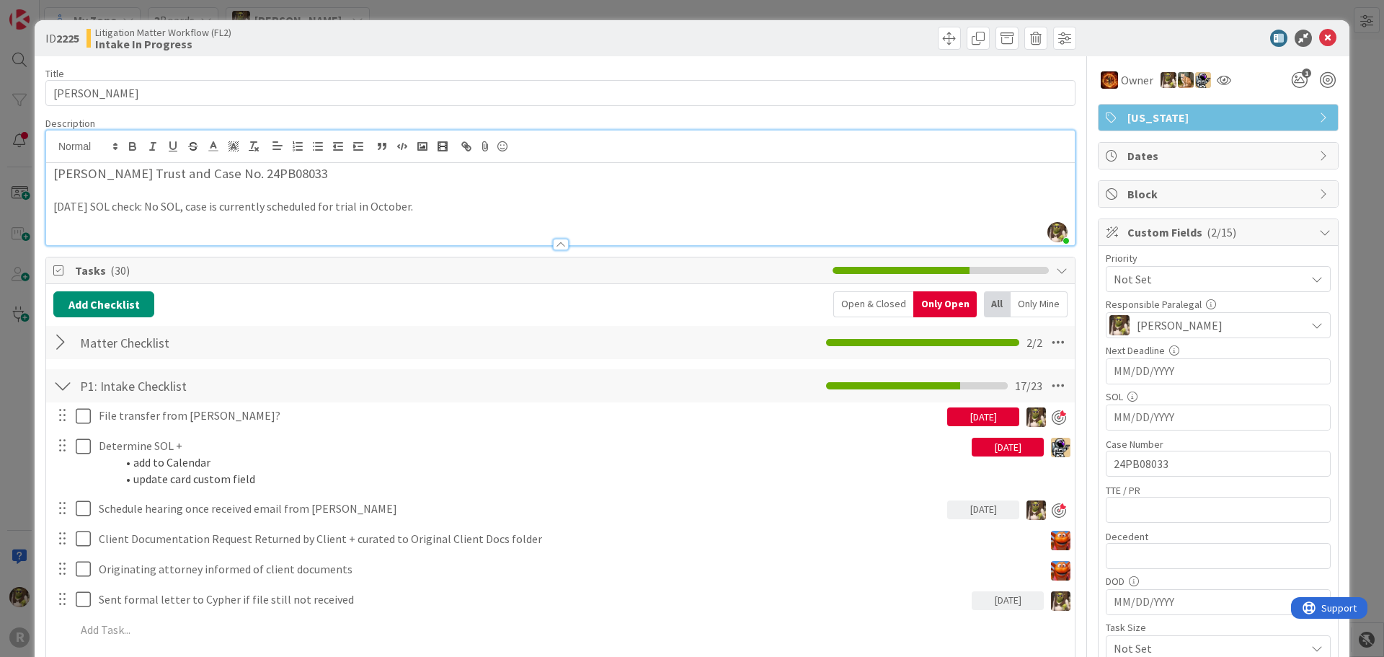
click at [67, 341] on div at bounding box center [62, 342] width 19 height 26
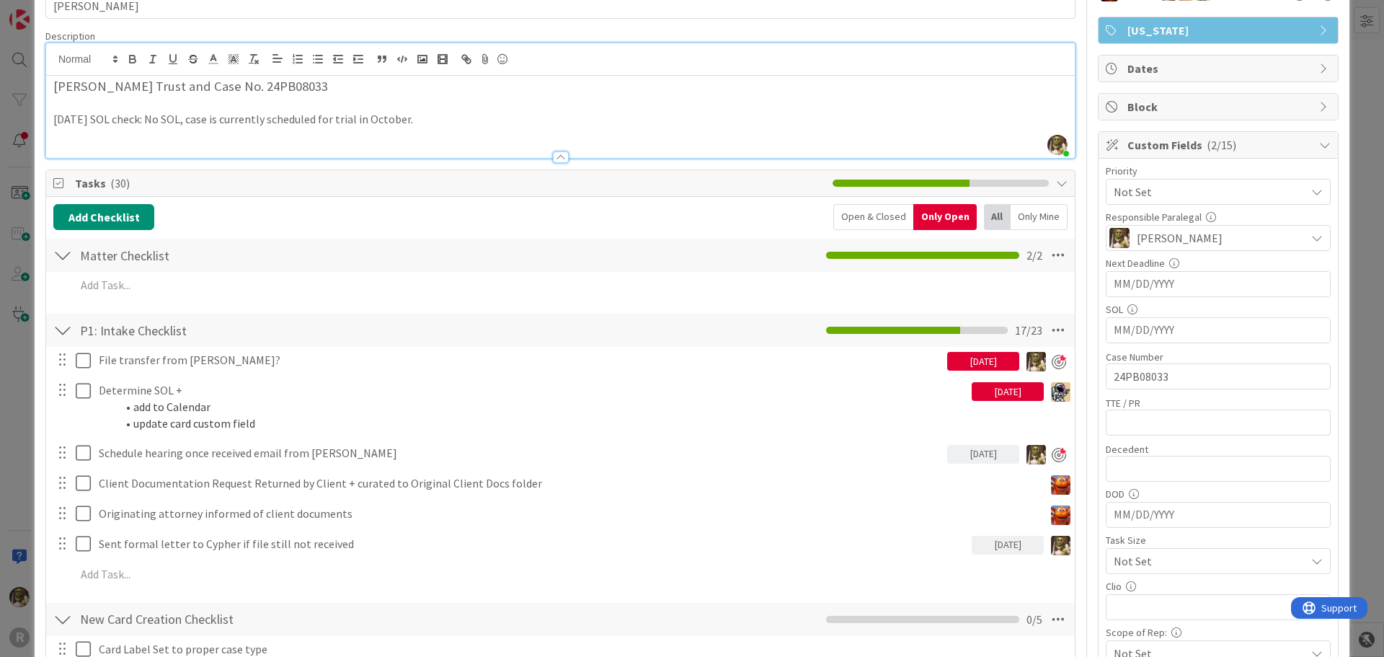
scroll to position [144, 0]
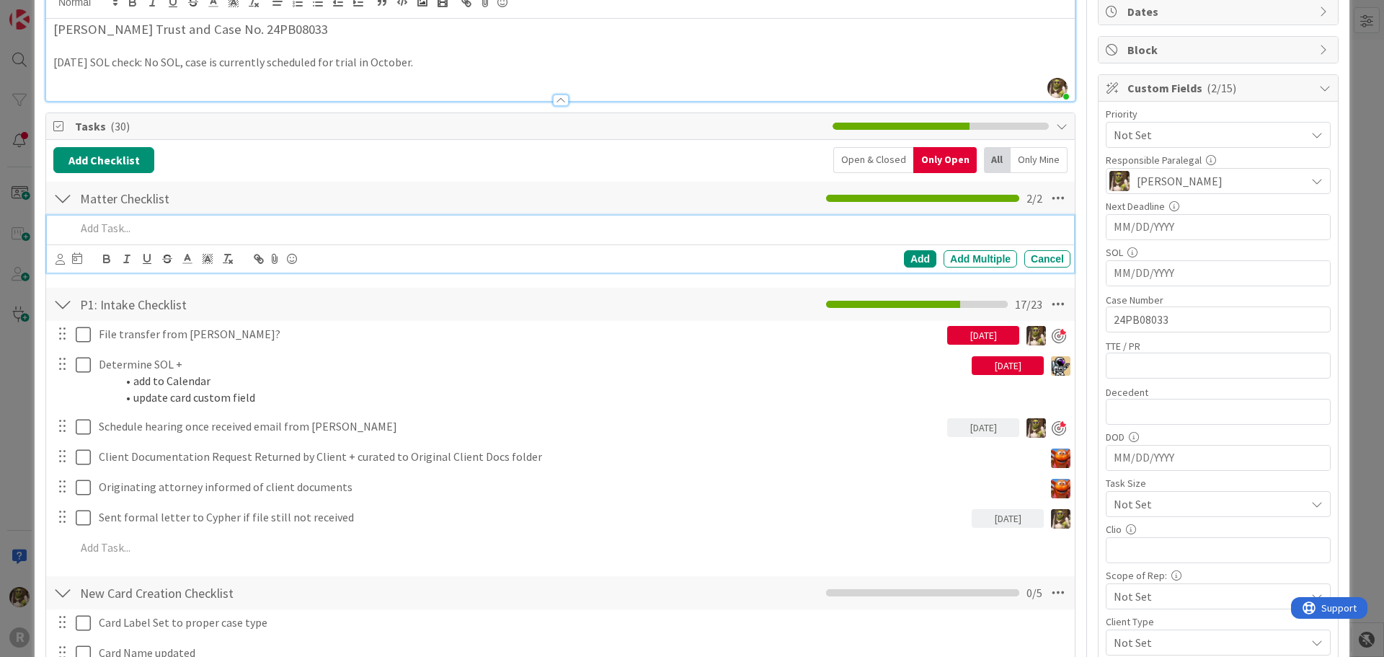
click at [89, 233] on p at bounding box center [570, 228] width 989 height 17
click at [74, 259] on icon at bounding box center [77, 258] width 10 height 12
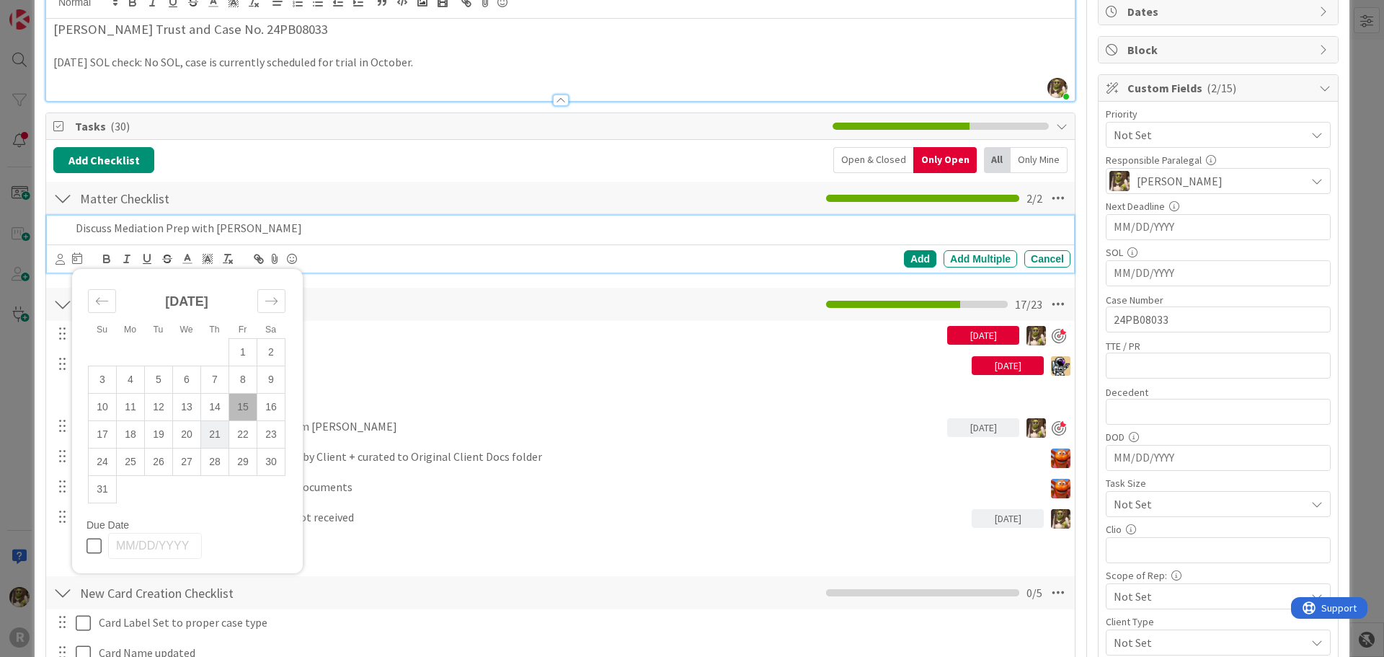
click at [220, 435] on td "21" at bounding box center [215, 434] width 28 height 27
click at [61, 257] on icon at bounding box center [59, 259] width 9 height 11
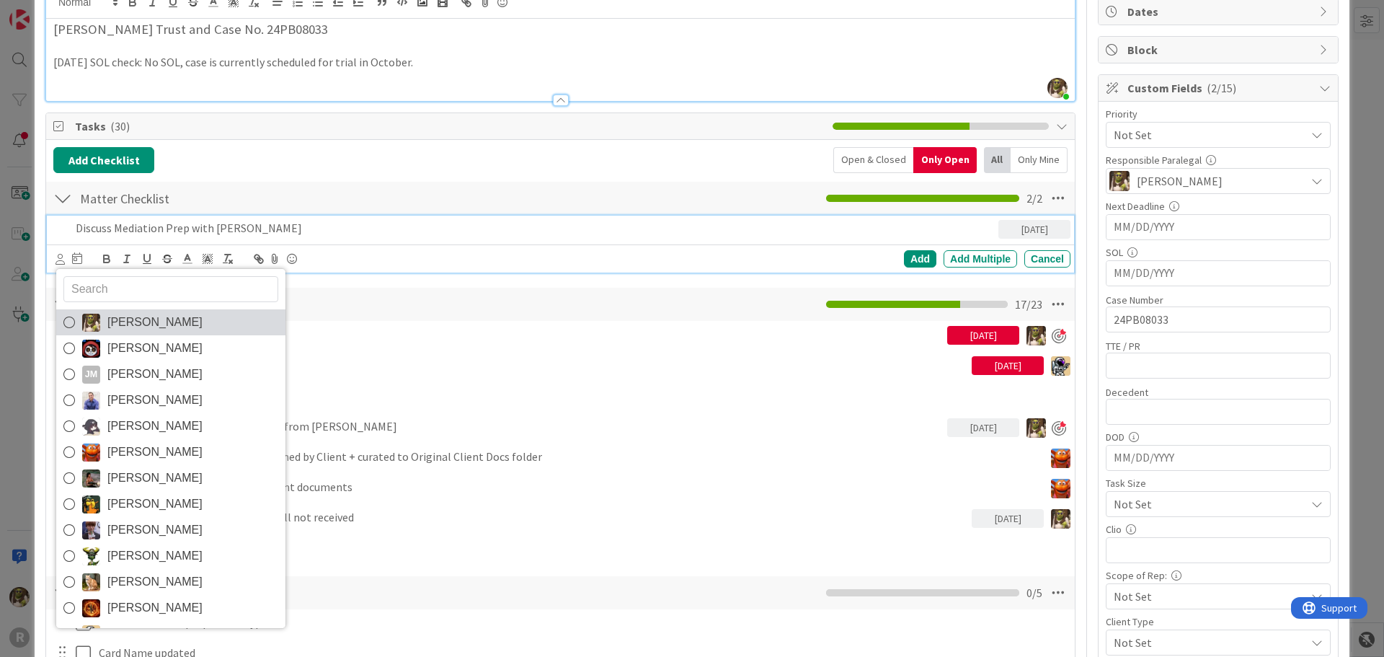
click at [150, 326] on span "[PERSON_NAME]" at bounding box center [154, 322] width 95 height 22
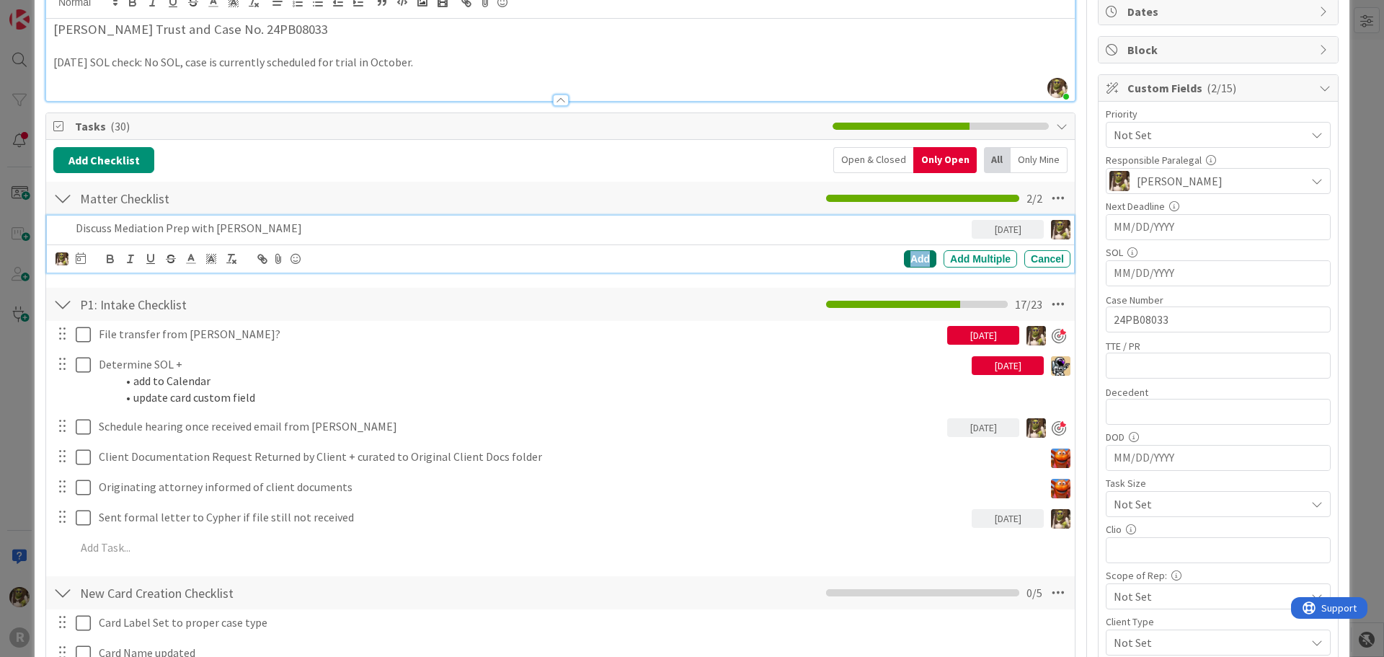
click at [910, 259] on div "Add" at bounding box center [920, 258] width 32 height 17
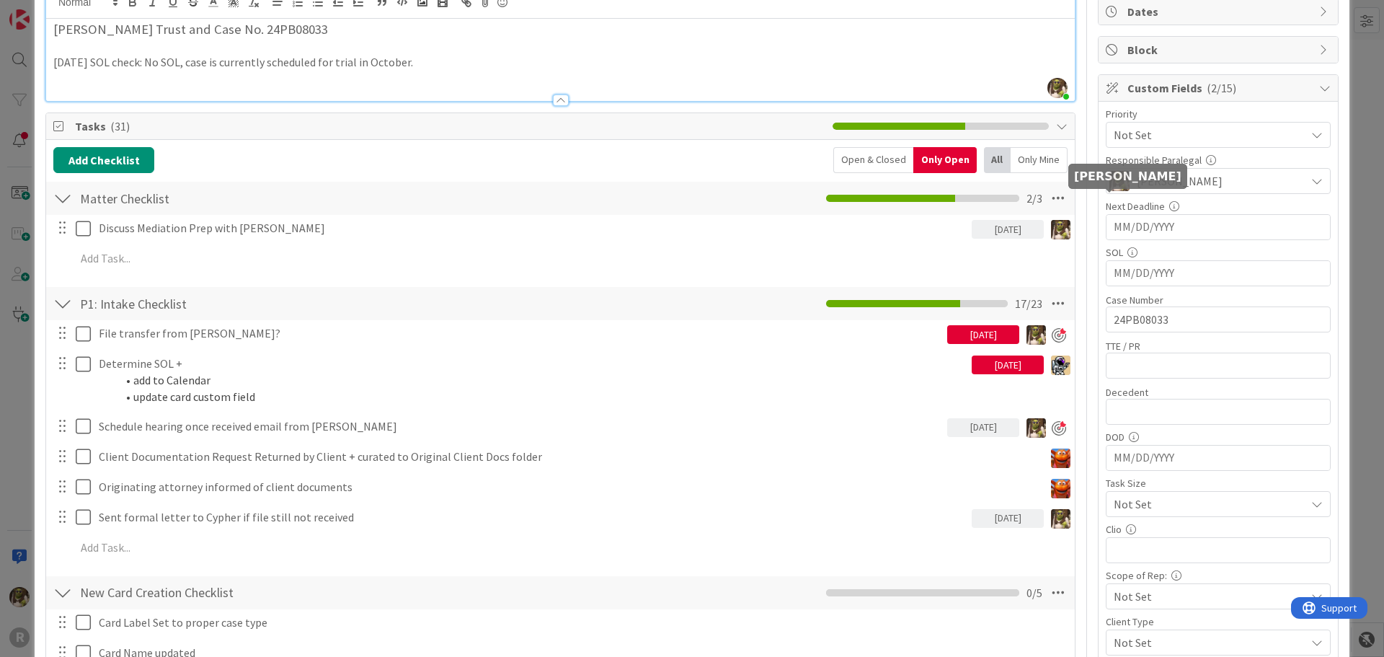
scroll to position [0, 0]
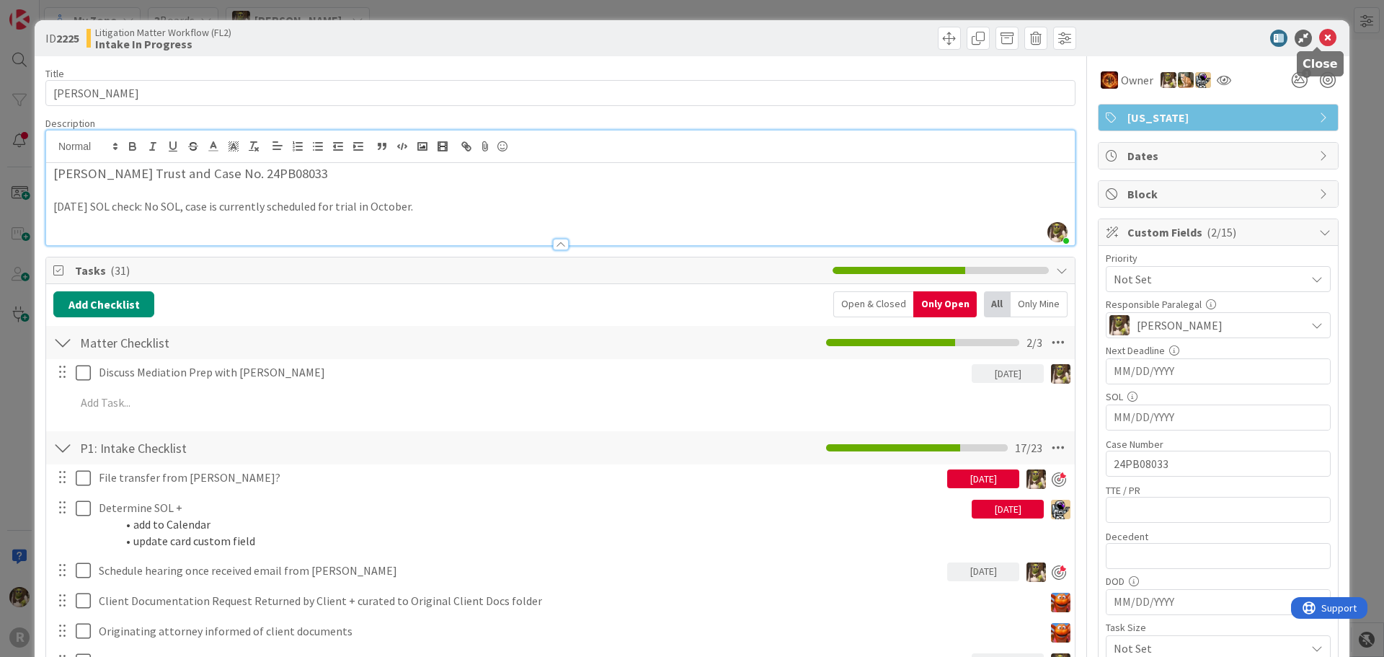
click at [1319, 39] on icon at bounding box center [1327, 38] width 17 height 17
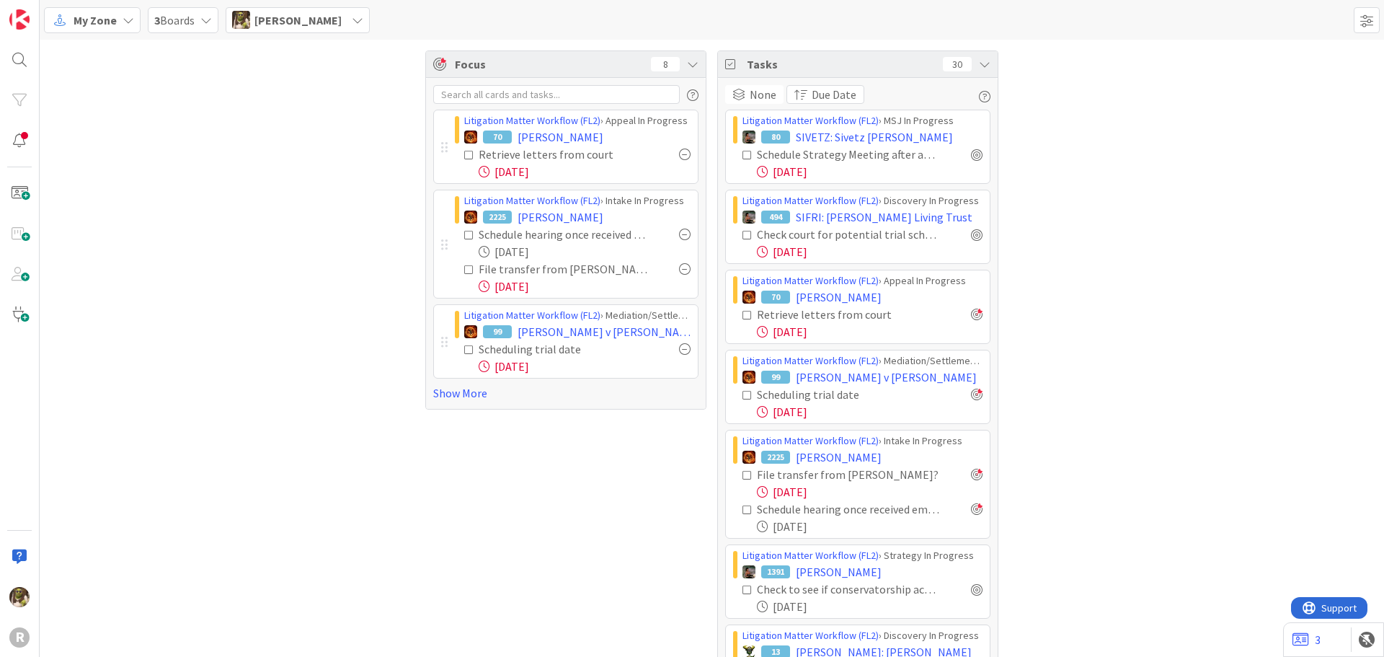
click at [104, 19] on span "My Zone" at bounding box center [95, 20] width 43 height 17
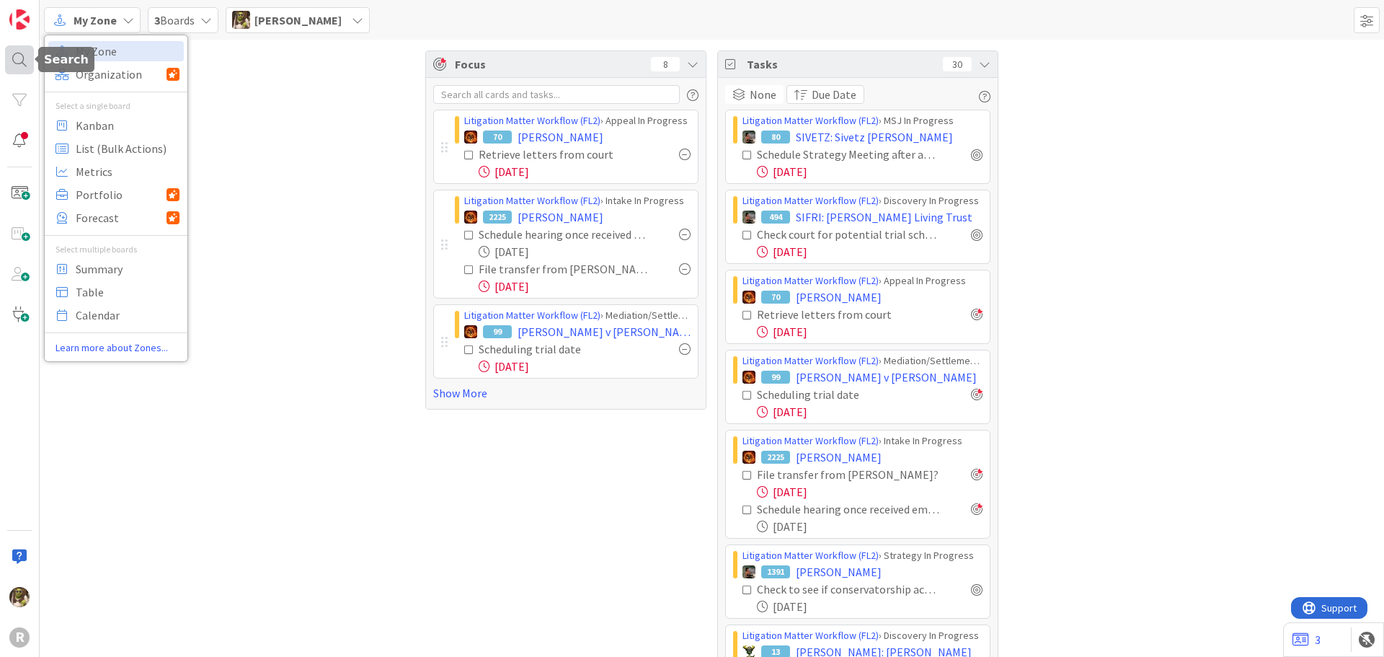
click at [27, 62] on div at bounding box center [19, 59] width 29 height 29
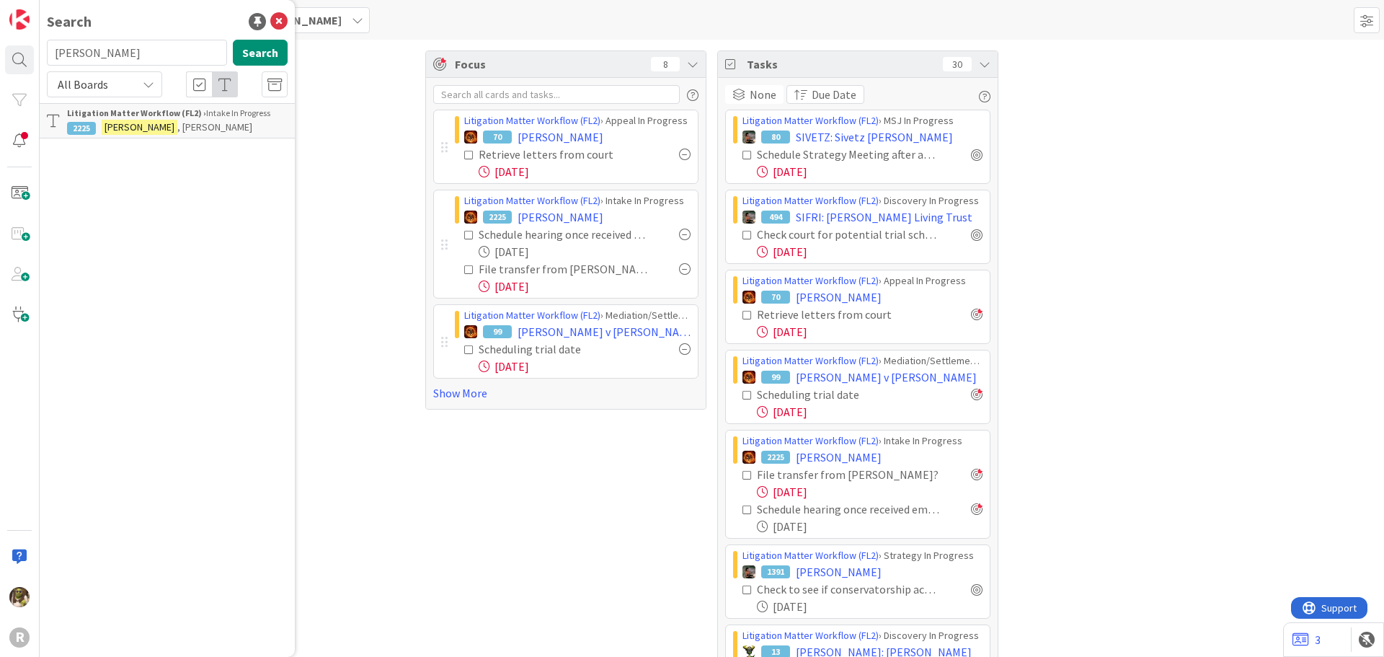
drag, startPoint x: 117, startPoint y: 49, endPoint x: -102, endPoint y: 57, distance: 218.5
click at [0, 57] on html "R Search [PERSON_NAME] Search All Boards Litigation Matter Workflow (FL2) › Int…" at bounding box center [692, 328] width 1384 height 657
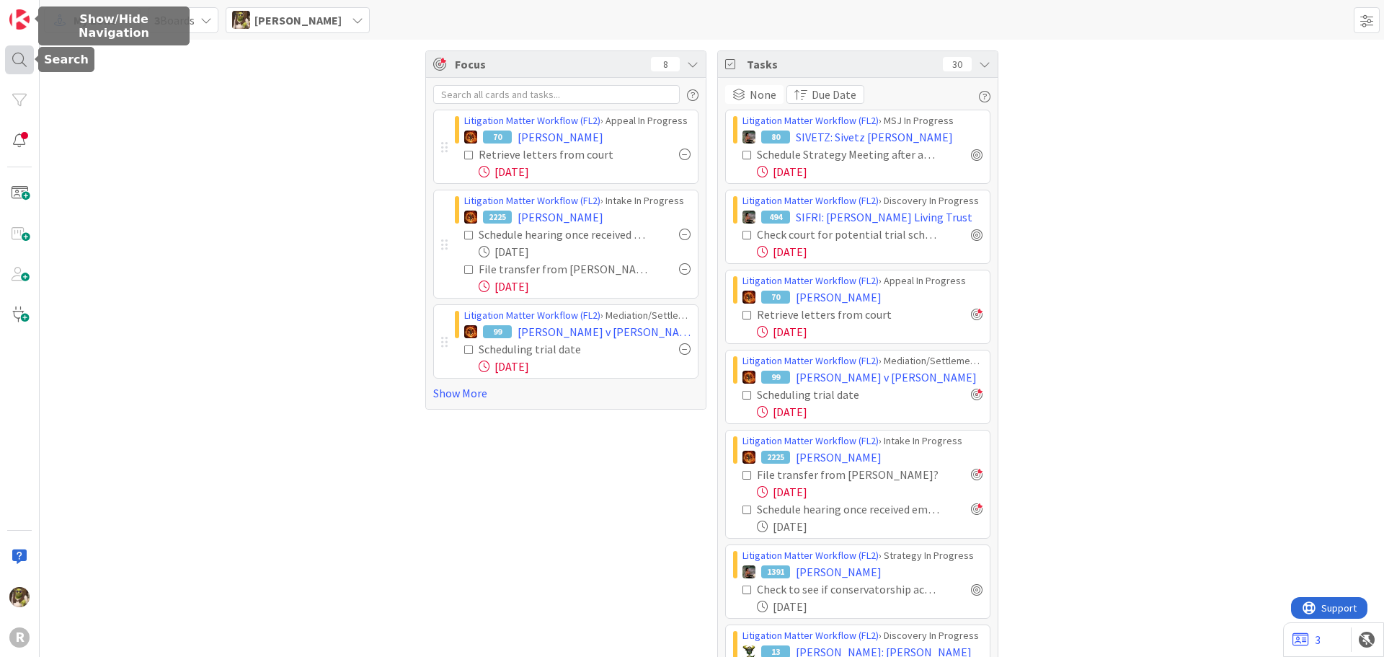
click at [19, 59] on div at bounding box center [19, 59] width 29 height 29
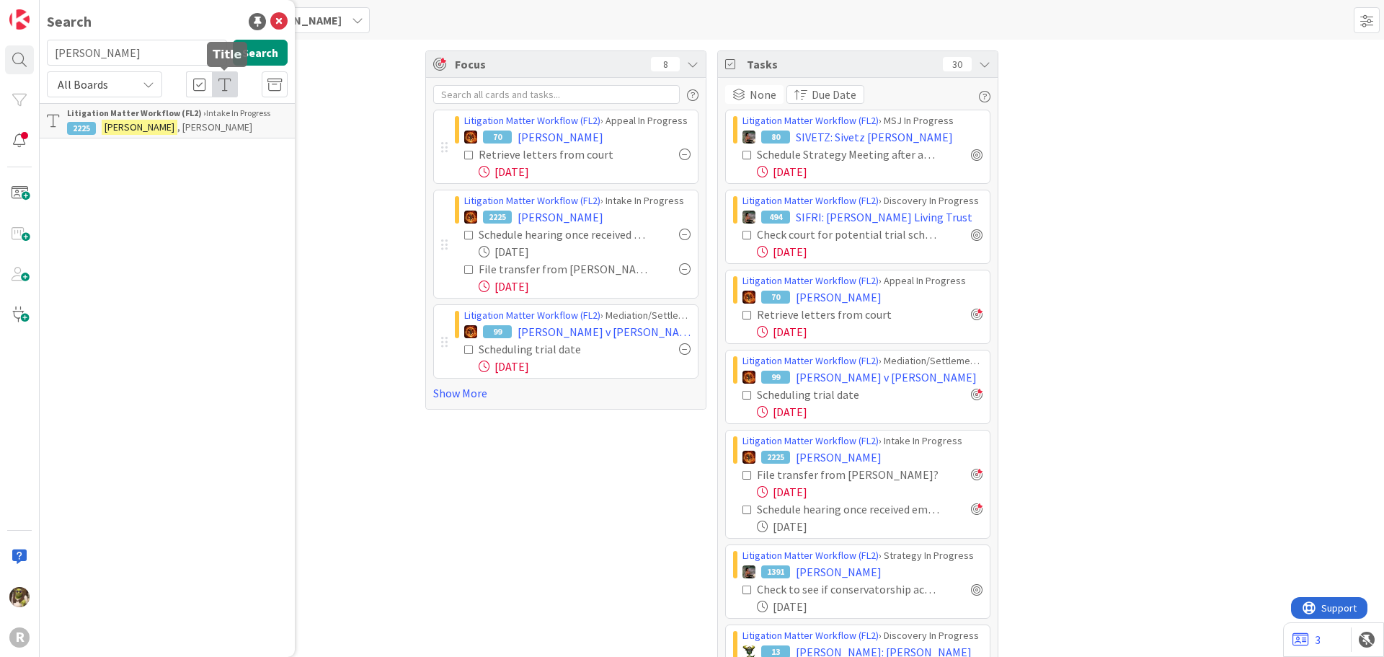
click at [179, 143] on div "Search [PERSON_NAME] Search All Boards Litigation Matter Workflow (FL2) › Intak…" at bounding box center [167, 328] width 255 height 657
click at [179, 124] on p "[PERSON_NAME]" at bounding box center [177, 127] width 221 height 15
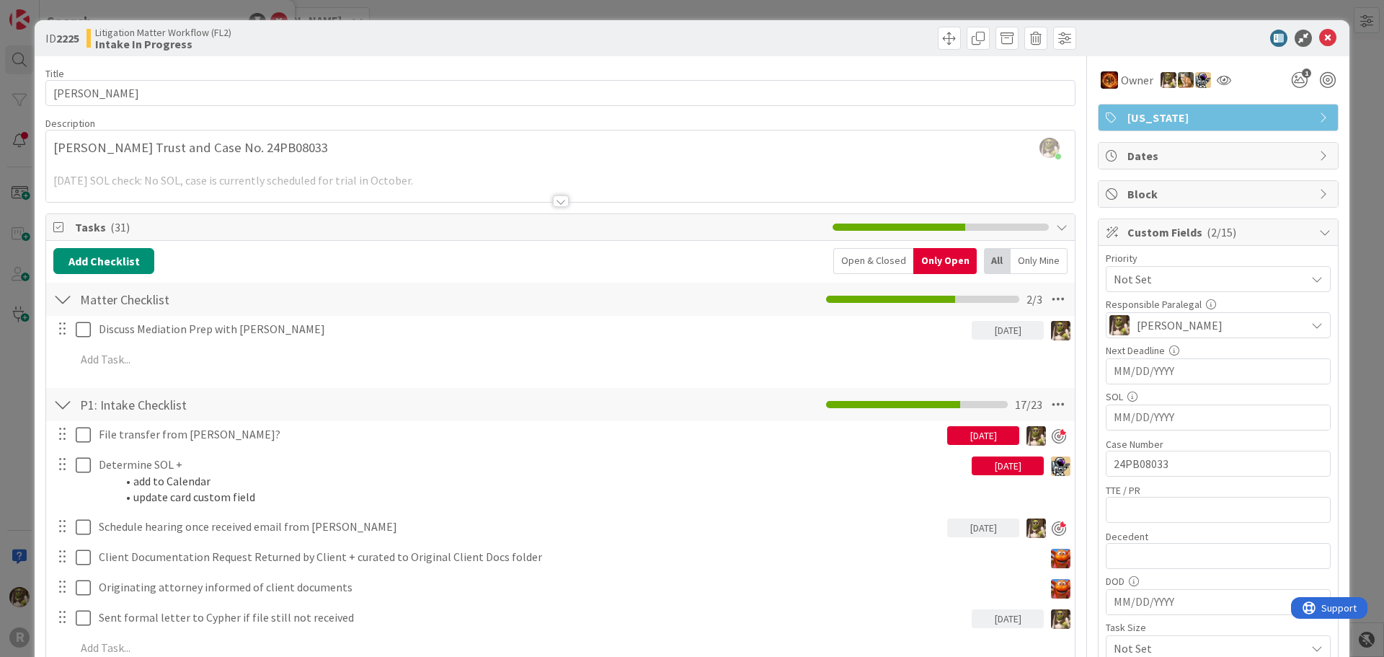
click at [553, 197] on div at bounding box center [561, 201] width 16 height 12
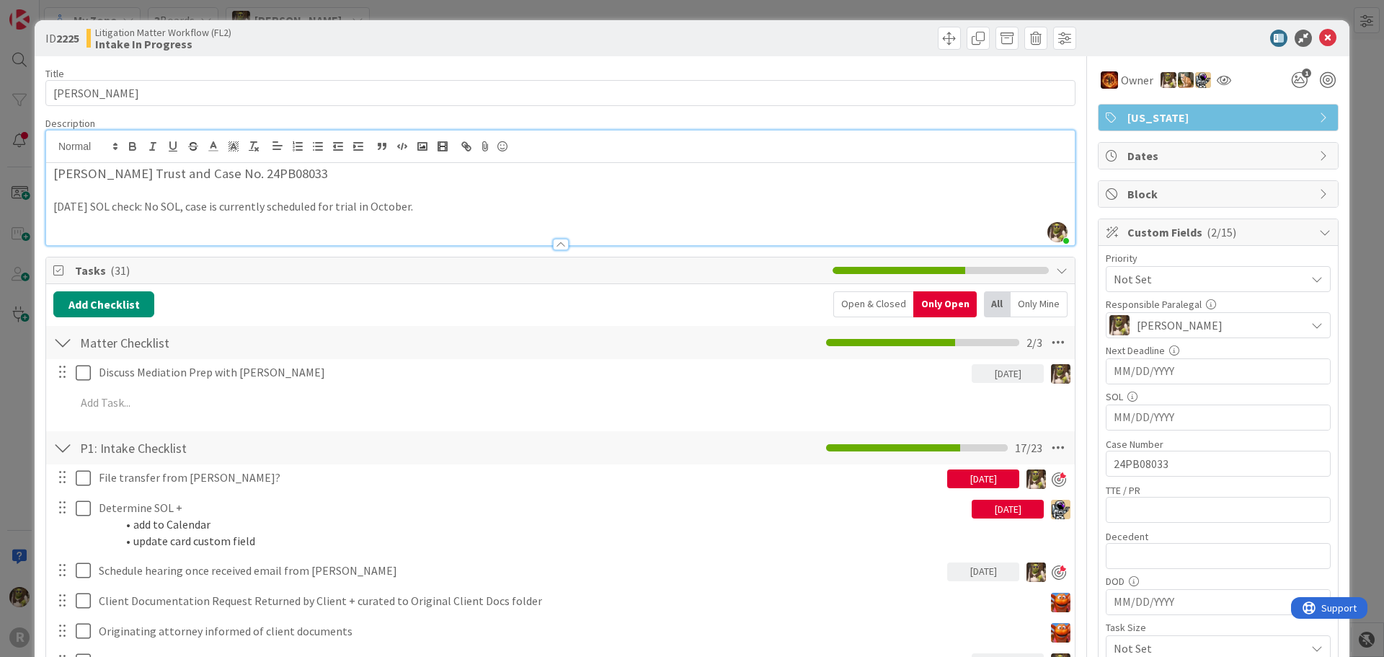
click at [437, 205] on p "[DATE] SOL check: No SOL, case is currently scheduled for trial in October." at bounding box center [560, 206] width 1014 height 17
drag, startPoint x: 396, startPoint y: 183, endPoint x: 381, endPoint y: 184, distance: 15.2
click at [395, 183] on p at bounding box center [560, 190] width 1014 height 17
click at [1319, 36] on icon at bounding box center [1327, 38] width 17 height 17
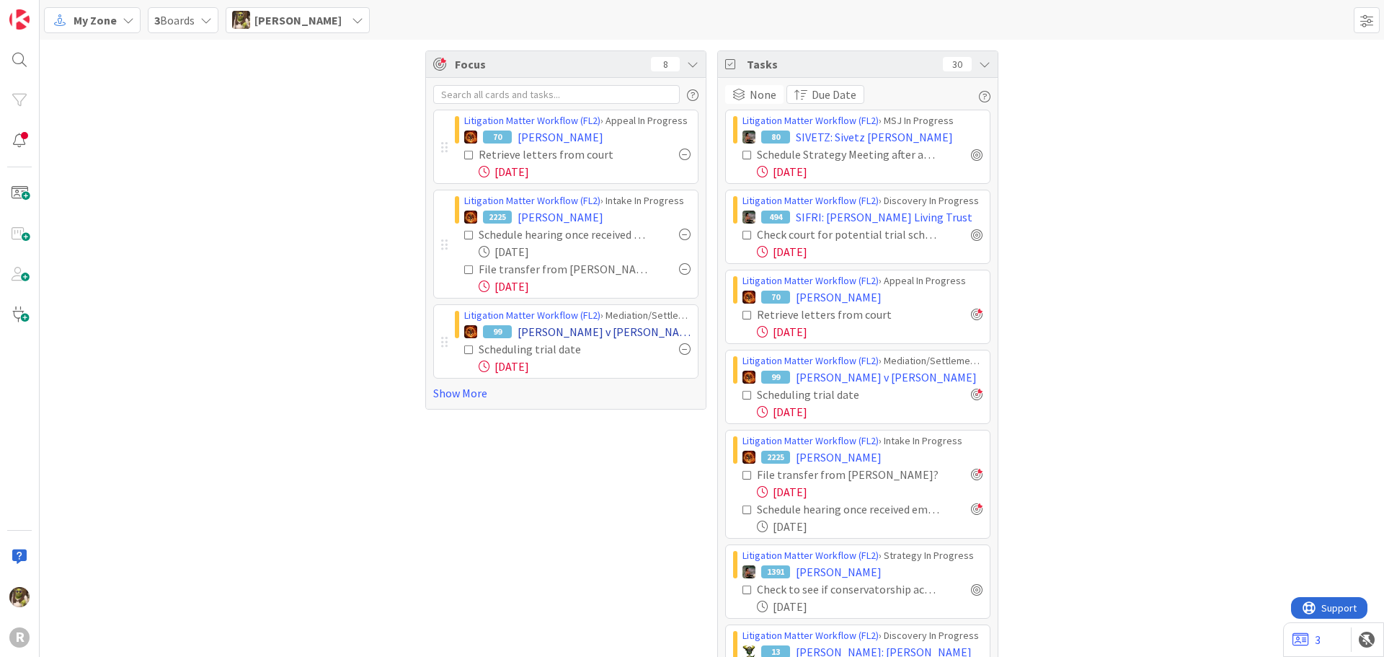
drag, startPoint x: 550, startPoint y: 309, endPoint x: 667, endPoint y: 334, distance: 119.3
click at [464, 387] on link "Show More" at bounding box center [565, 392] width 265 height 17
